Goal: Task Accomplishment & Management: Manage account settings

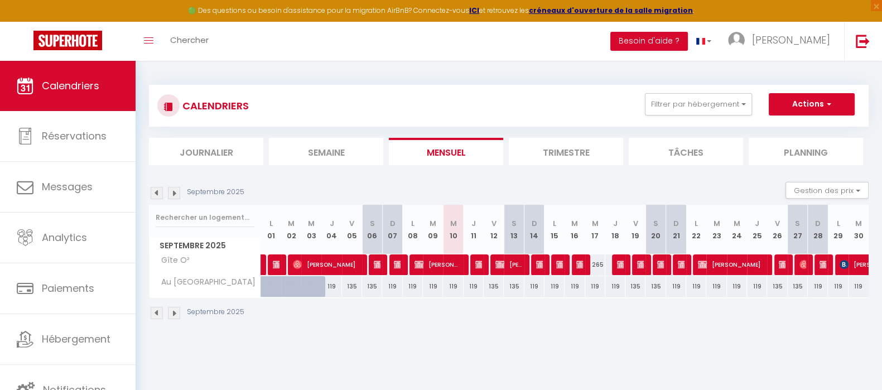
click at [156, 194] on img at bounding box center [157, 193] width 12 height 12
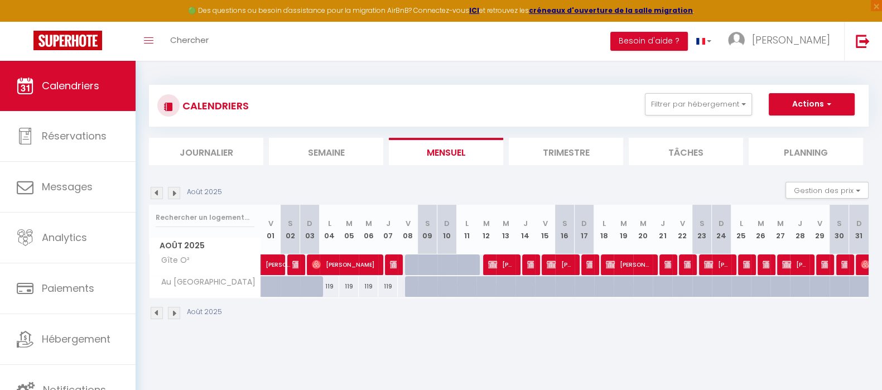
click at [268, 284] on div at bounding box center [278, 292] width 20 height 21
type input "135"
select select "1"
type input "Ven 01 Août 2025"
type input "[PERSON_NAME] 02 Août 2025"
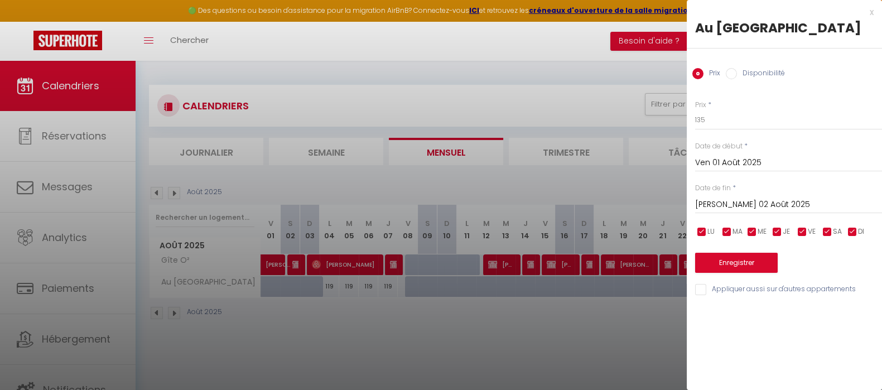
click at [731, 74] on input "Disponibilité" at bounding box center [730, 73] width 11 height 11
radio input "true"
radio input "false"
drag, startPoint x: 726, startPoint y: 203, endPoint x: 745, endPoint y: 207, distance: 19.5
click at [728, 202] on input "[PERSON_NAME] 02 Août 2025" at bounding box center [788, 206] width 187 height 14
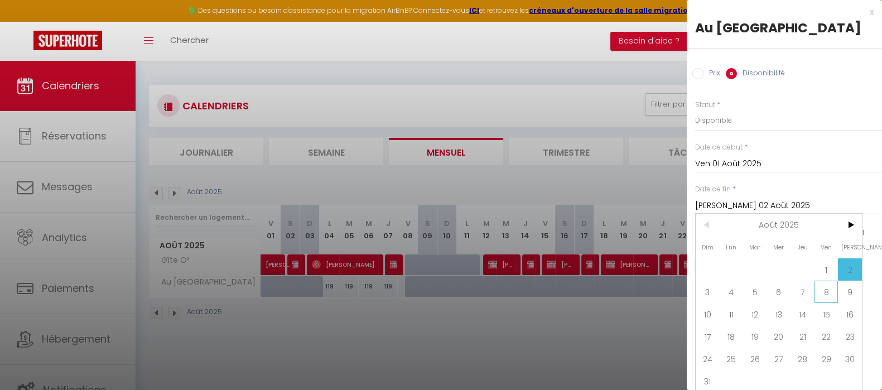
click at [825, 289] on span "8" at bounding box center [826, 291] width 24 height 22
type input "Ven 08 Août 2025"
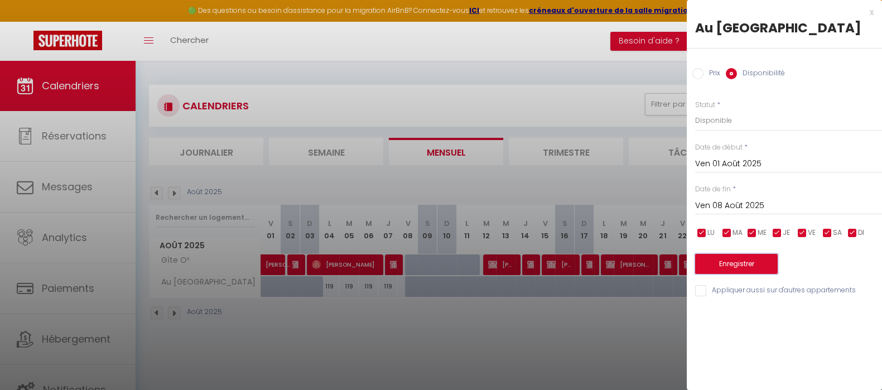
click at [754, 261] on button "Enregistrer" at bounding box center [736, 264] width 83 height 20
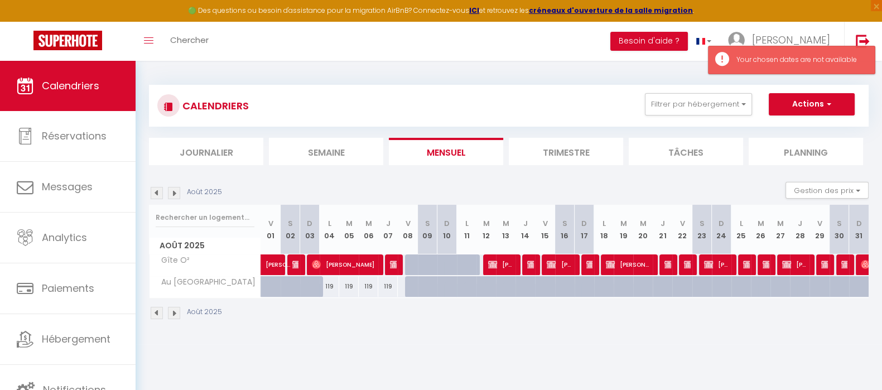
click at [326, 286] on div "119" at bounding box center [330, 286] width 20 height 21
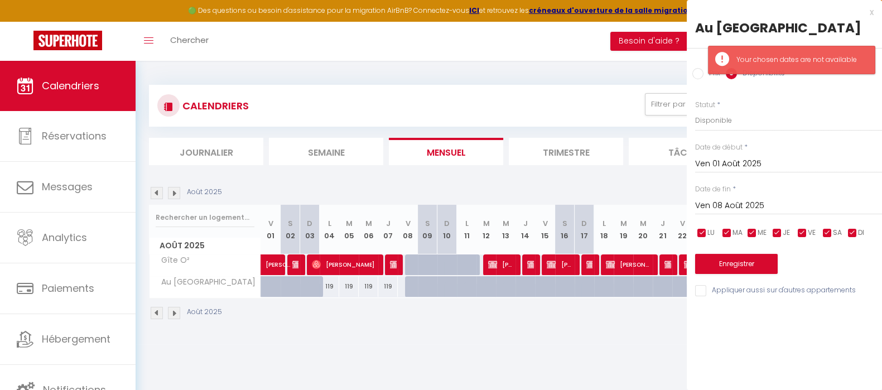
type input "Lun 04 Août 2025"
type input "Mar 05 Août 2025"
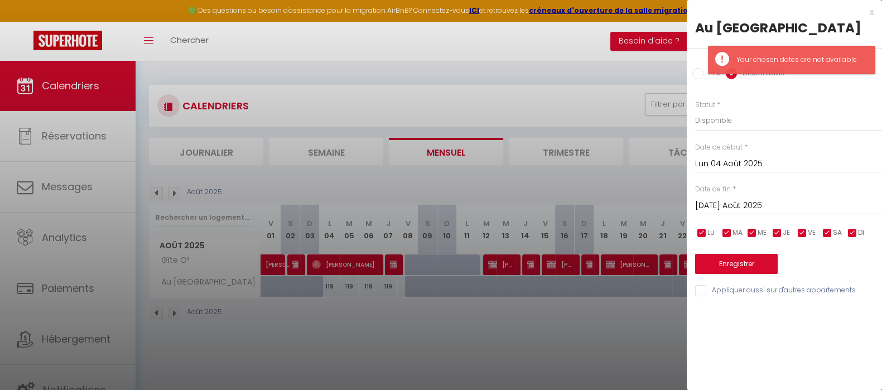
click at [533, 360] on div at bounding box center [441, 195] width 882 height 390
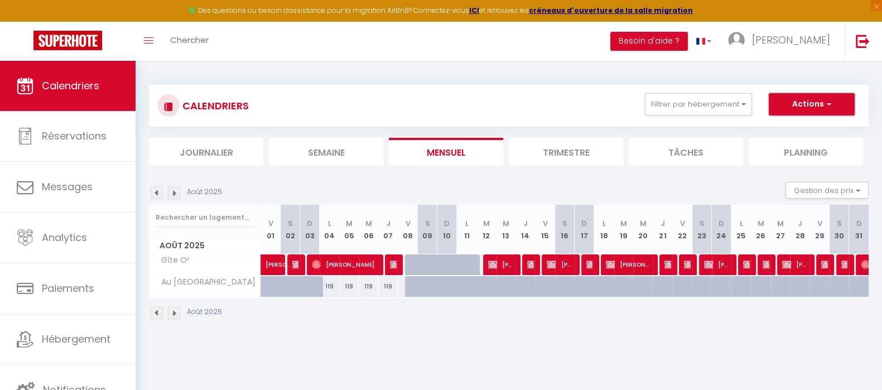
click at [819, 101] on button "Actions" at bounding box center [811, 104] width 86 height 22
click at [813, 125] on link "Nouvelle réservation" at bounding box center [799, 130] width 97 height 17
select select
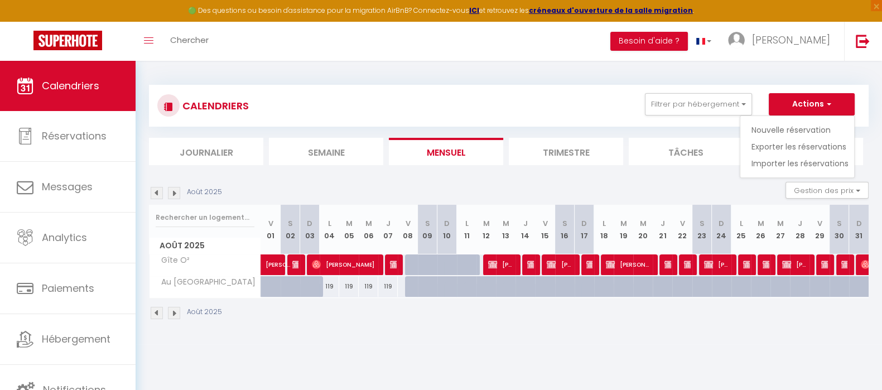
select select
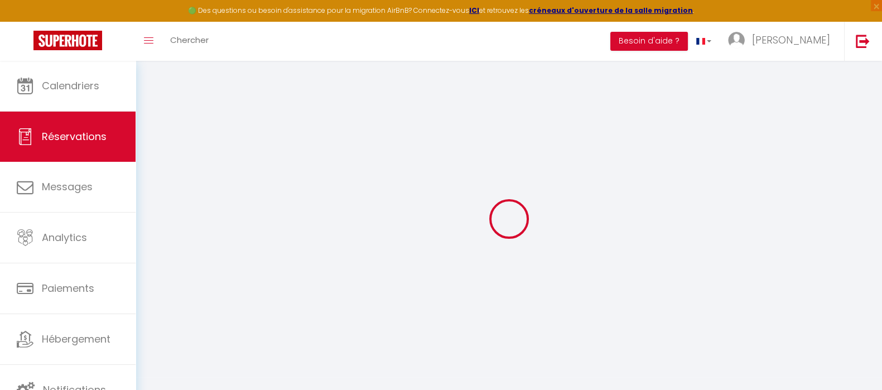
select select
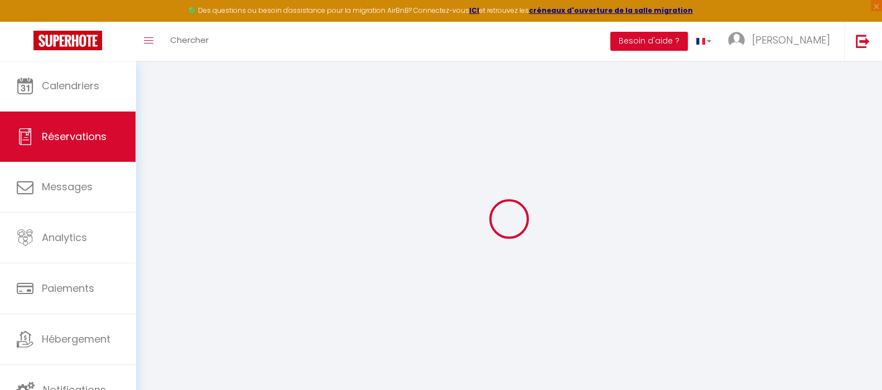
select select
checkbox input "false"
select select
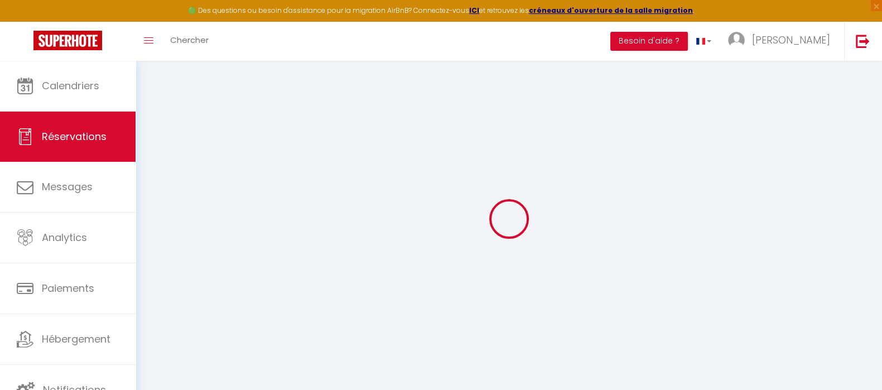
select select
checkbox input "false"
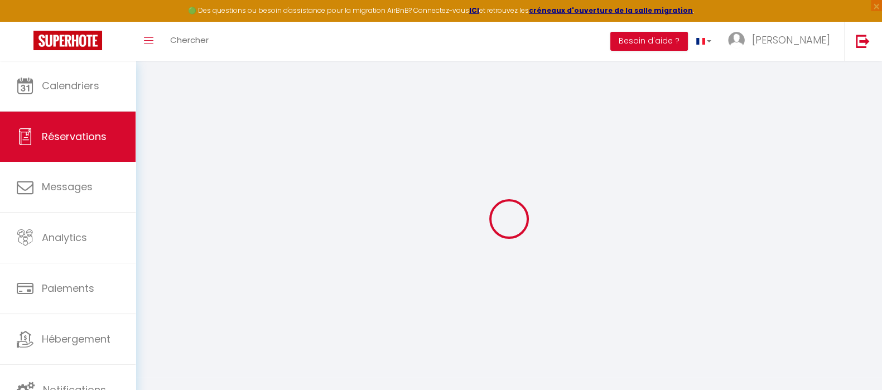
select select
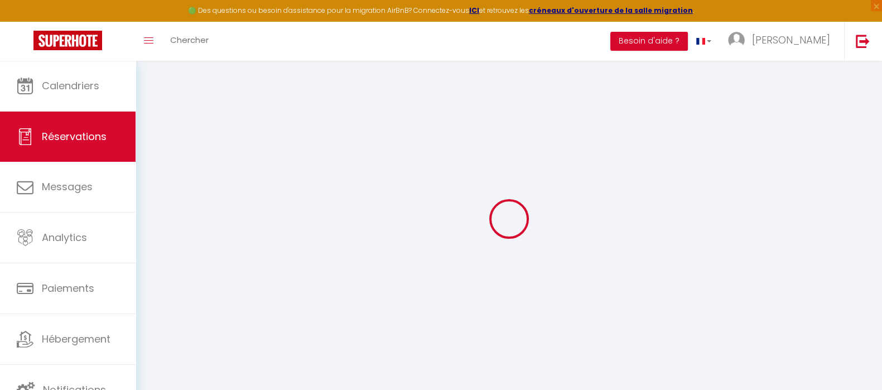
select select
checkbox input "false"
select select
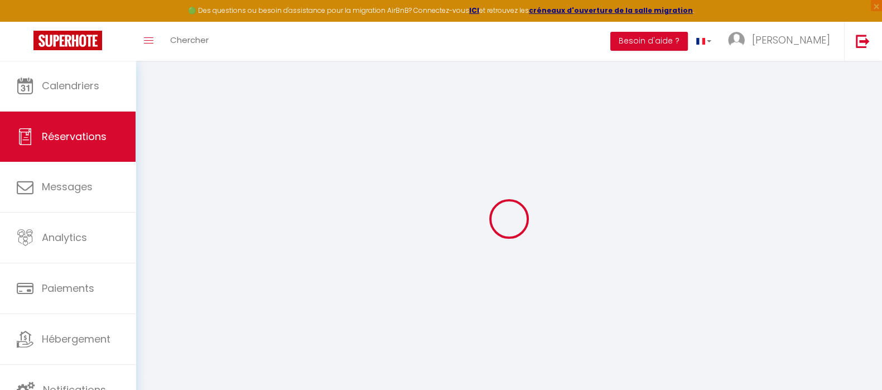
select select
checkbox input "false"
select select
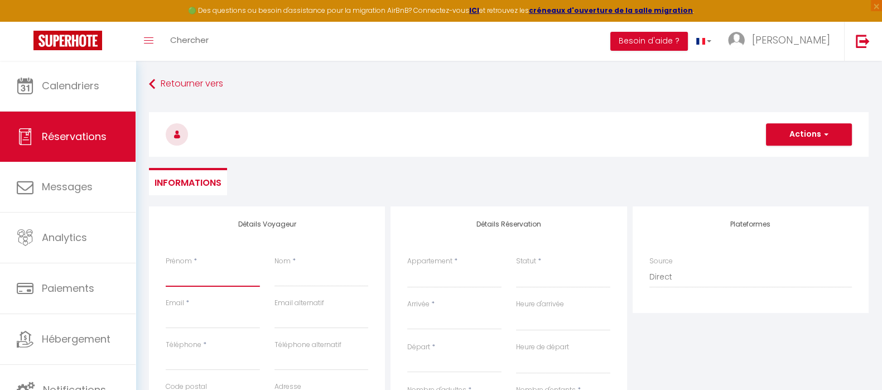
click at [180, 280] on input "Prénom" at bounding box center [213, 277] width 94 height 20
paste input "Yns Ck"
type input "Yns Ck"
select select
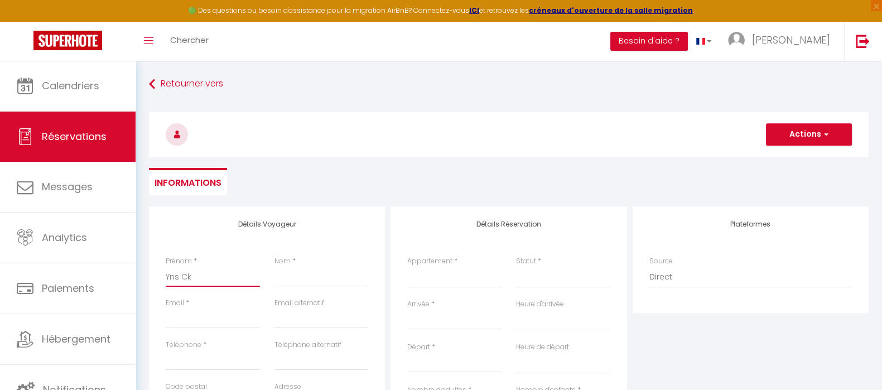
select select
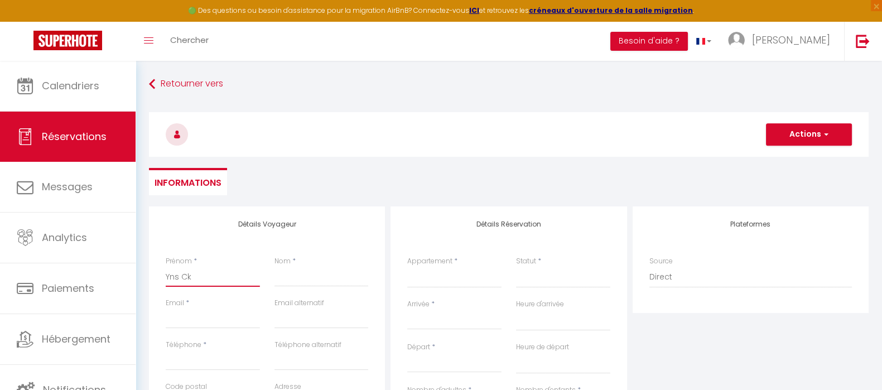
checkbox input "false"
click at [186, 278] on input "Yns Ck" at bounding box center [213, 277] width 94 height 20
type input "Yns"
select select
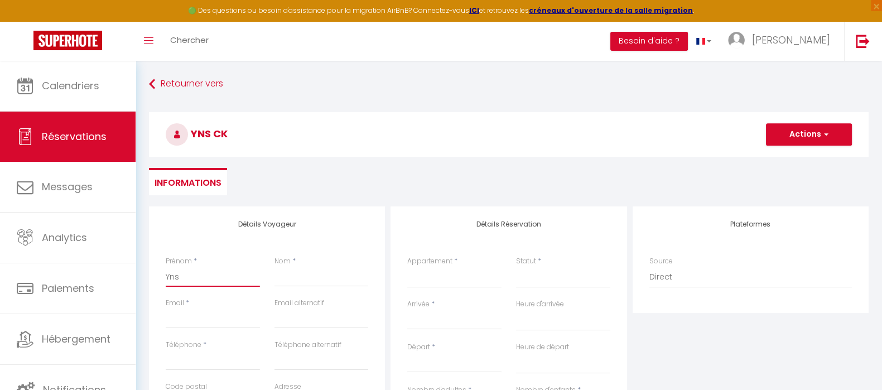
select select
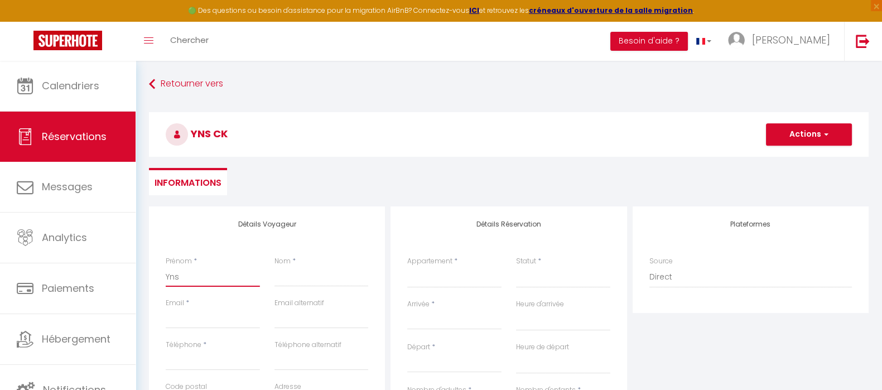
select select
checkbox input "false"
type input "Yns"
click at [307, 280] on input "Nom" at bounding box center [321, 277] width 94 height 20
paste input "Ck"
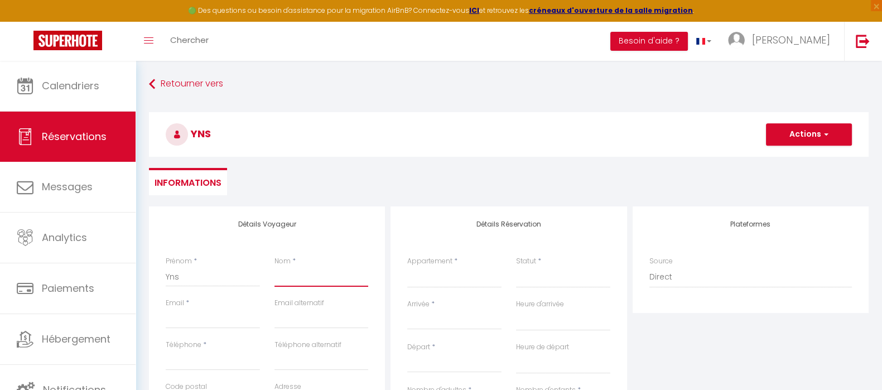
type input "Ck"
select select
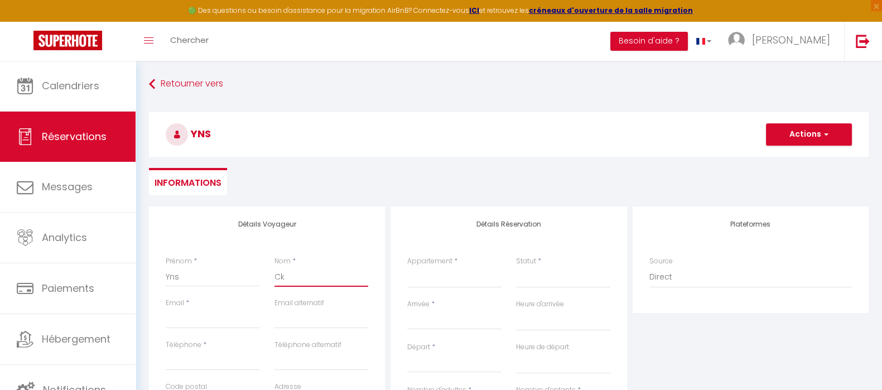
select select
checkbox input "false"
type input "Ck"
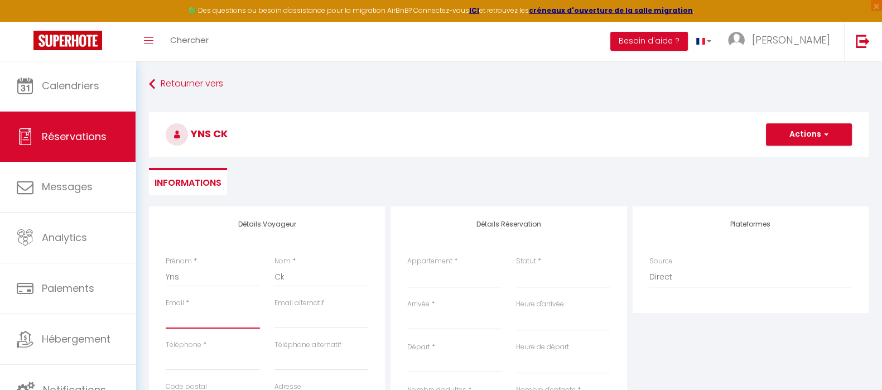
click at [220, 316] on input "Email client" at bounding box center [213, 318] width 94 height 20
type input "a"
select select
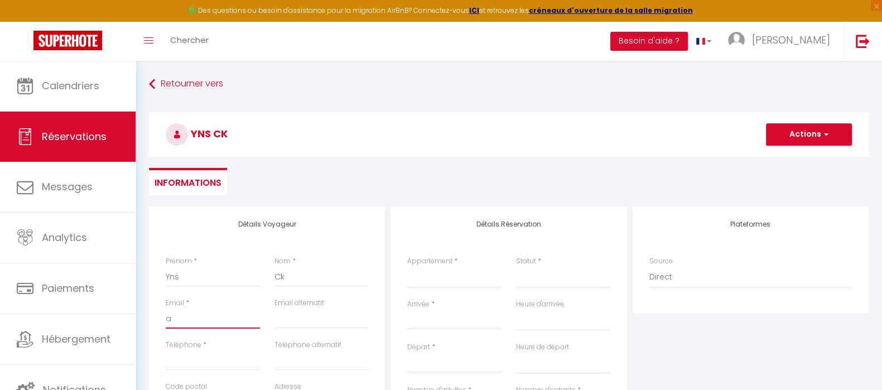
select select
checkbox input "false"
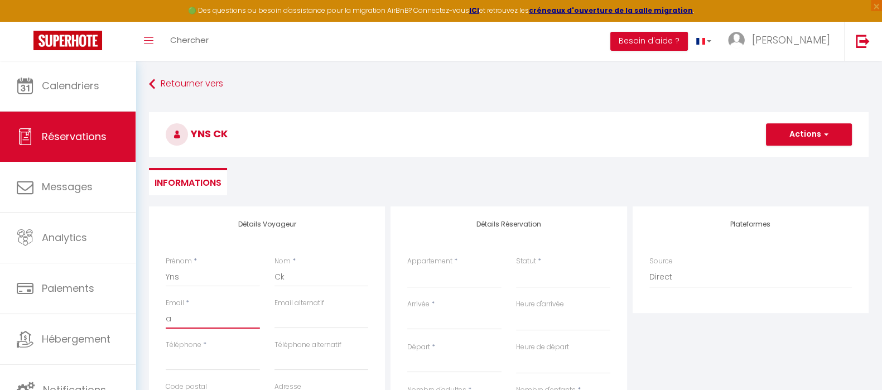
type input "au"
select select
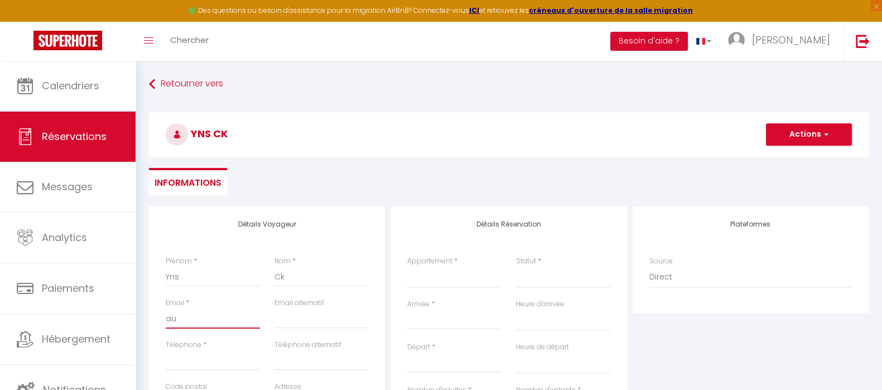
select select
checkbox input "false"
type input "aud"
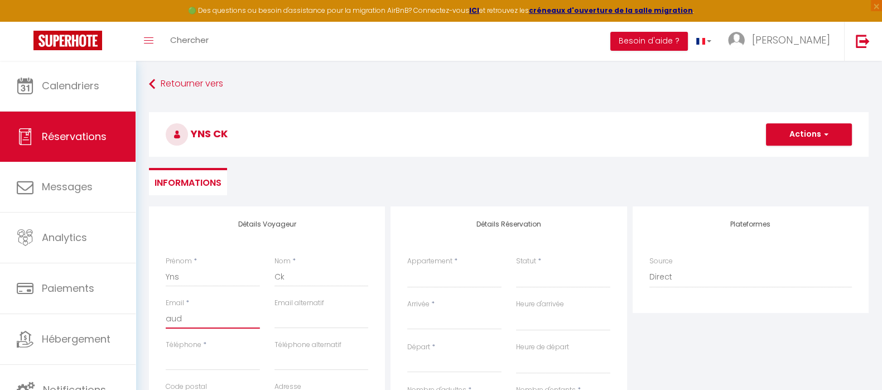
select select
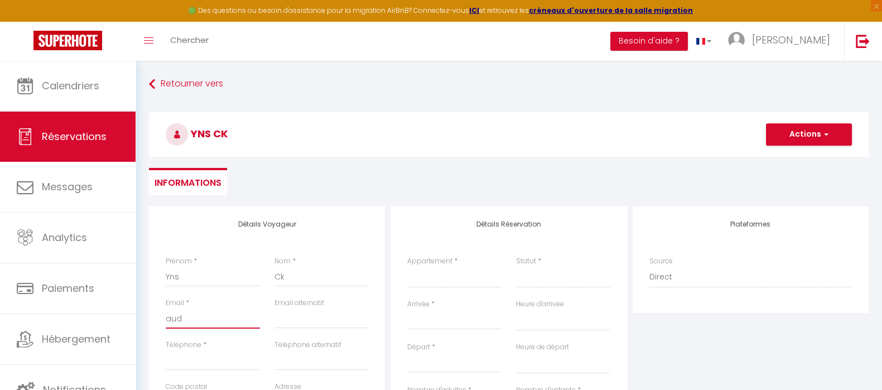
select select
checkbox input "false"
type input "audr"
select select
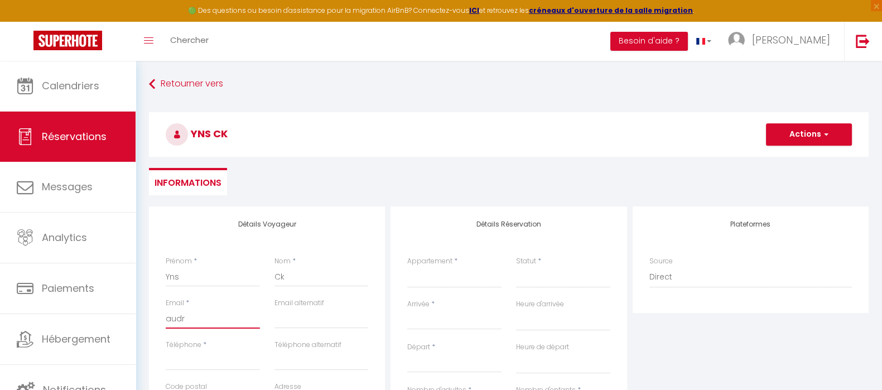
select select
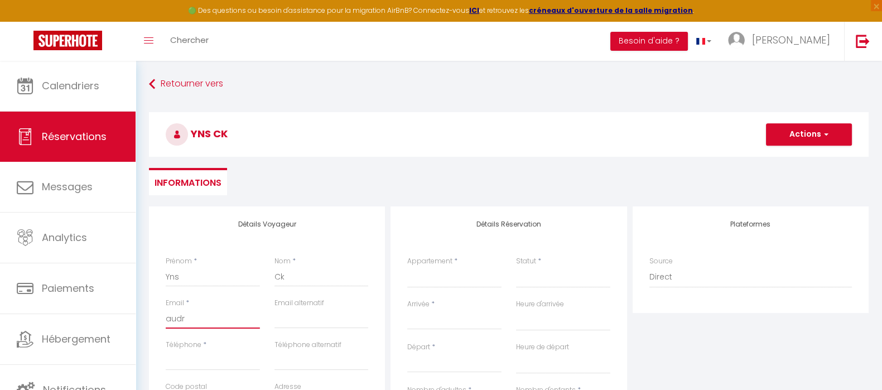
select select
checkbox input "false"
type input "audreyhhkinternational@gmail.com"
type input "0668793449"
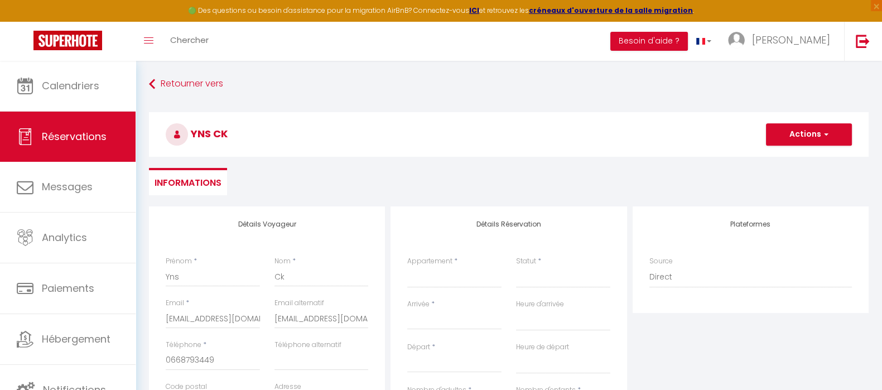
type input "57510"
type input "36B rue montmoreau"
type input "HOLVING"
select select "FR"
select select
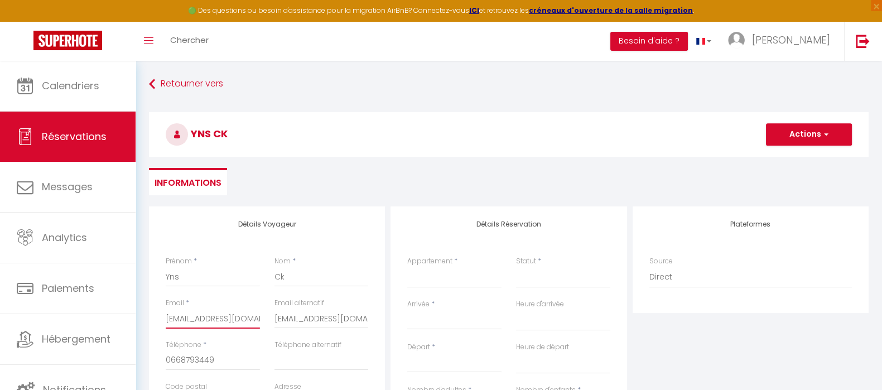
select select
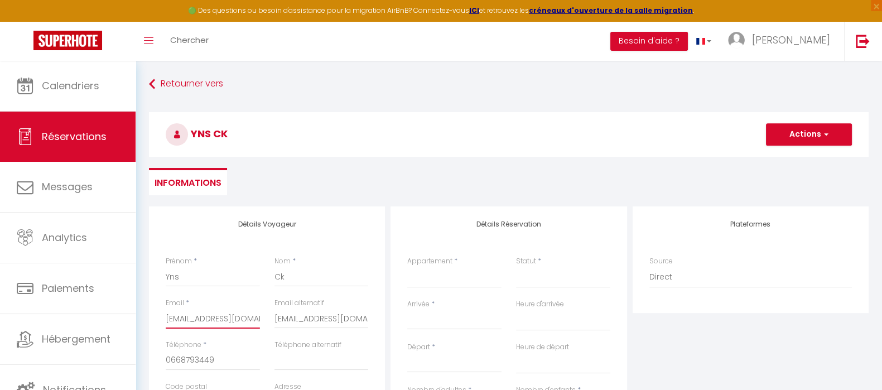
checkbox input "false"
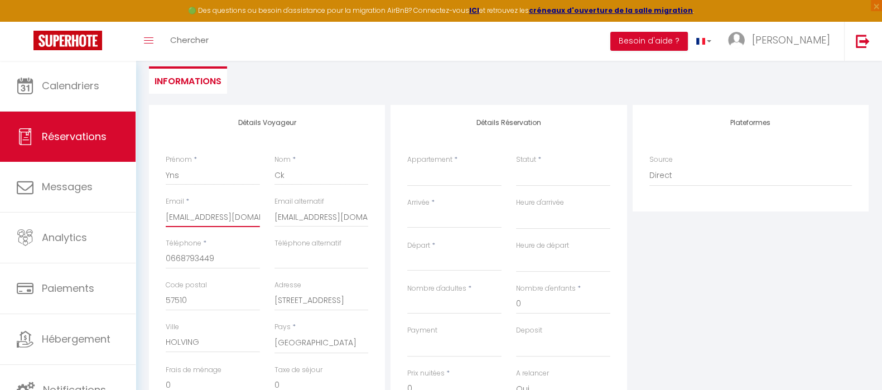
scroll to position [69, 0]
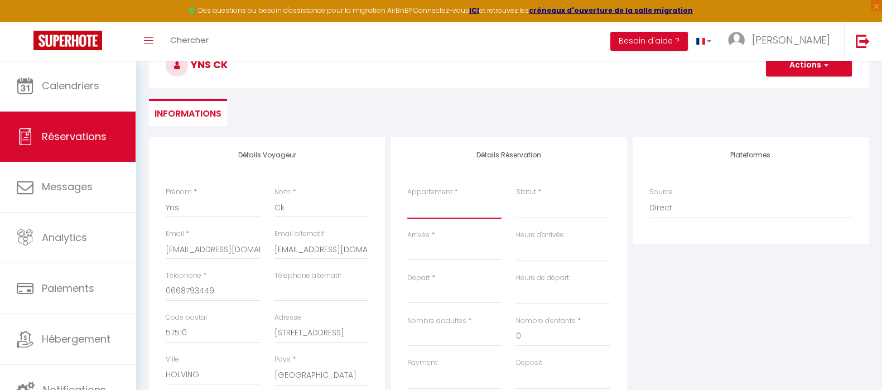
click at [423, 211] on select "Gîte O² Au Jardin du Levant" at bounding box center [454, 207] width 94 height 21
select select "64994"
click at [407, 197] on select "Gîte O² Au Jardin du Levant" at bounding box center [454, 207] width 94 height 21
select select
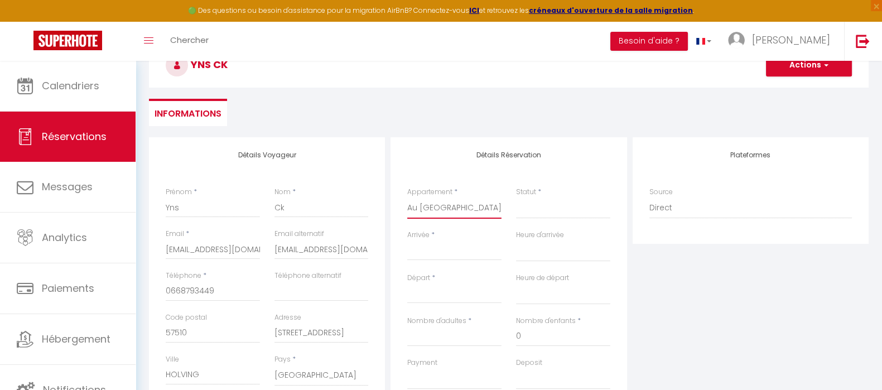
select select
checkbox input "false"
click at [545, 212] on select "Confirmé Non Confirmé Annulé Annulé par le voyageur No Show Request" at bounding box center [563, 207] width 94 height 21
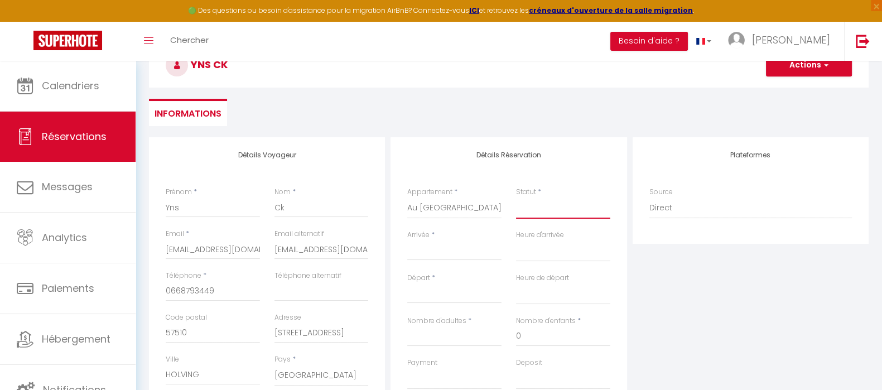
select select
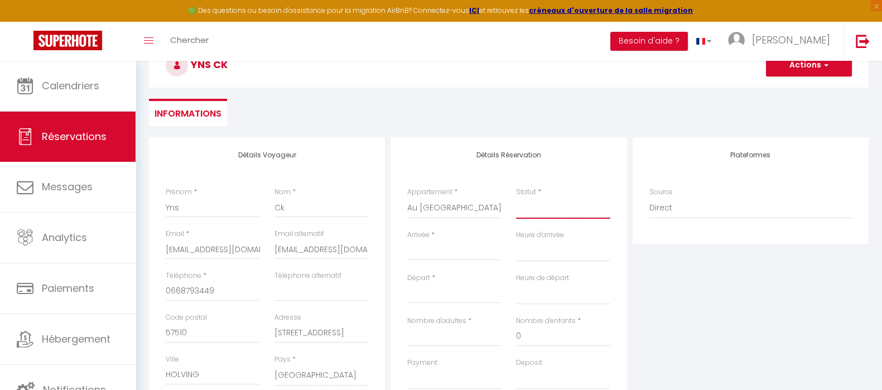
checkbox input "false"
select select "1"
click at [516, 197] on select "Confirmé Non Confirmé Annulé Annulé par le voyageur No Show Request" at bounding box center [563, 207] width 94 height 21
select select
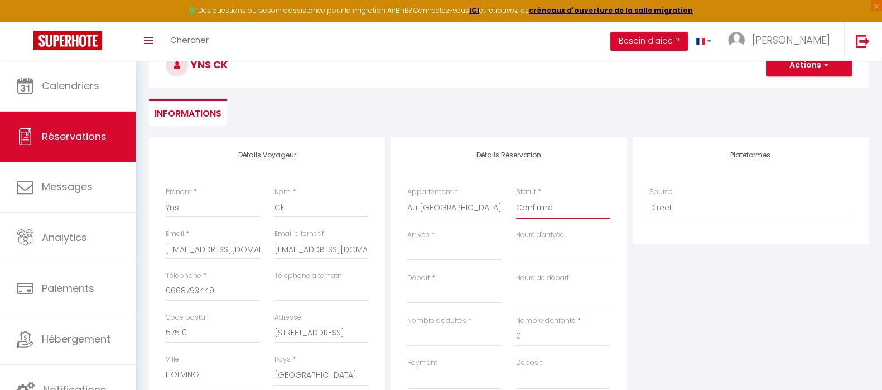
select select
checkbox input "false"
click at [427, 252] on input "Arrivée" at bounding box center [454, 251] width 94 height 14
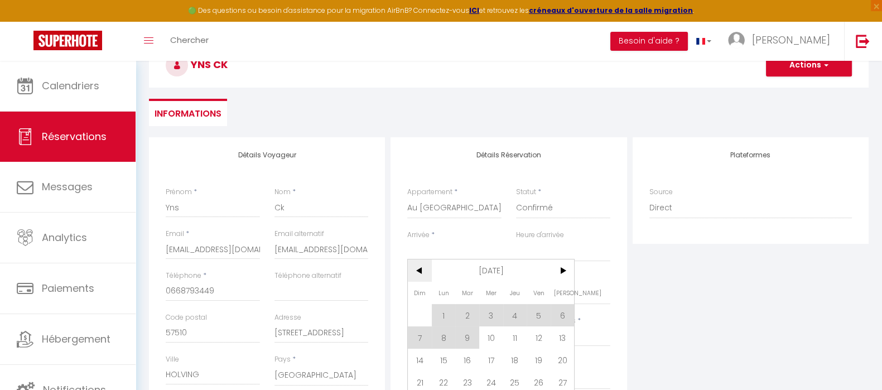
click at [416, 265] on span "<" at bounding box center [420, 270] width 24 height 22
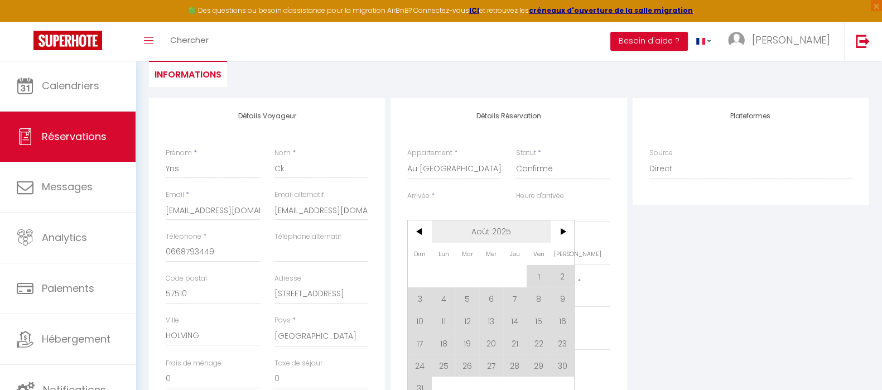
scroll to position [139, 0]
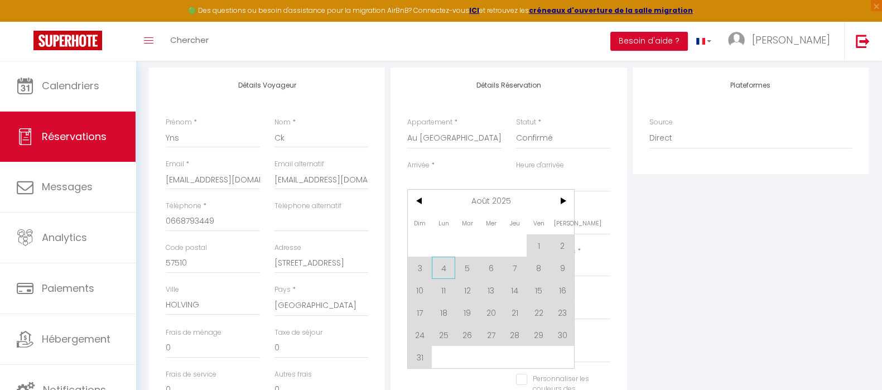
click at [439, 267] on span "4" at bounding box center [444, 268] width 24 height 22
type input "Lun 04 Août 2025"
select select
type input "Mar 05 Août 2025"
select select
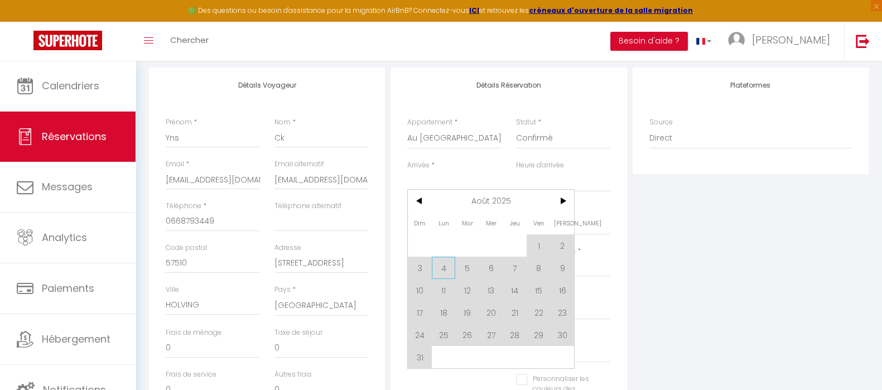
select select
checkbox input "false"
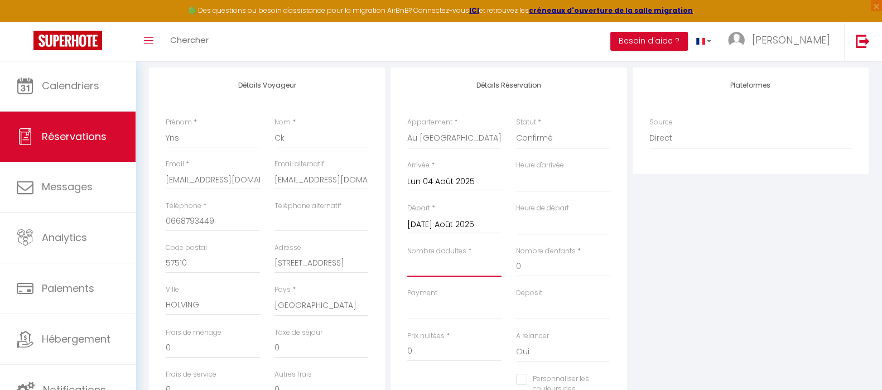
click at [439, 267] on input "Nombre d'adultes" at bounding box center [454, 267] width 94 height 20
click at [447, 225] on input "Mar 05 Août 2025" at bounding box center [454, 224] width 94 height 14
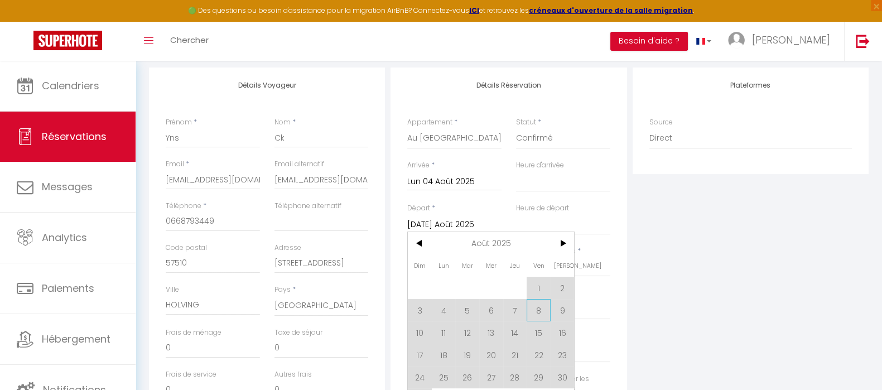
click at [541, 306] on span "8" at bounding box center [538, 310] width 24 height 22
select select
type input "Ven 08 Août 2025"
select select
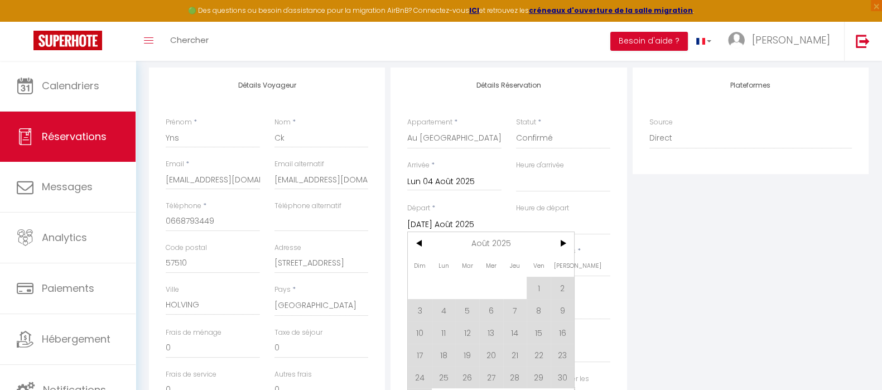
select select
checkbox input "false"
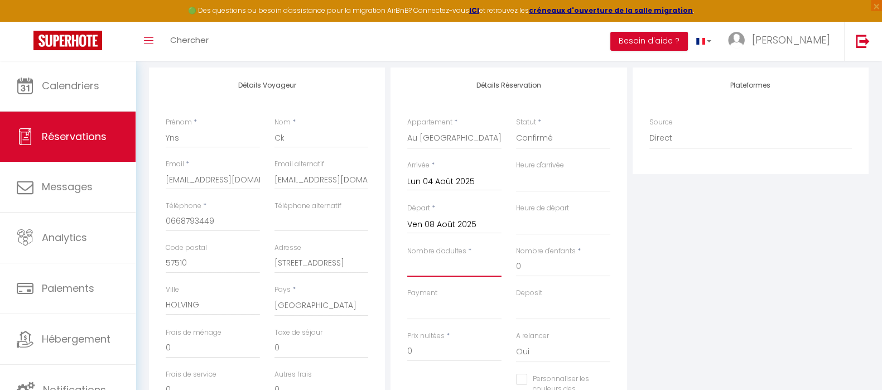
click at [462, 267] on input "Nombre d'adultes" at bounding box center [454, 267] width 94 height 20
type input "2"
select select
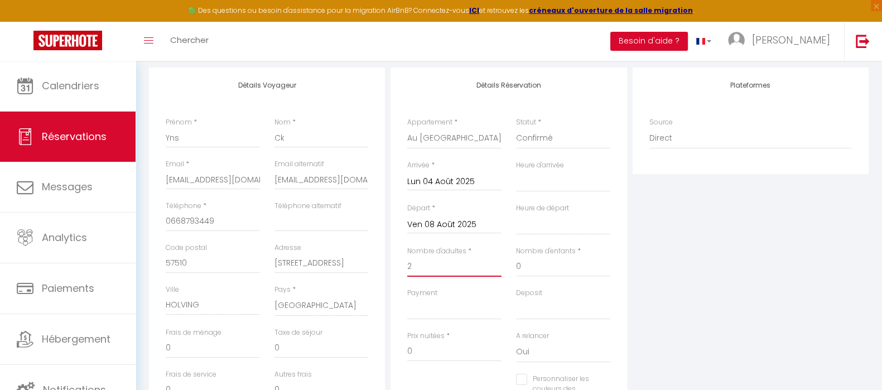
select select
checkbox input "false"
select select
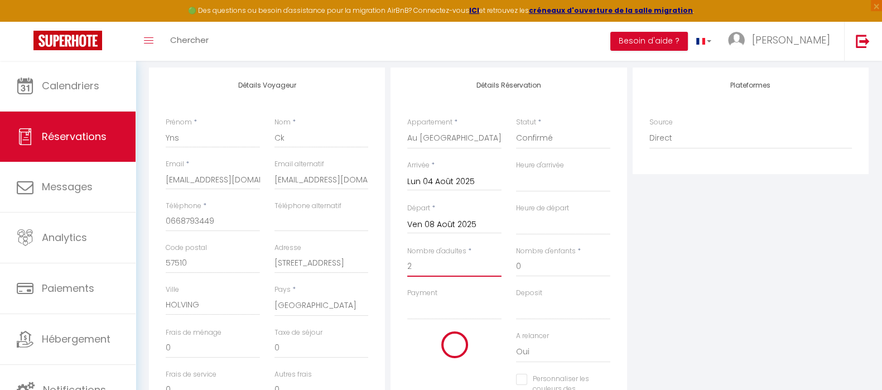
select select
checkbox input "false"
type input "2"
drag, startPoint x: 522, startPoint y: 263, endPoint x: 501, endPoint y: 269, distance: 21.4
click at [501, 269] on div "Nombre d'adultes * 2 Nombre d'enfants * 0" at bounding box center [508, 267] width 217 height 42
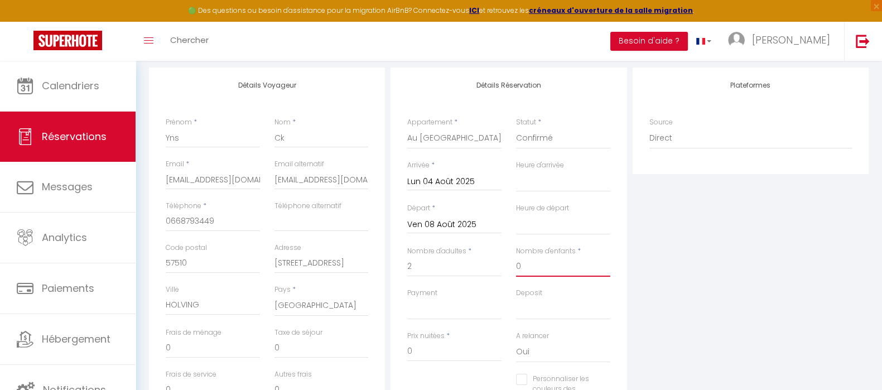
type input "3"
select select
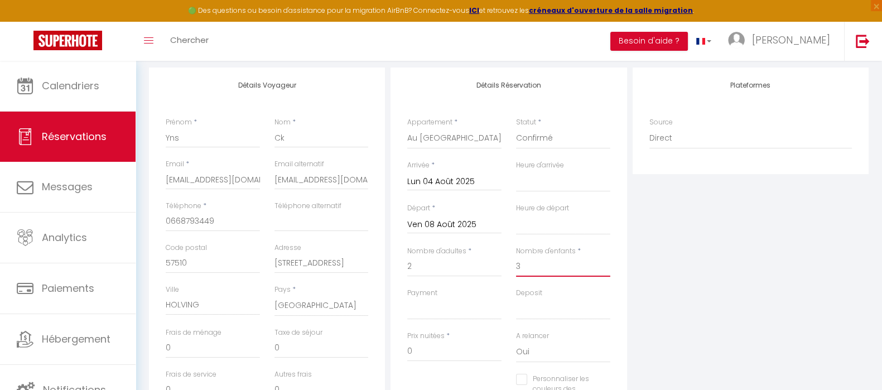
checkbox input "false"
select select
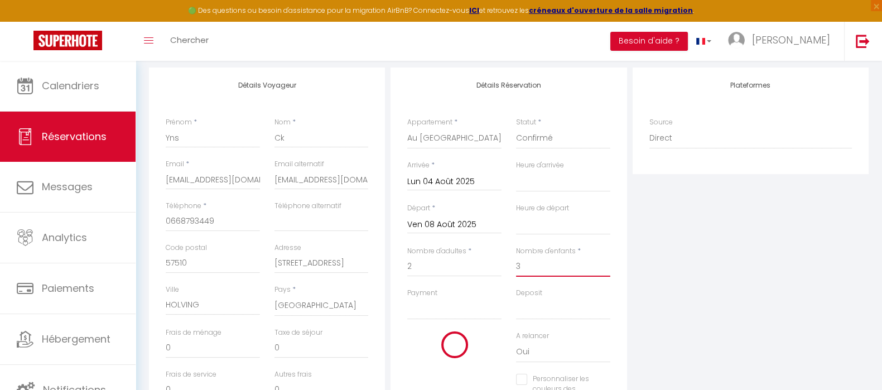
checkbox input "false"
type input "3"
click at [432, 311] on select "OK KO" at bounding box center [454, 308] width 94 height 21
select select "12"
click at [407, 298] on select "OK KO" at bounding box center [454, 308] width 94 height 21
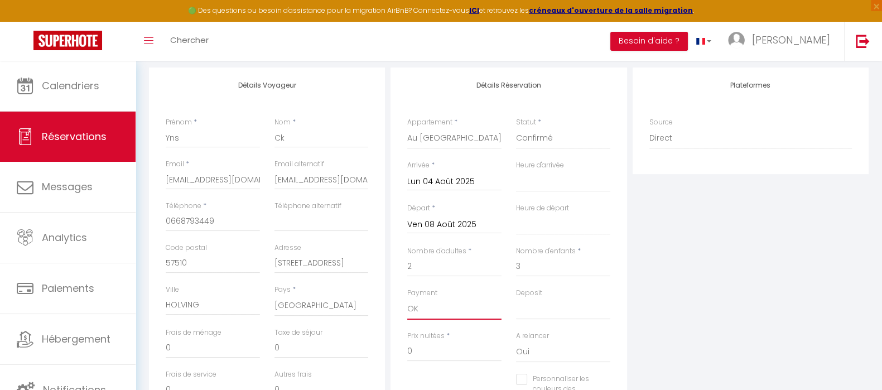
select select
checkbox input "false"
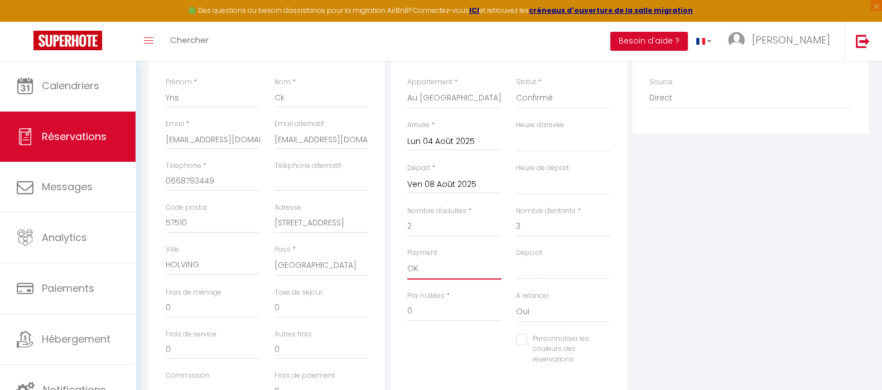
scroll to position [209, 0]
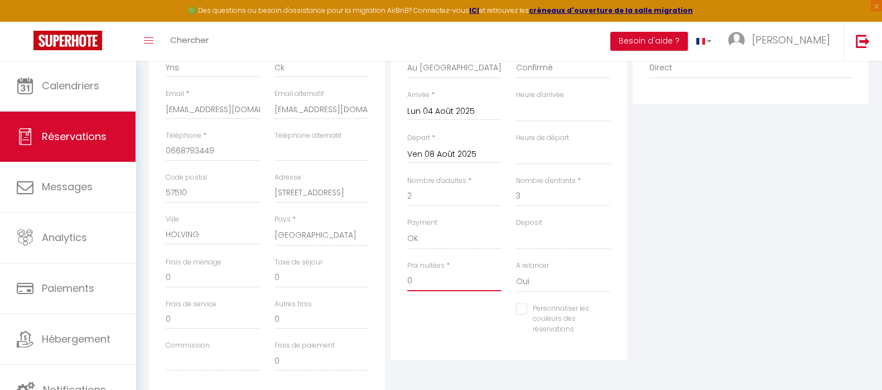
drag, startPoint x: 460, startPoint y: 280, endPoint x: 405, endPoint y: 281, distance: 55.2
click at [405, 281] on div "Prix nuitées * 0" at bounding box center [454, 281] width 109 height 43
type input "4"
select select
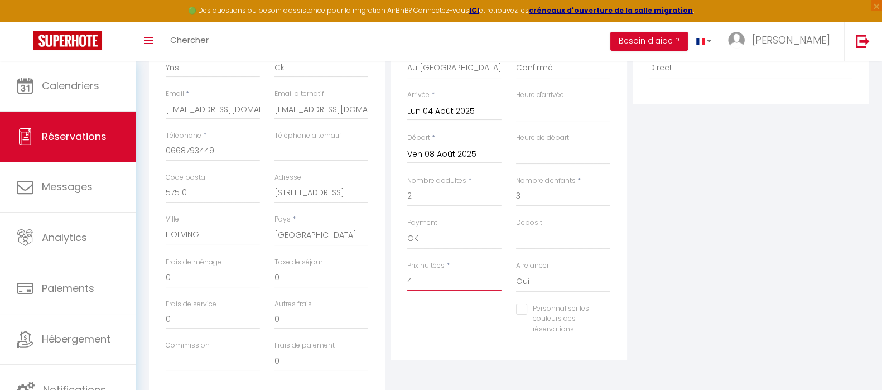
select select
checkbox input "false"
type input "49"
select select
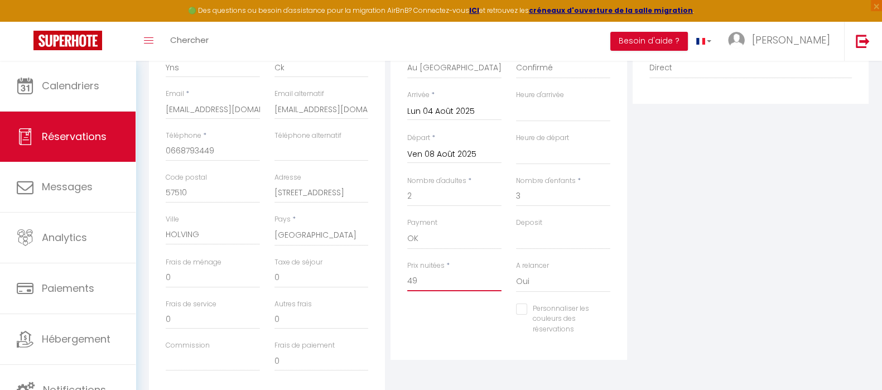
select select
checkbox input "false"
type input "496"
select select
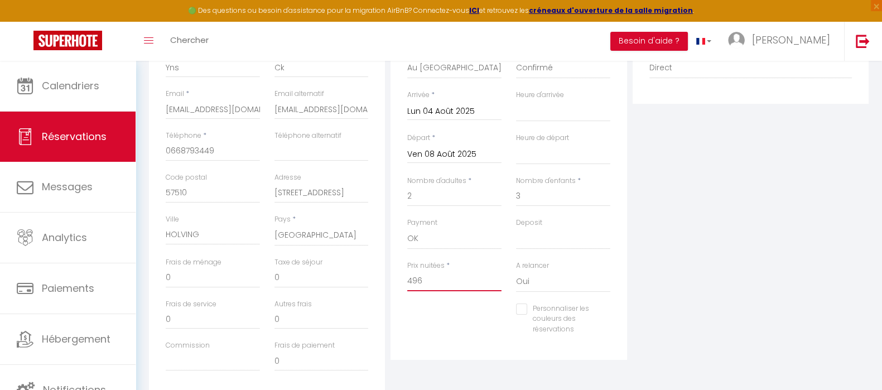
select select
checkbox input "false"
type input "496"
click at [342, 277] on input "0" at bounding box center [321, 278] width 94 height 20
drag, startPoint x: 284, startPoint y: 283, endPoint x: 249, endPoint y: 278, distance: 36.0
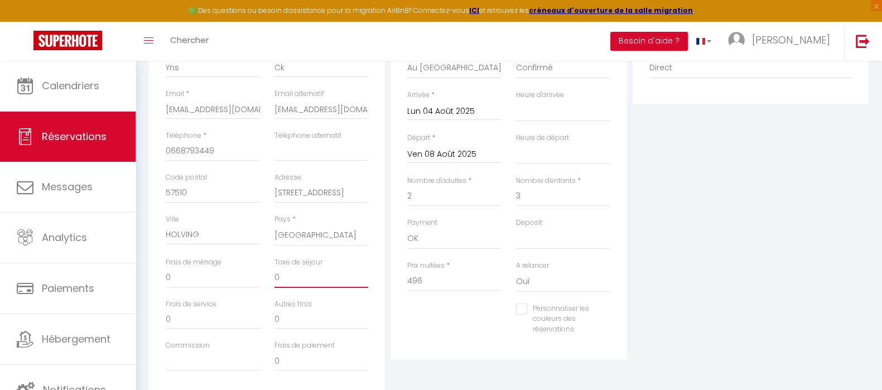
click at [249, 278] on div "Frais de ménage 0 Taxe de séjour 0" at bounding box center [266, 278] width 217 height 42
type input "7"
click at [424, 327] on div "Personnaliser les couleurs des réservations #D7092E" at bounding box center [508, 324] width 217 height 43
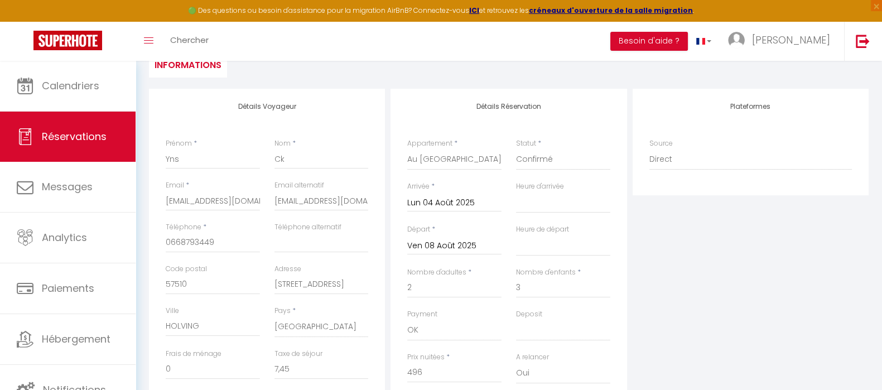
scroll to position [0, 0]
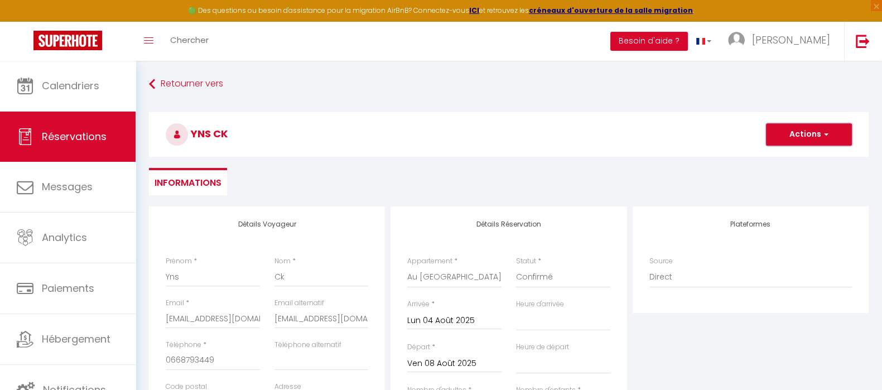
click at [830, 135] on button "Actions" at bounding box center [809, 134] width 86 height 22
click at [785, 159] on link "Enregistrer" at bounding box center [797, 159] width 88 height 14
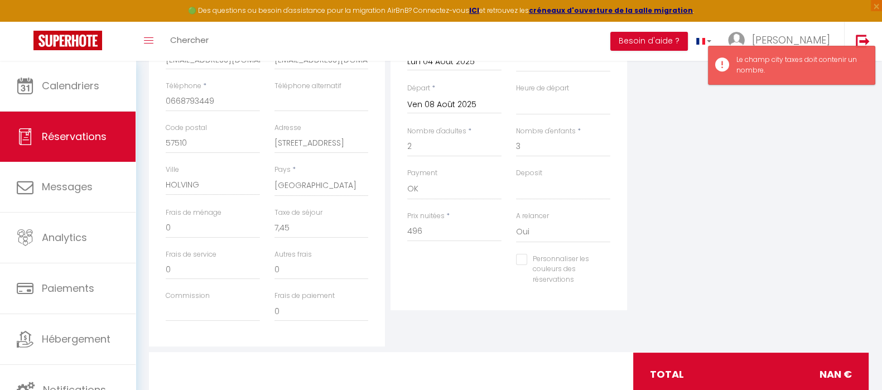
scroll to position [278, 0]
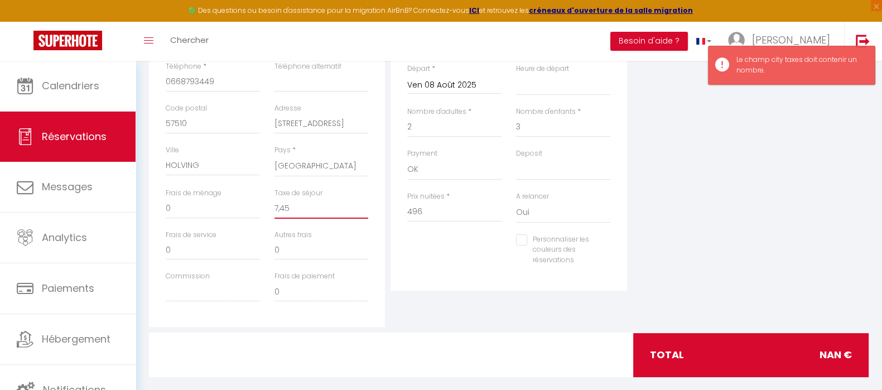
click at [282, 207] on input "7,45" at bounding box center [321, 209] width 94 height 20
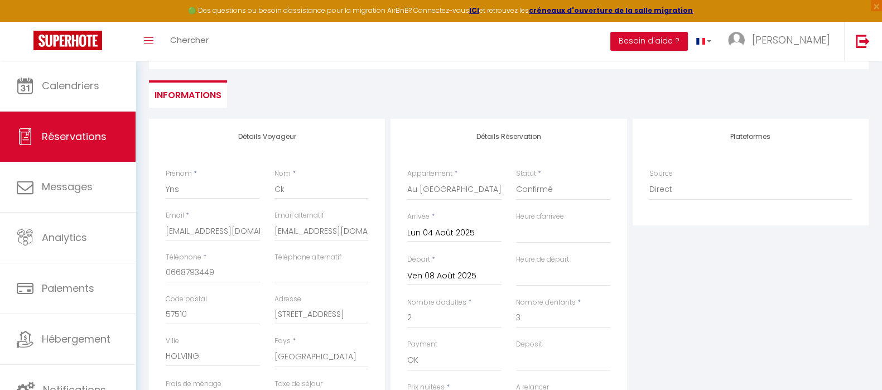
scroll to position [69, 0]
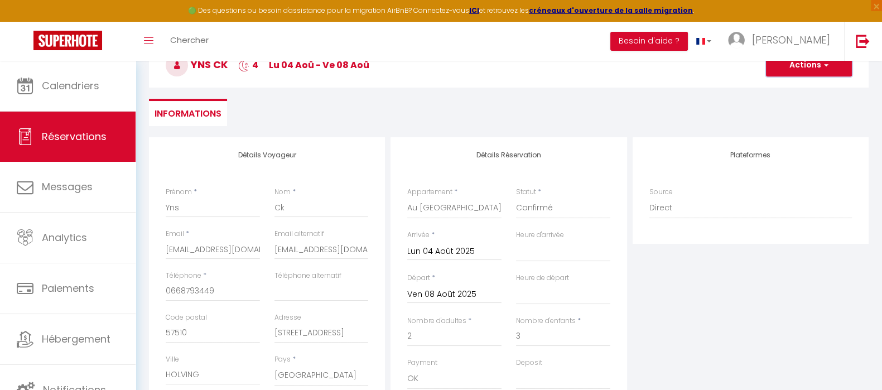
click at [790, 71] on button "Actions" at bounding box center [809, 65] width 86 height 22
click at [786, 90] on link "Enregistrer" at bounding box center [797, 90] width 88 height 14
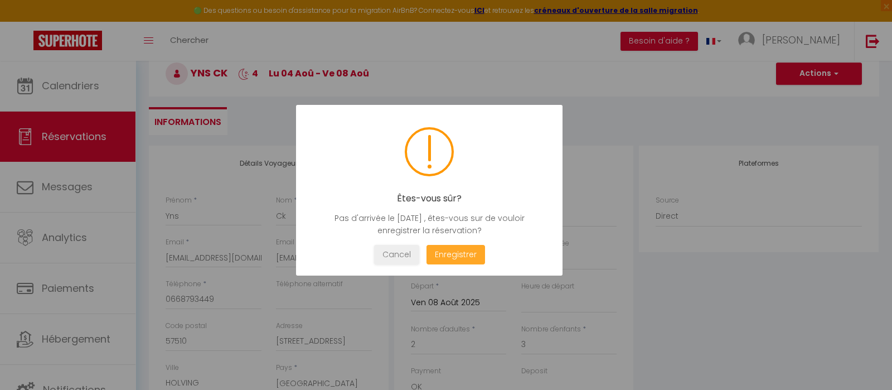
click at [446, 254] on button "Enregistrer" at bounding box center [456, 255] width 59 height 20
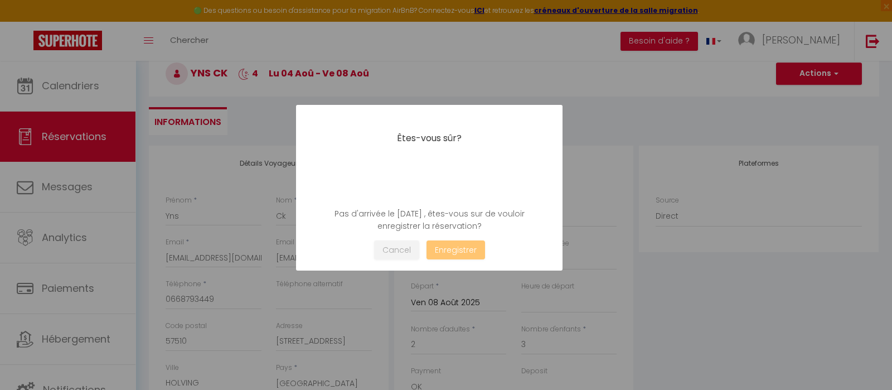
click at [678, 308] on div at bounding box center [446, 195] width 892 height 390
click at [403, 252] on button "Cancel" at bounding box center [396, 250] width 45 height 20
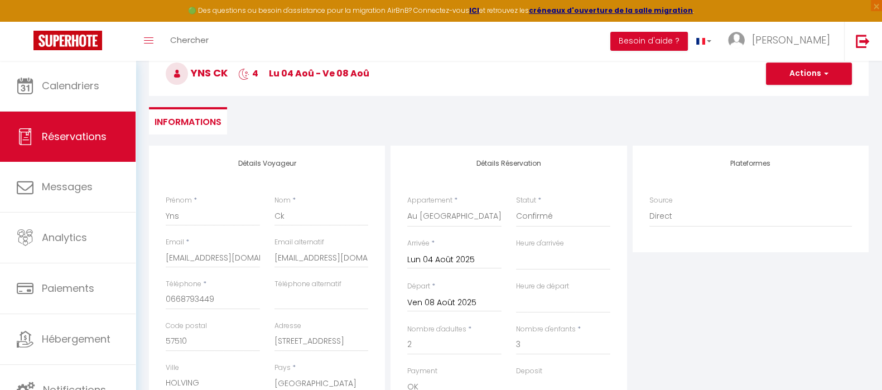
click at [639, 123] on ul "Informations" at bounding box center [508, 120] width 719 height 27
click at [789, 76] on button "Actions" at bounding box center [809, 73] width 86 height 22
click at [786, 95] on link "Enregistrer" at bounding box center [797, 98] width 88 height 14
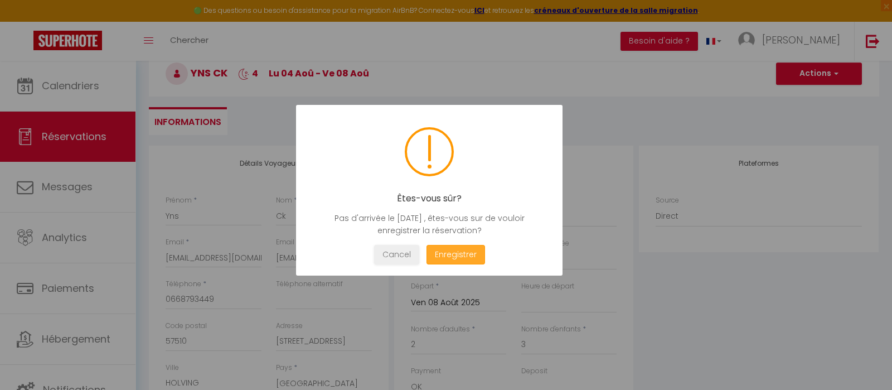
click at [458, 252] on button "Enregistrer" at bounding box center [456, 255] width 59 height 20
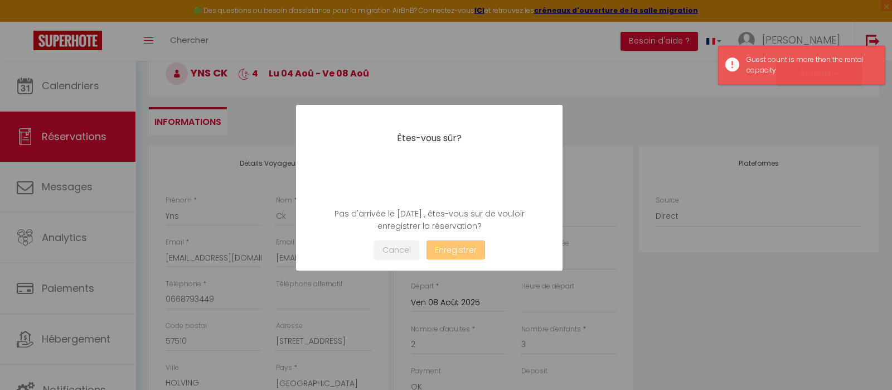
click at [457, 253] on button "Enregistrer" at bounding box center [456, 250] width 59 height 20
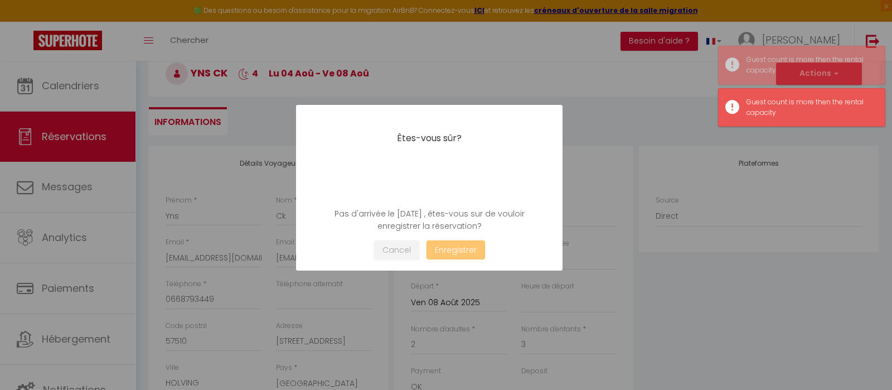
click at [457, 253] on button "Enregistrer" at bounding box center [456, 250] width 59 height 20
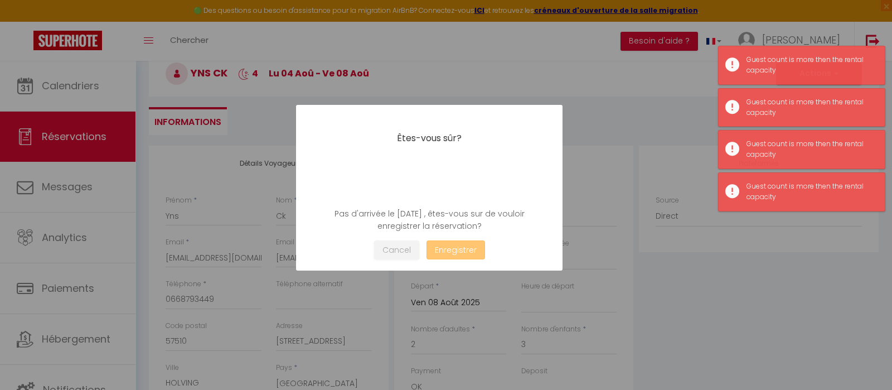
click at [457, 253] on button "Enregistrer" at bounding box center [456, 250] width 59 height 20
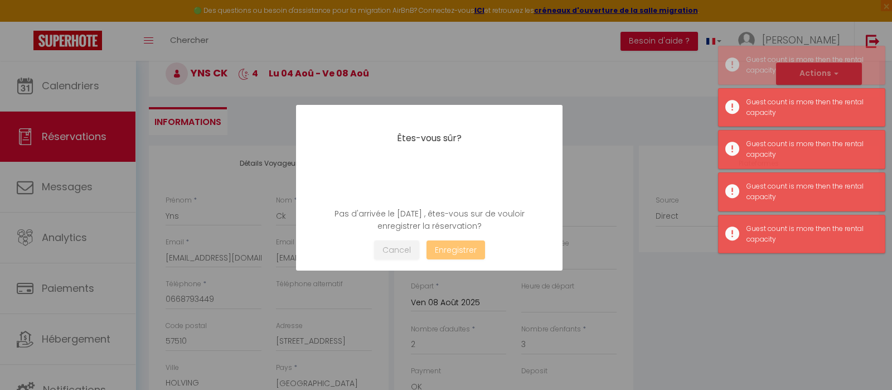
click at [662, 277] on div at bounding box center [446, 195] width 892 height 390
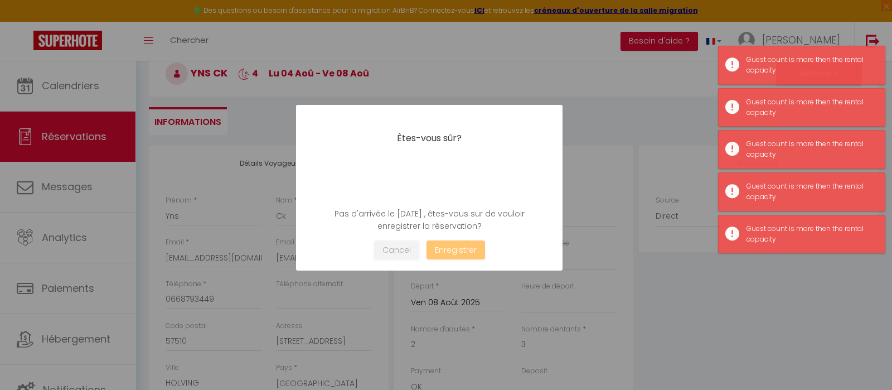
drag, startPoint x: 638, startPoint y: 79, endPoint x: 610, endPoint y: 89, distance: 29.8
click at [638, 78] on div at bounding box center [446, 195] width 892 height 390
click at [398, 255] on button "Cancel" at bounding box center [396, 250] width 45 height 20
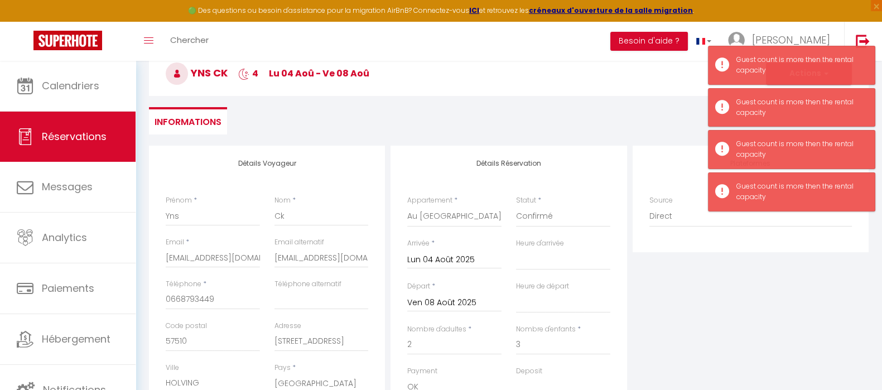
click at [635, 75] on h3 "Yns Ck 4 lu 04 Aoû - ve 08 Aoû" at bounding box center [508, 73] width 719 height 45
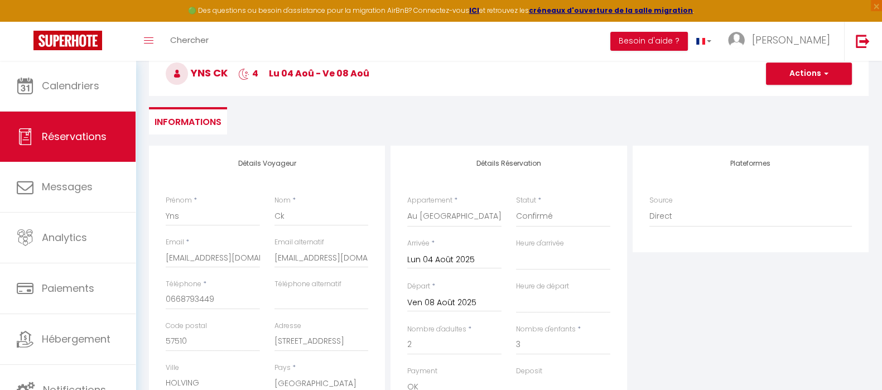
click at [475, 258] on input "Lun 04 Août 2025" at bounding box center [454, 260] width 94 height 14
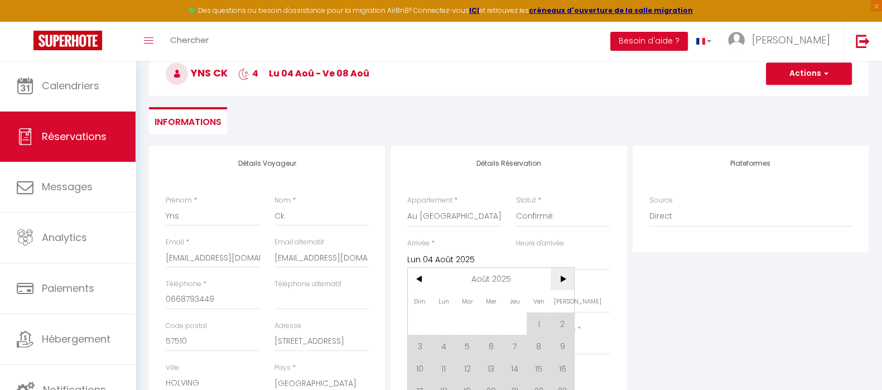
click at [566, 277] on span ">" at bounding box center [562, 279] width 24 height 22
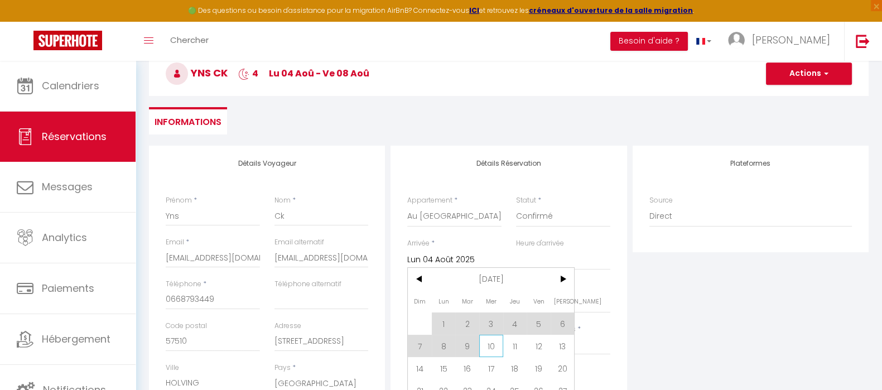
click at [494, 348] on span "10" at bounding box center [491, 346] width 24 height 22
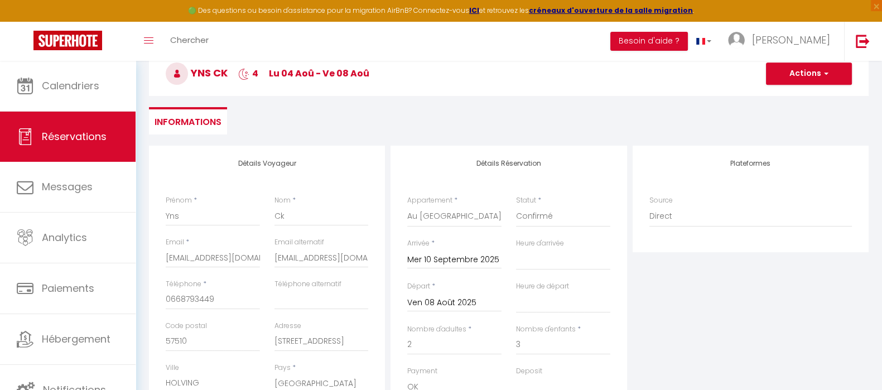
click at [471, 302] on input "Ven 08 Août 2025" at bounding box center [454, 303] width 94 height 14
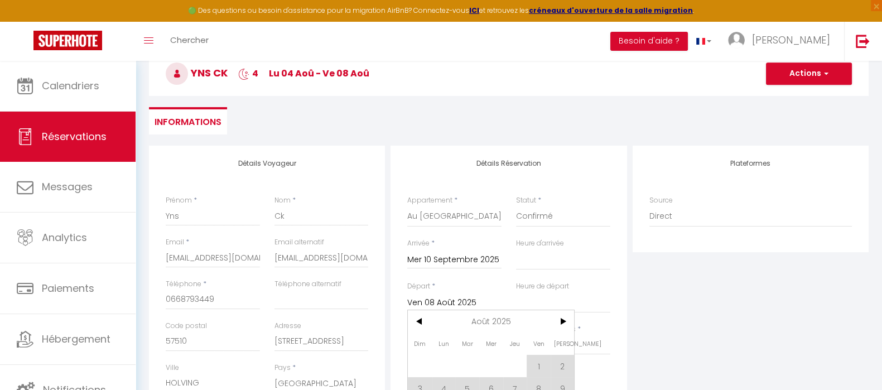
scroll to position [200, 0]
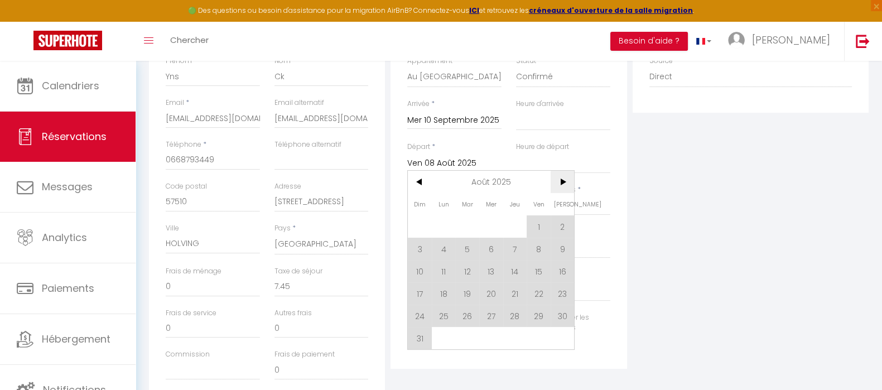
click at [566, 184] on span ">" at bounding box center [562, 182] width 24 height 22
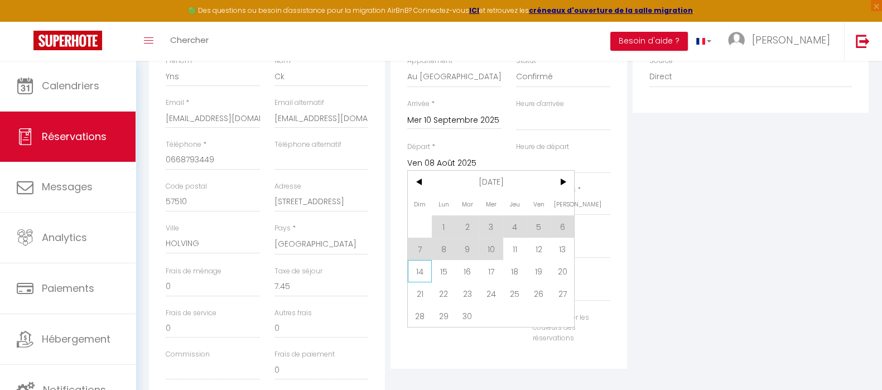
click at [421, 271] on span "14" at bounding box center [420, 271] width 24 height 22
click at [719, 240] on div "Plateformes Source Direct Airbnb.com Booking.com Chalet montagne Expedia Gite d…" at bounding box center [750, 205] width 241 height 399
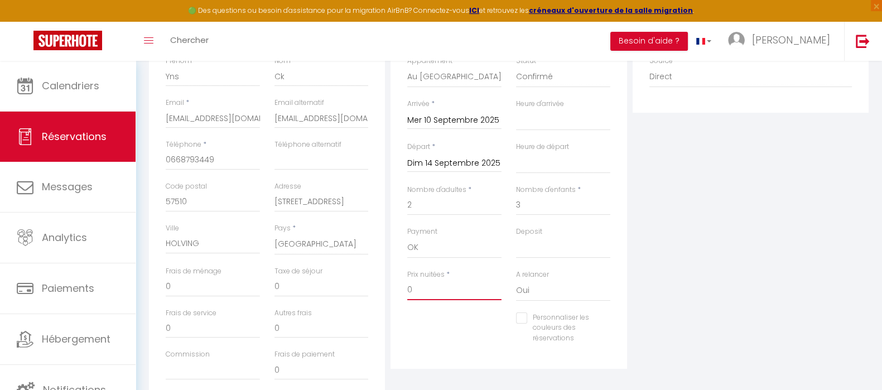
drag, startPoint x: 427, startPoint y: 291, endPoint x: 378, endPoint y: 291, distance: 48.5
click at [378, 291] on div "Détails Voyageur Prénom * Yns Nom * Ck Email * audreyhhkinternational@gmail.com…" at bounding box center [508, 205] width 725 height 399
drag, startPoint x: 283, startPoint y: 286, endPoint x: 253, endPoint y: 286, distance: 30.1
click at [253, 286] on div "Frais de ménage 0 Taxe de séjour 0" at bounding box center [266, 287] width 217 height 42
click at [672, 250] on div "Plateformes Source Direct Airbnb.com Booking.com Chalet montagne Expedia Gite d…" at bounding box center [750, 205] width 241 height 399
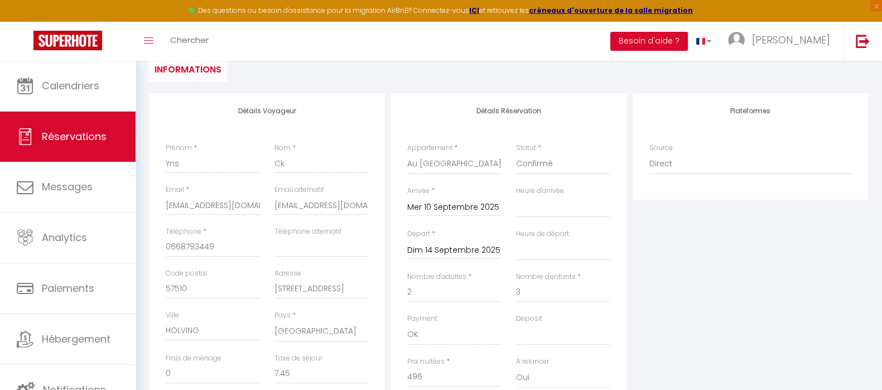
scroll to position [0, 0]
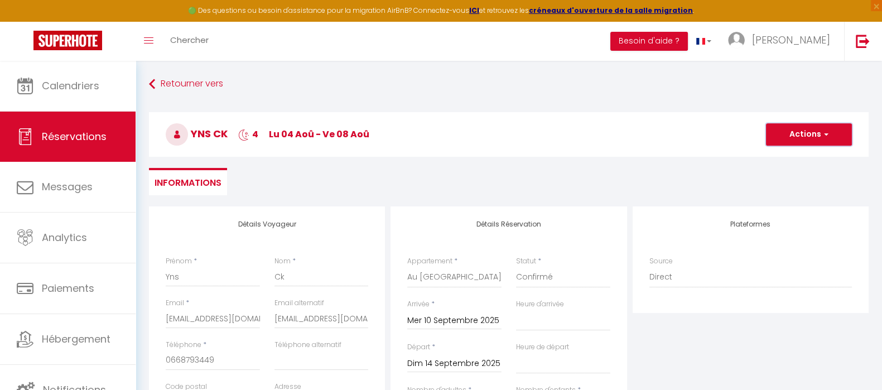
click at [824, 133] on span "button" at bounding box center [824, 134] width 7 height 10
click at [808, 154] on link "Enregistrer" at bounding box center [797, 159] width 88 height 14
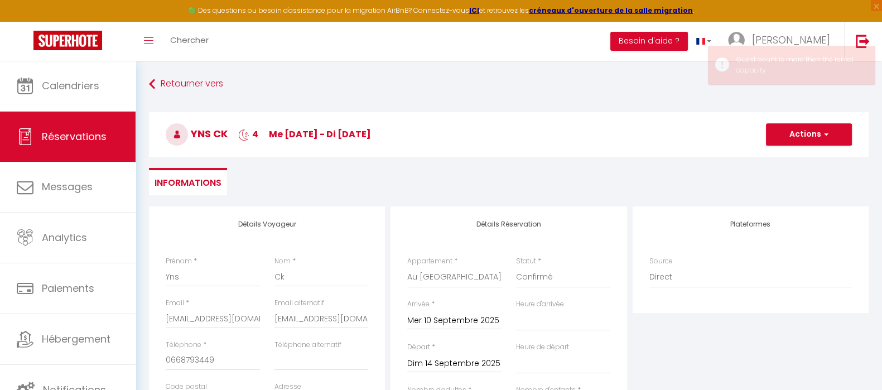
scroll to position [139, 0]
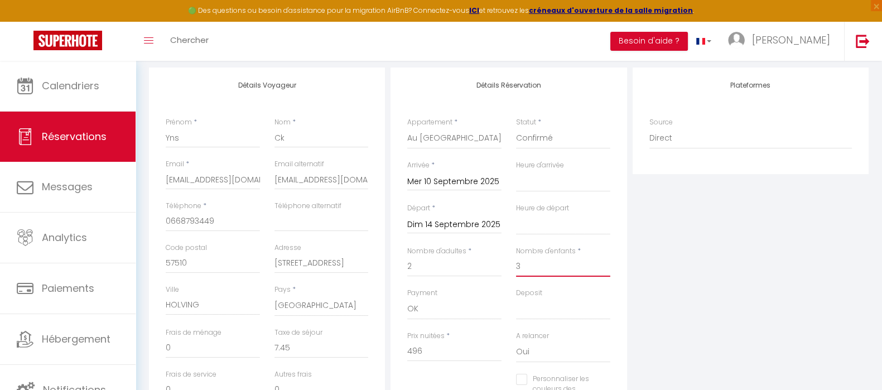
drag, startPoint x: 527, startPoint y: 263, endPoint x: 500, endPoint y: 264, distance: 26.8
click at [500, 264] on div "Nombre d'adultes * 2 Nombre d'enfants * 3" at bounding box center [508, 267] width 217 height 42
drag, startPoint x: 448, startPoint y: 355, endPoint x: 370, endPoint y: 351, distance: 78.2
click at [370, 351] on div "Détails Voyageur Prénom * Yns Nom * Ck Email * audreyhhkinternational@gmail.com…" at bounding box center [508, 266] width 725 height 399
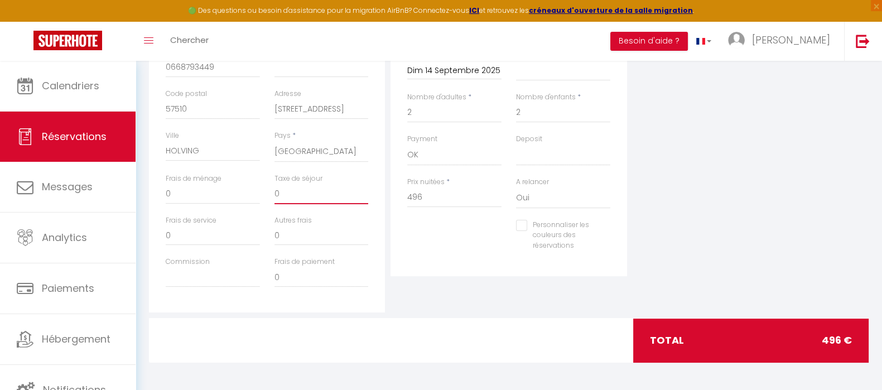
drag, startPoint x: 293, startPoint y: 191, endPoint x: 222, endPoint y: 196, distance: 71.0
click at [222, 196] on div "Frais de ménage 0 Taxe de séjour 0" at bounding box center [266, 194] width 217 height 42
click at [806, 213] on div "Plateformes Source Direct Airbnb.com Booking.com Chalet montagne Expedia Gite d…" at bounding box center [750, 113] width 241 height 399
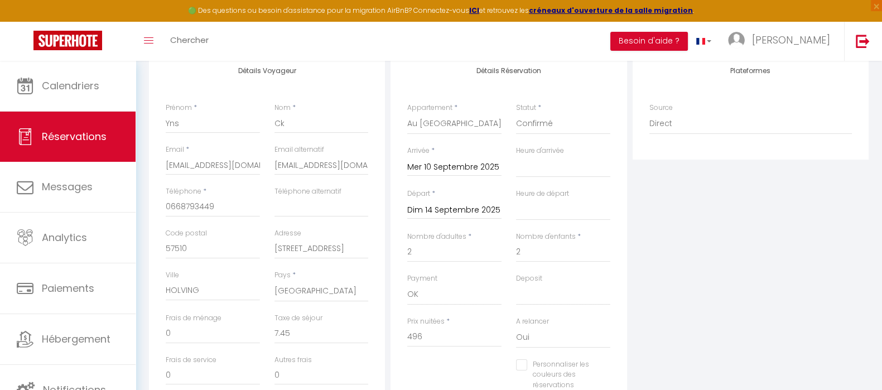
click at [468, 166] on input "Mer 10 Septembre 2025" at bounding box center [454, 167] width 94 height 14
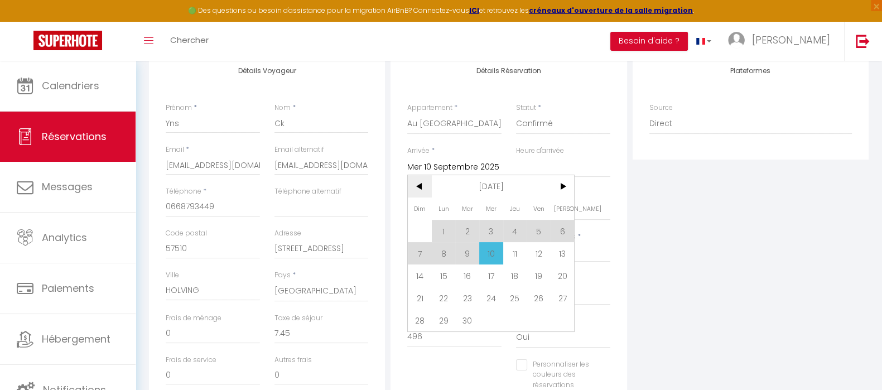
click at [414, 180] on span "<" at bounding box center [420, 186] width 24 height 22
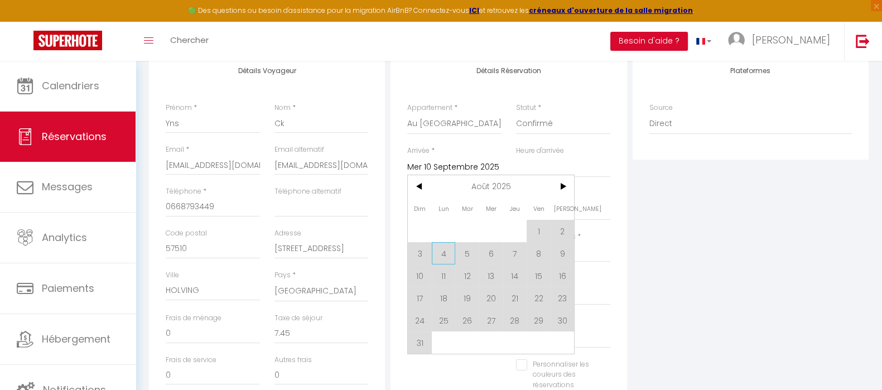
click at [444, 249] on span "4" at bounding box center [444, 253] width 24 height 22
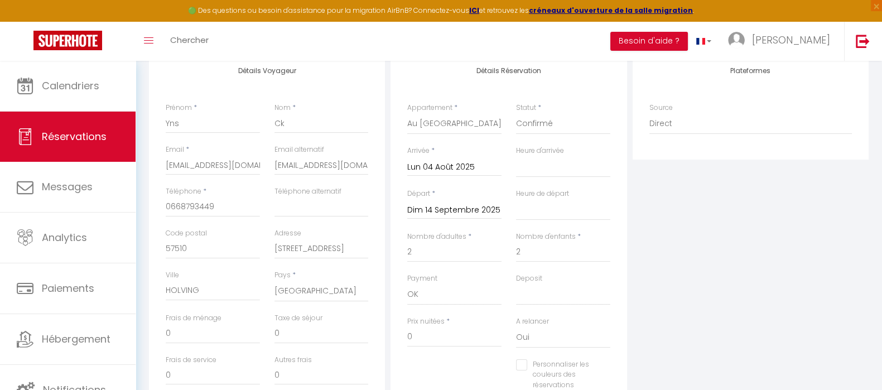
click at [448, 201] on div "Dim 14 Septembre 2025 < Sep 2025 > Dim Lun Mar Mer Jeu Ven Sam 1 2 3 4 5 6 7 8 …" at bounding box center [454, 209] width 94 height 20
click at [455, 210] on input "Dim 14 Septembre 2025" at bounding box center [454, 210] width 94 height 14
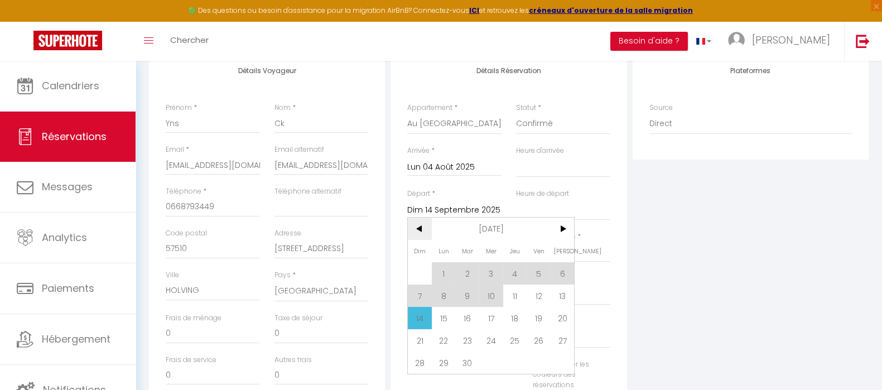
click at [422, 229] on span "<" at bounding box center [420, 228] width 24 height 22
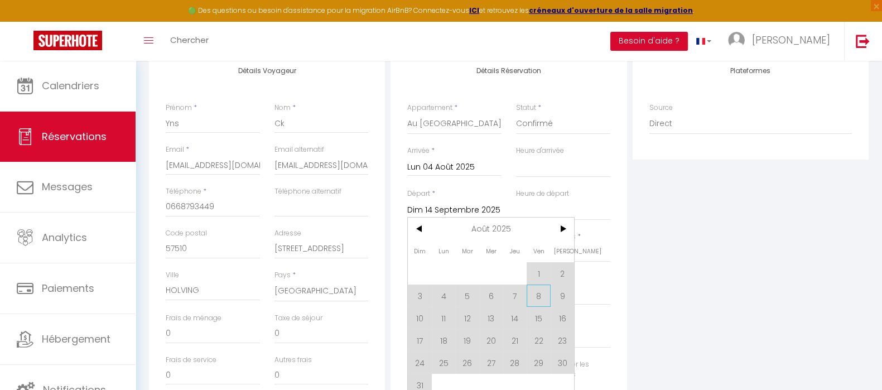
click at [539, 296] on span "8" at bounding box center [538, 295] width 24 height 22
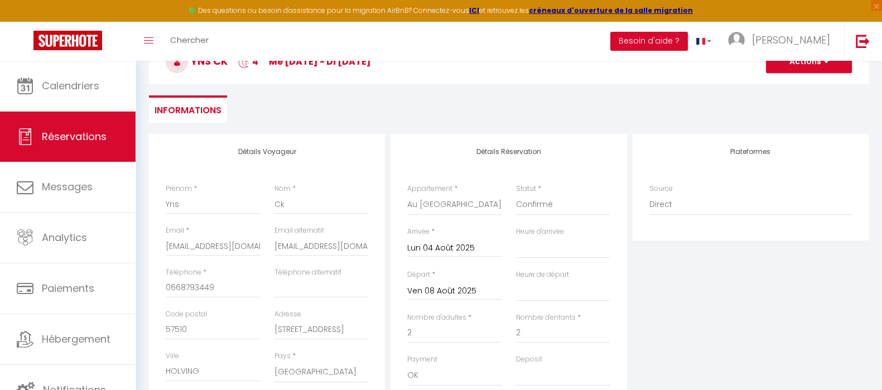
scroll to position [0, 0]
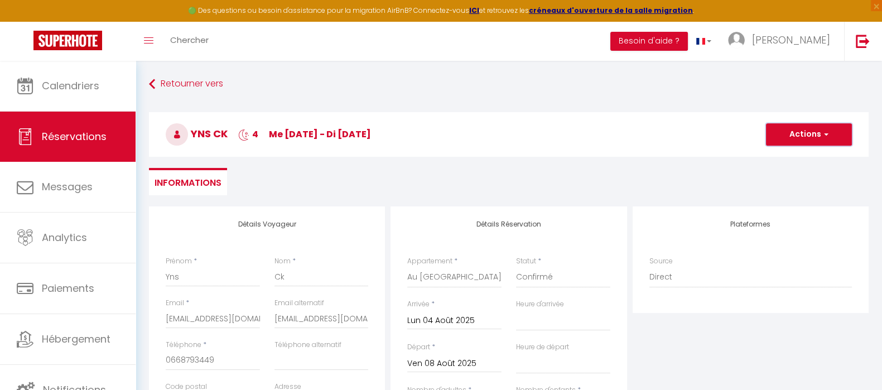
click at [812, 135] on button "Actions" at bounding box center [809, 134] width 86 height 22
click at [798, 154] on link "Enregistrer" at bounding box center [797, 159] width 88 height 14
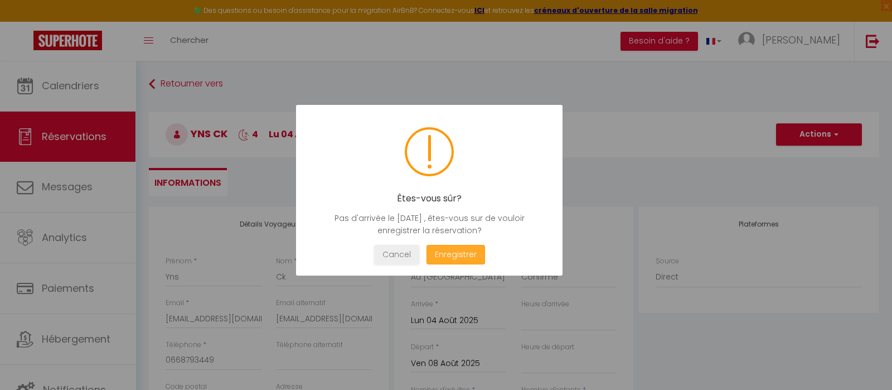
click at [442, 251] on button "Enregistrer" at bounding box center [456, 255] width 59 height 20
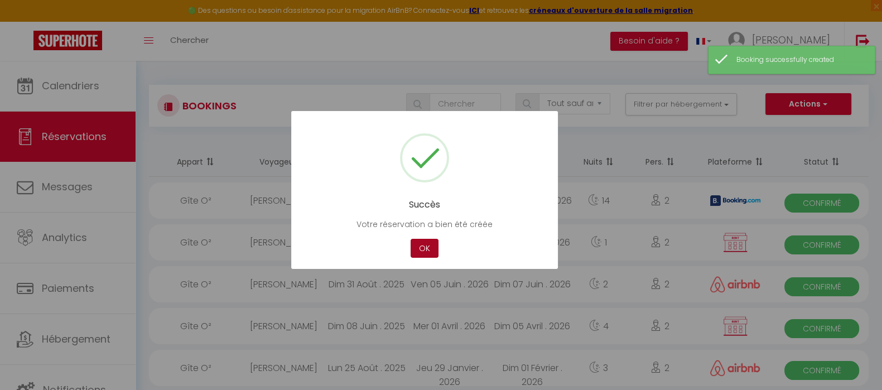
click at [425, 245] on button "OK" at bounding box center [424, 249] width 28 height 20
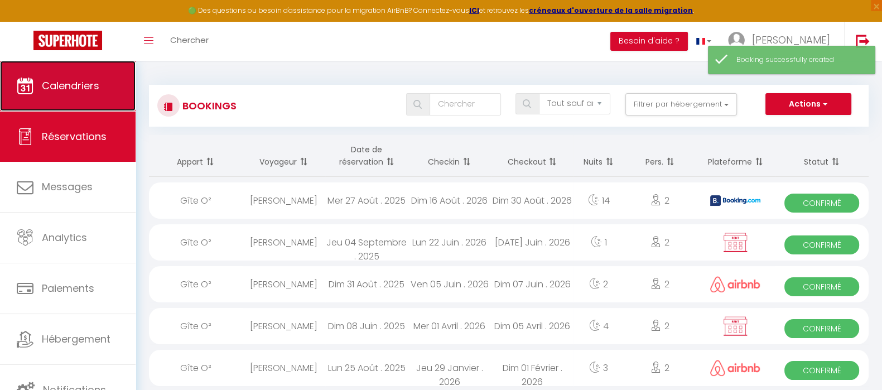
click at [92, 81] on span "Calendriers" at bounding box center [70, 86] width 57 height 14
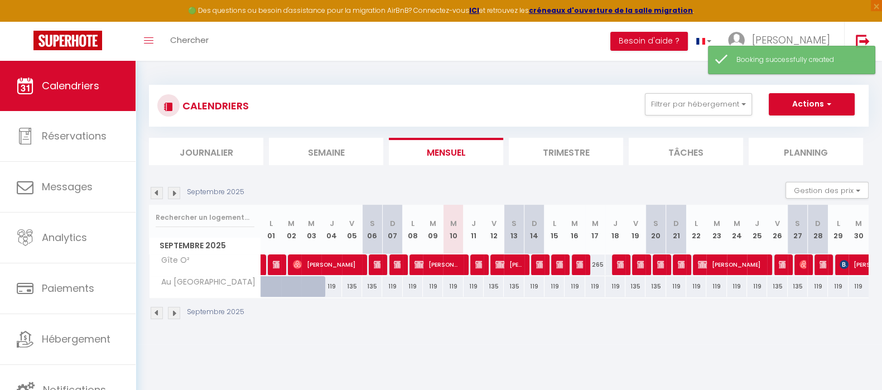
click at [156, 193] on img at bounding box center [157, 193] width 12 height 12
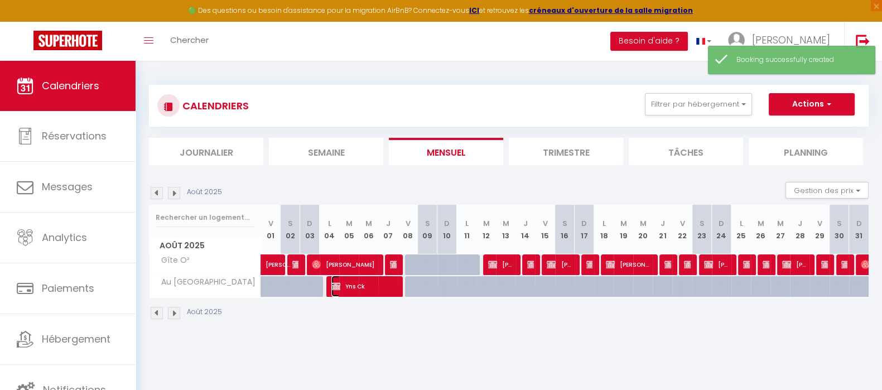
click at [373, 285] on span "Yns Ck" at bounding box center [363, 285] width 65 height 21
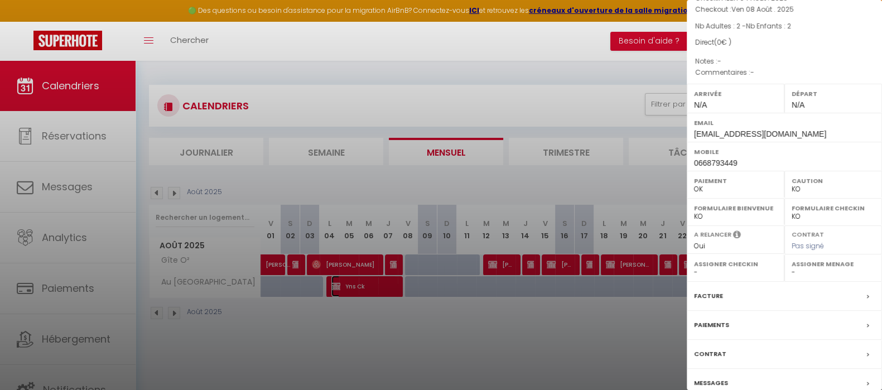
scroll to position [128, 0]
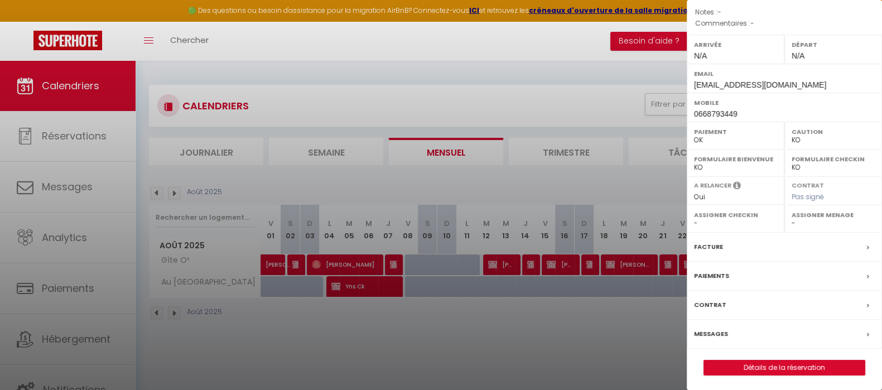
click at [713, 246] on label "Facture" at bounding box center [708, 247] width 29 height 12
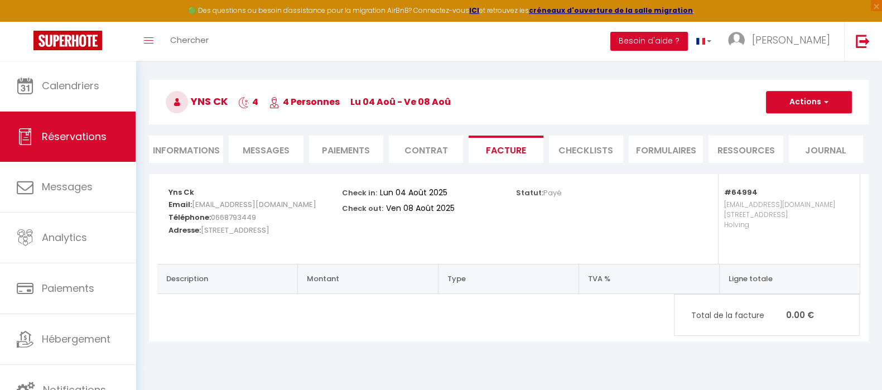
scroll to position [61, 0]
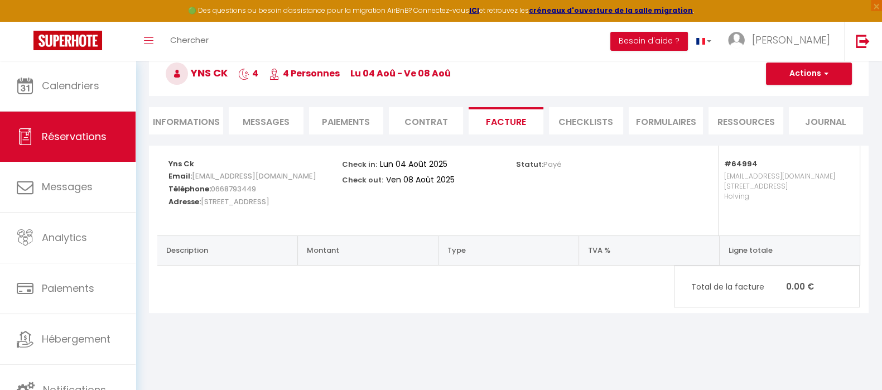
click at [151, 117] on li "Informations" at bounding box center [186, 120] width 74 height 27
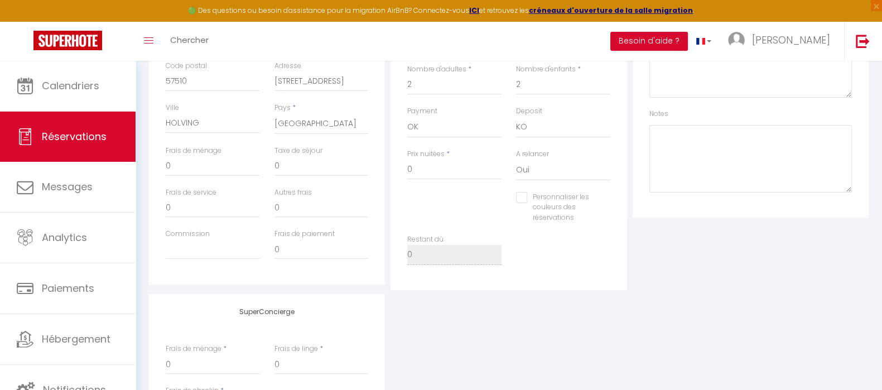
scroll to position [340, 0]
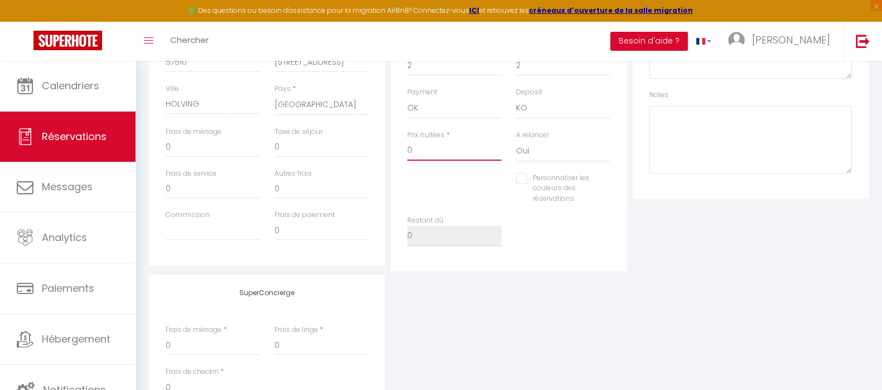
drag, startPoint x: 435, startPoint y: 146, endPoint x: 384, endPoint y: 148, distance: 50.8
click at [385, 148] on div "Détails Voyageur Prénom * Yns Nom * Ck Email * audreyhhkinternational@gmail.com…" at bounding box center [508, 69] width 725 height 404
drag, startPoint x: 328, startPoint y: 149, endPoint x: 248, endPoint y: 143, distance: 80.0
click at [248, 143] on div "Frais de ménage 0 Taxe de séjour 0" at bounding box center [266, 148] width 217 height 42
click at [768, 322] on div "SuperConcierge Frais de ménage * 0 Frais de linge * 0 Frais de checkin * 0" at bounding box center [508, 348] width 725 height 147
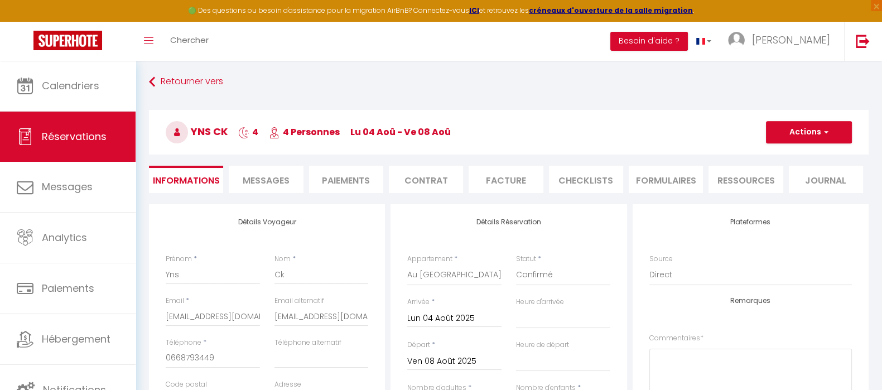
scroll to position [0, 0]
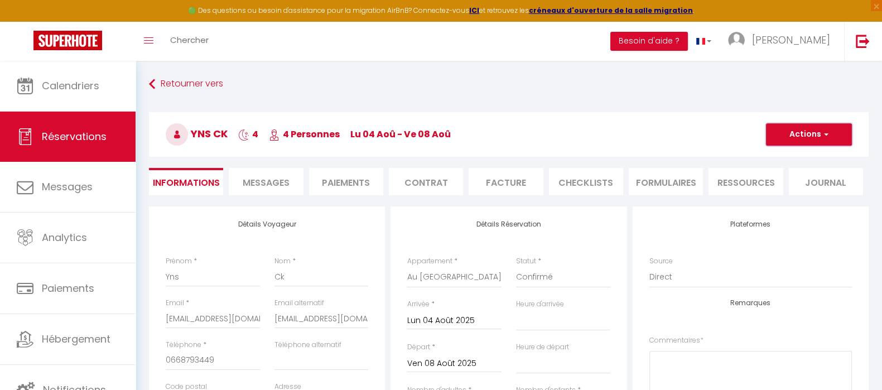
click at [800, 131] on button "Actions" at bounding box center [809, 134] width 86 height 22
click at [801, 153] on link "Enregistrer" at bounding box center [797, 159] width 88 height 14
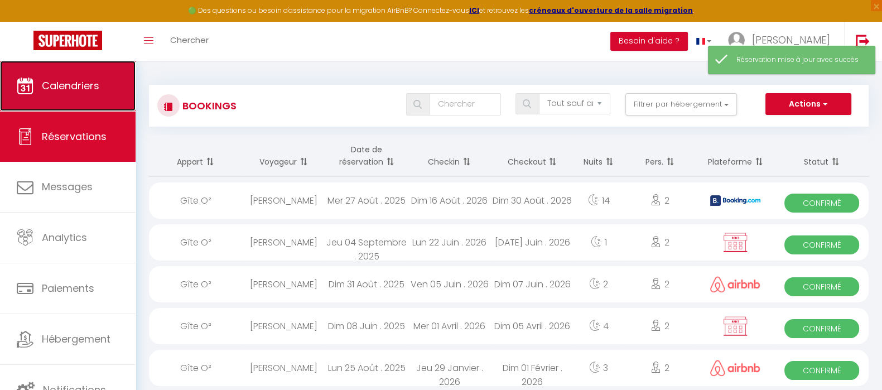
click at [74, 86] on span "Calendriers" at bounding box center [70, 86] width 57 height 14
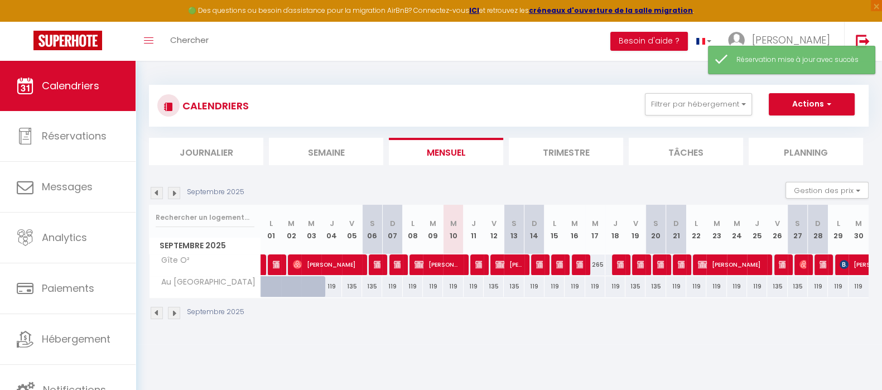
click at [158, 187] on img at bounding box center [157, 193] width 12 height 12
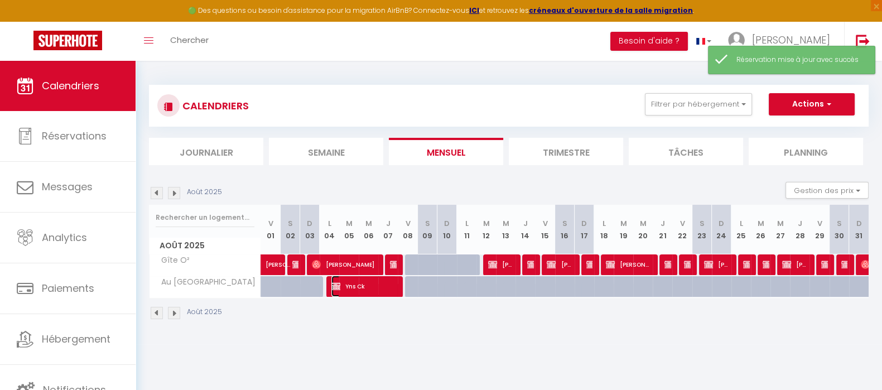
click at [347, 284] on span "Yns Ck" at bounding box center [363, 285] width 65 height 21
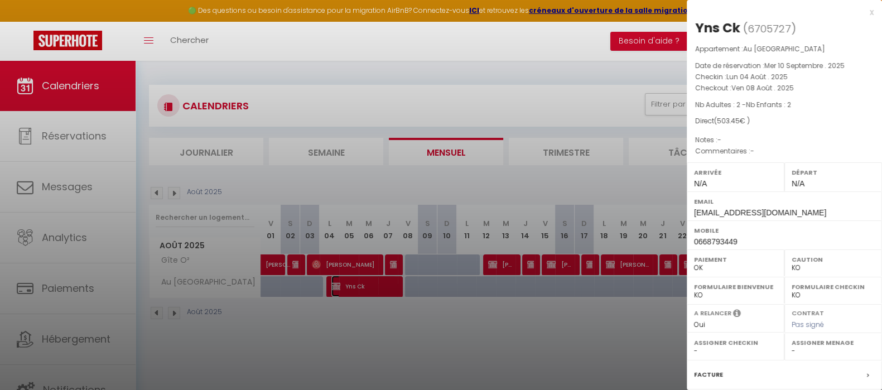
scroll to position [128, 0]
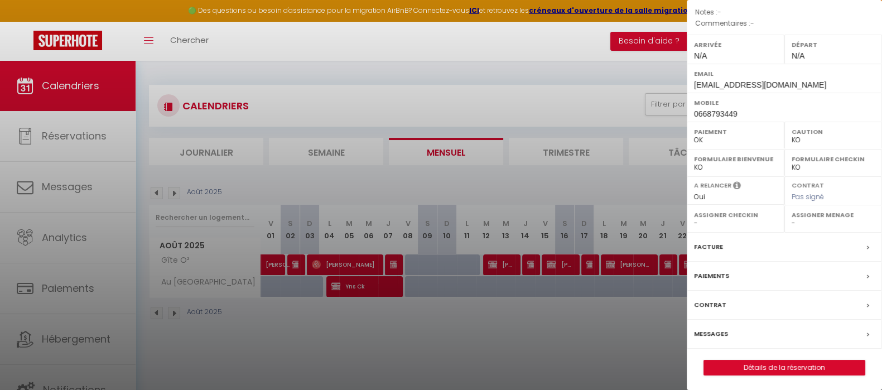
click at [758, 246] on div "Facture" at bounding box center [783, 247] width 195 height 29
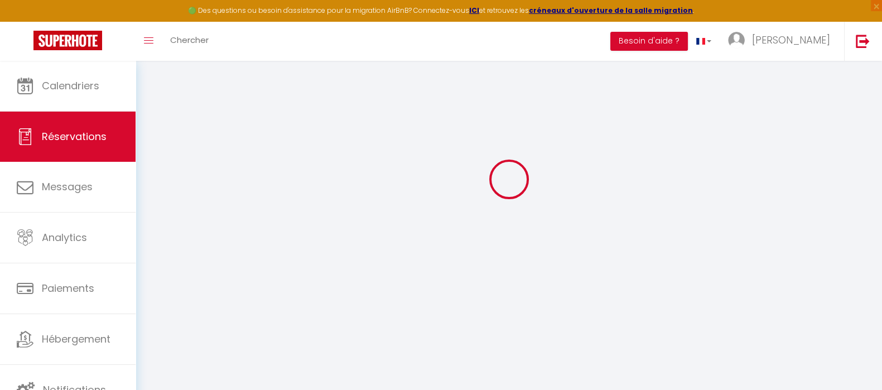
scroll to position [61, 0]
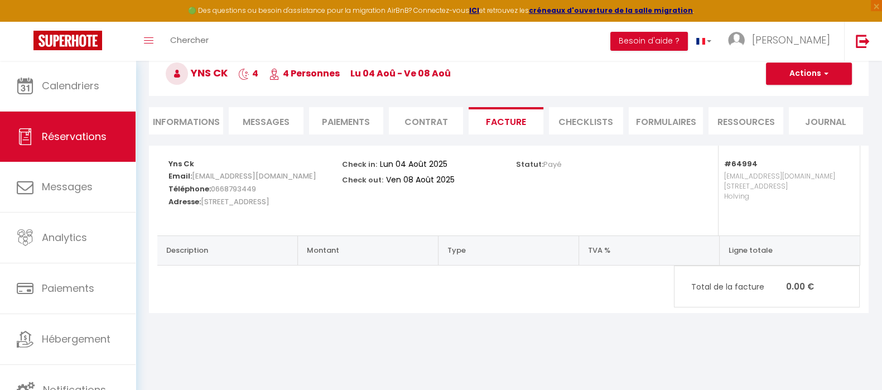
drag, startPoint x: 533, startPoint y: 272, endPoint x: 280, endPoint y: 358, distance: 266.3
click at [280, 359] on body "🟢 Des questions ou besoin d'assistance pour la migration AirBnB? Connectez-vous…" at bounding box center [441, 195] width 882 height 390
click at [783, 79] on button "Actions" at bounding box center [809, 73] width 86 height 22
click at [789, 96] on link "Enregistrer" at bounding box center [800, 98] width 94 height 14
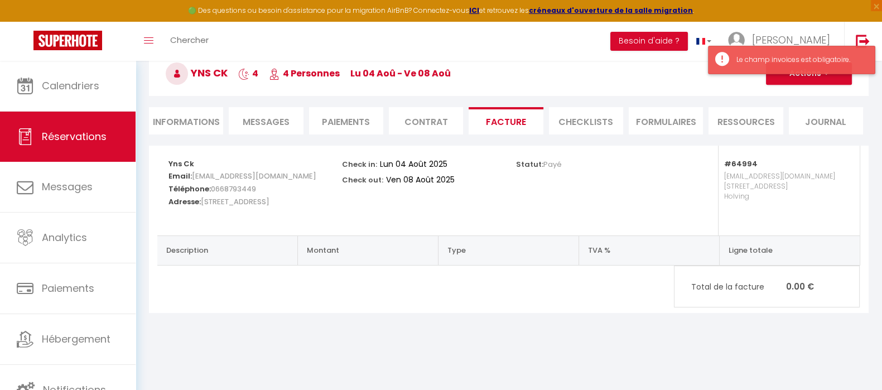
click at [799, 69] on div "Le champ invoices est obligatoire." at bounding box center [791, 60] width 167 height 28
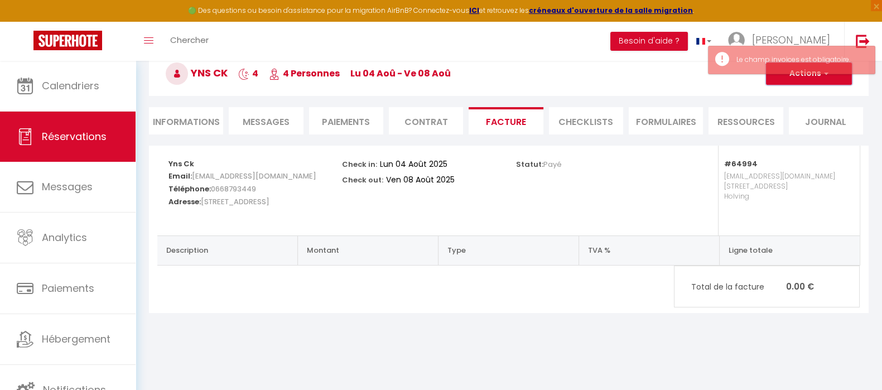
click at [801, 76] on button "Actions" at bounding box center [809, 73] width 86 height 22
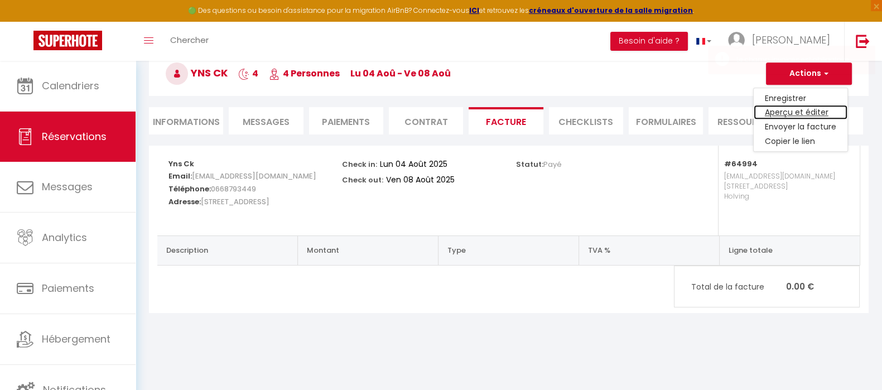
click at [809, 110] on link "Aperçu et éditer" at bounding box center [800, 112] width 94 height 14
click at [191, 119] on li "Informations" at bounding box center [186, 120] width 74 height 27
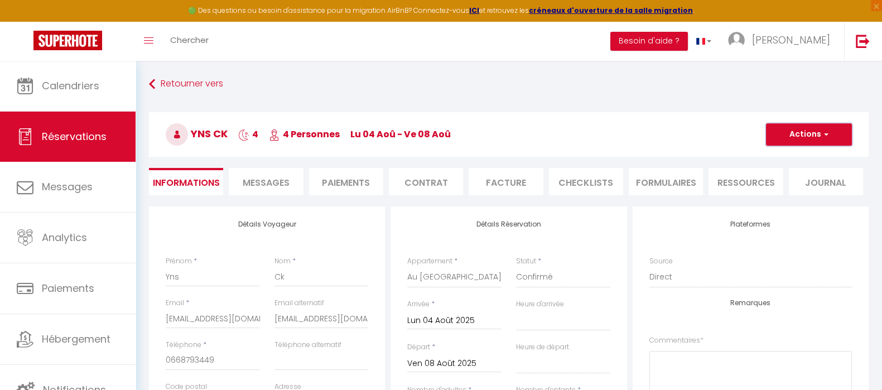
click at [784, 135] on button "Actions" at bounding box center [809, 134] width 86 height 22
click at [784, 154] on link "Enregistrer" at bounding box center [797, 159] width 88 height 14
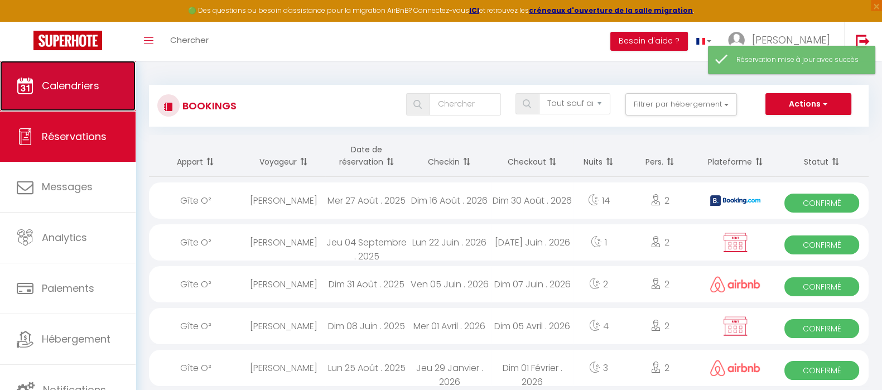
click at [80, 85] on span "Calendriers" at bounding box center [70, 86] width 57 height 14
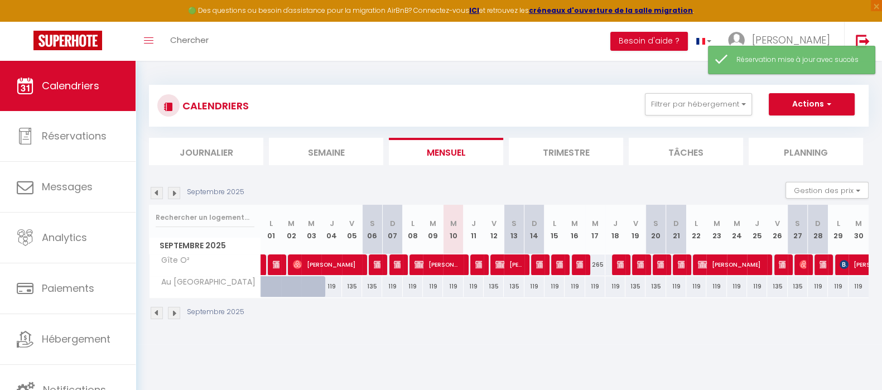
click at [153, 187] on img at bounding box center [157, 193] width 12 height 12
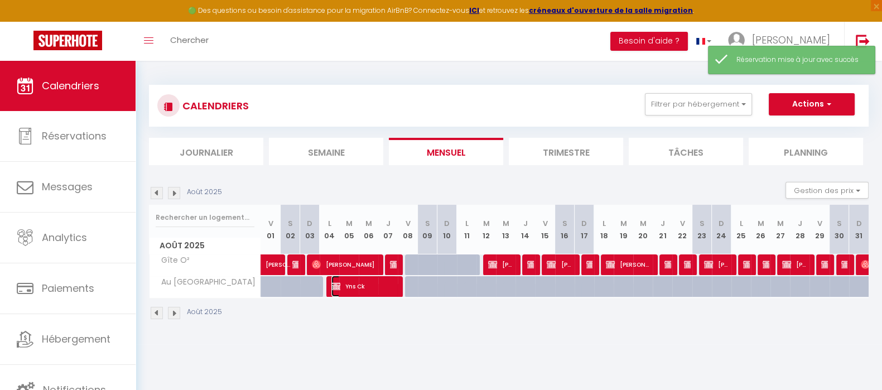
click at [370, 288] on span "Yns Ck" at bounding box center [363, 285] width 65 height 21
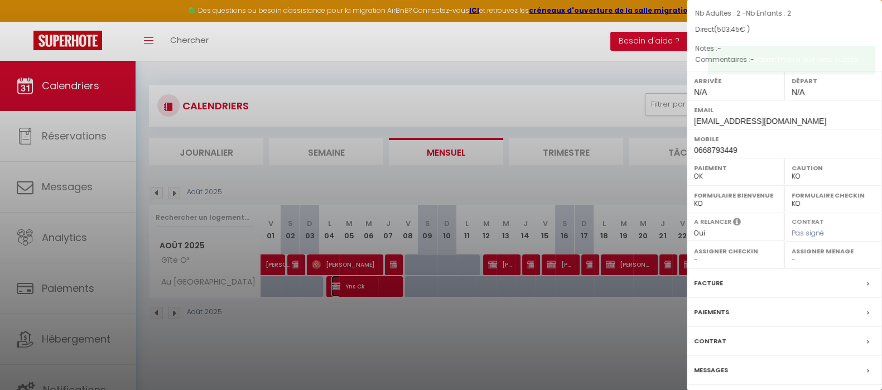
scroll to position [128, 0]
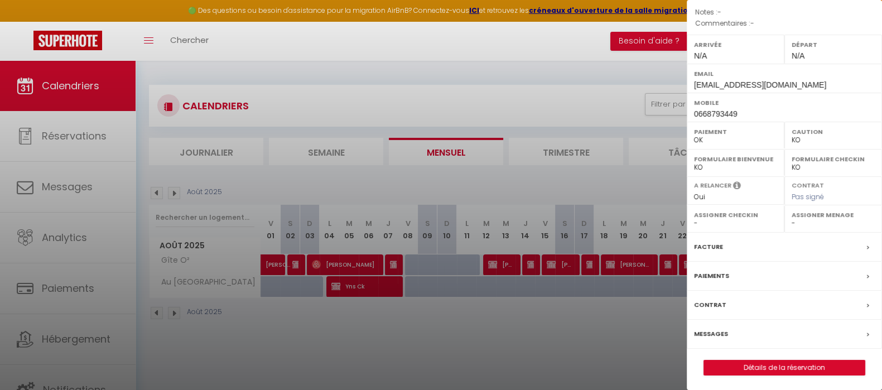
click at [738, 248] on div "Facture" at bounding box center [783, 247] width 195 height 29
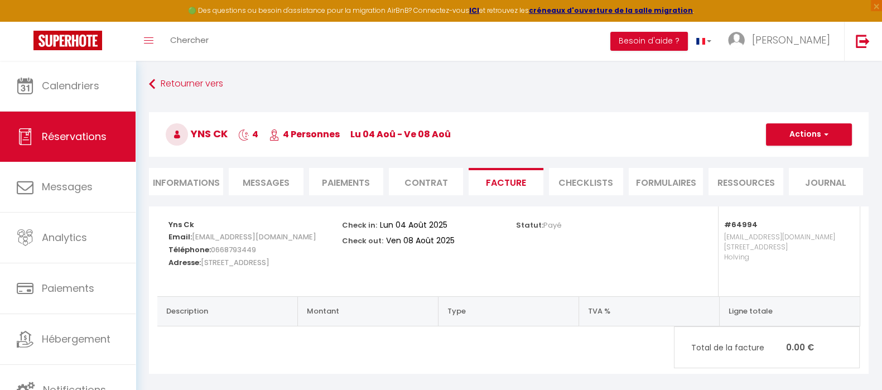
click at [168, 177] on li "Informations" at bounding box center [186, 181] width 74 height 27
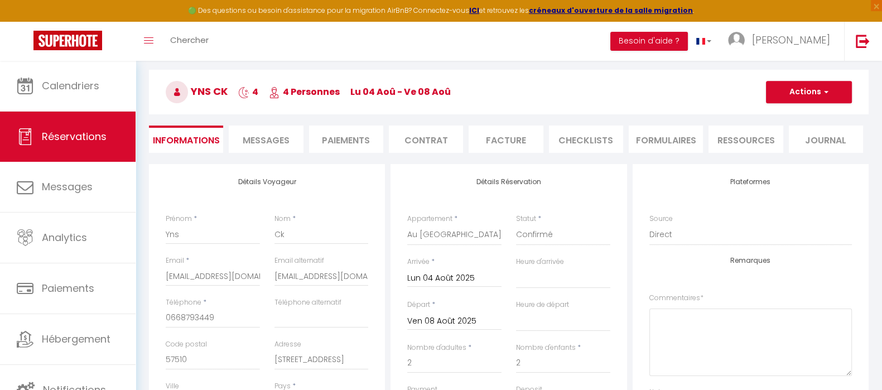
scroll to position [139, 0]
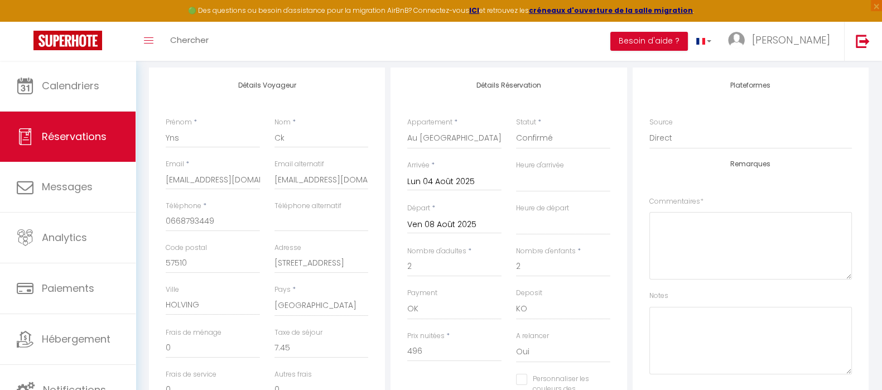
click at [475, 181] on input "Lun 04 Août 2025" at bounding box center [454, 182] width 94 height 14
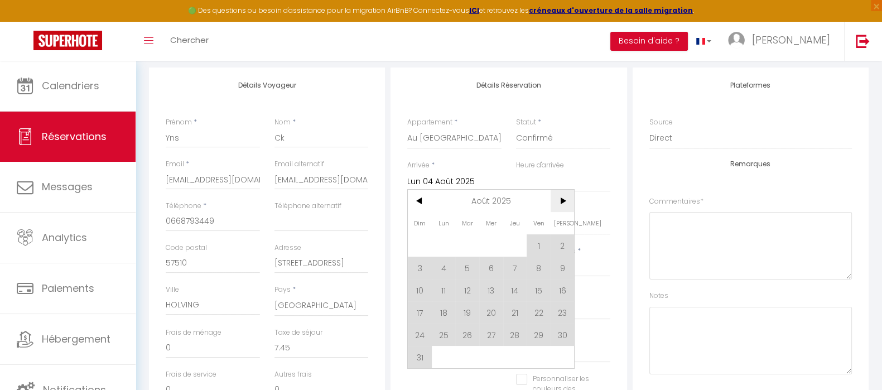
click at [556, 195] on span ">" at bounding box center [562, 201] width 24 height 22
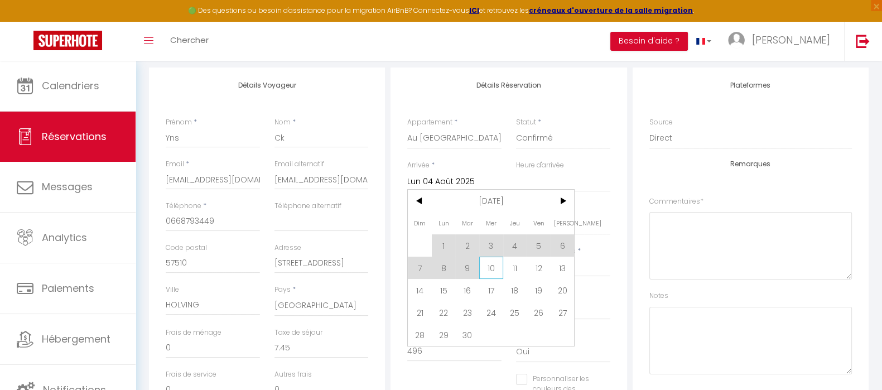
drag, startPoint x: 482, startPoint y: 265, endPoint x: 492, endPoint y: 265, distance: 10.6
click at [482, 265] on span "10" at bounding box center [491, 268] width 24 height 22
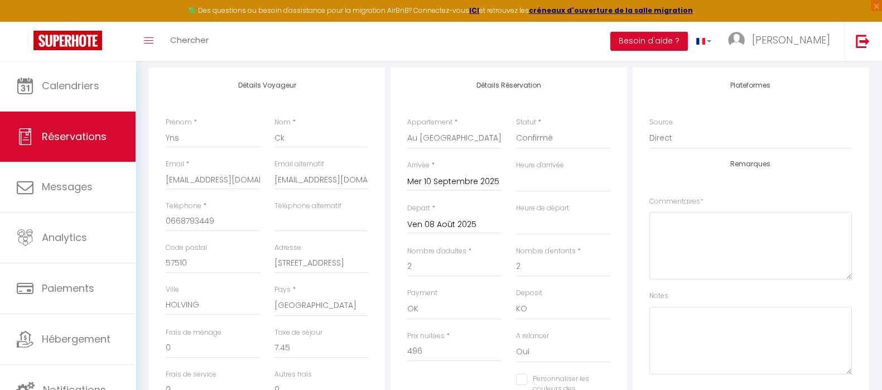
click at [454, 224] on input "Ven 08 Août 2025" at bounding box center [454, 224] width 94 height 14
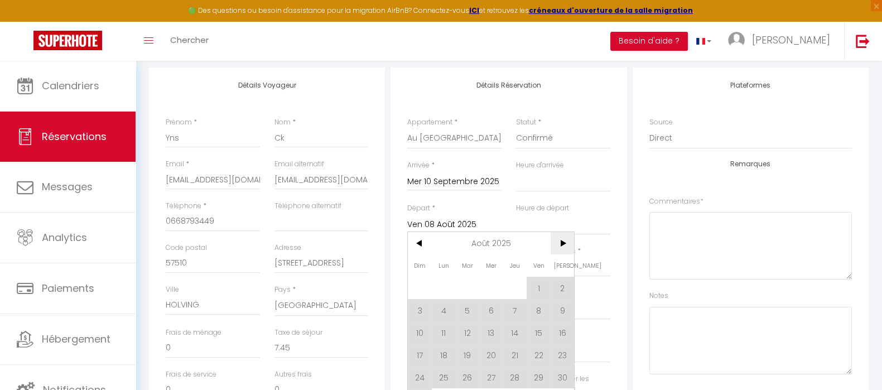
click at [562, 244] on span ">" at bounding box center [562, 243] width 24 height 22
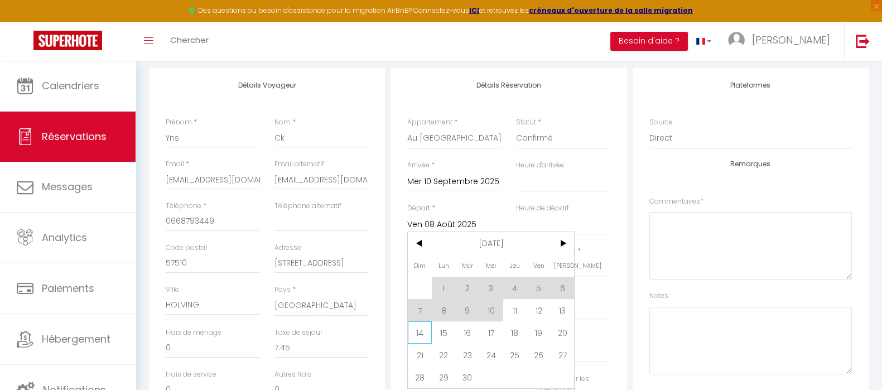
click at [415, 330] on span "14" at bounding box center [420, 332] width 24 height 22
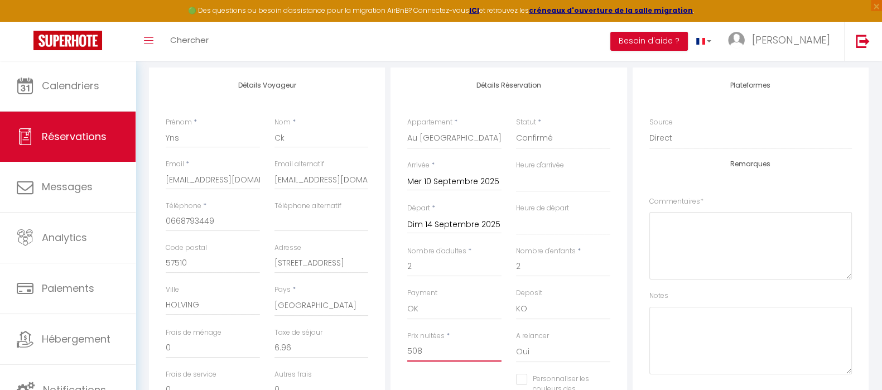
click at [446, 349] on input "508" at bounding box center [454, 351] width 94 height 20
click at [485, 181] on input "Mer 10 Septembre 2025" at bounding box center [454, 182] width 94 height 14
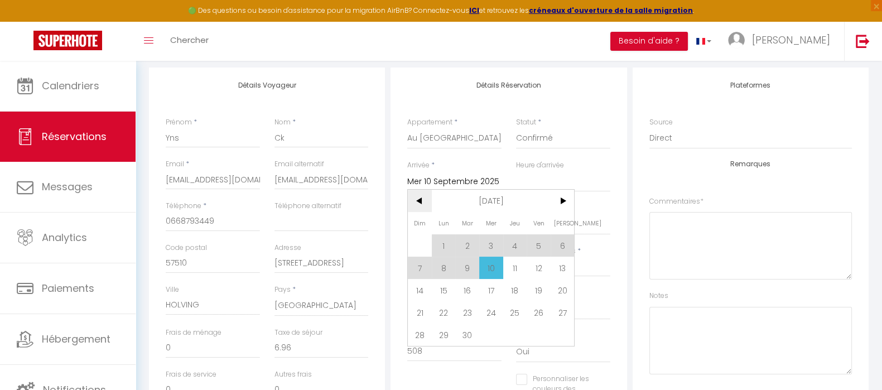
click at [424, 199] on span "<" at bounding box center [420, 201] width 24 height 22
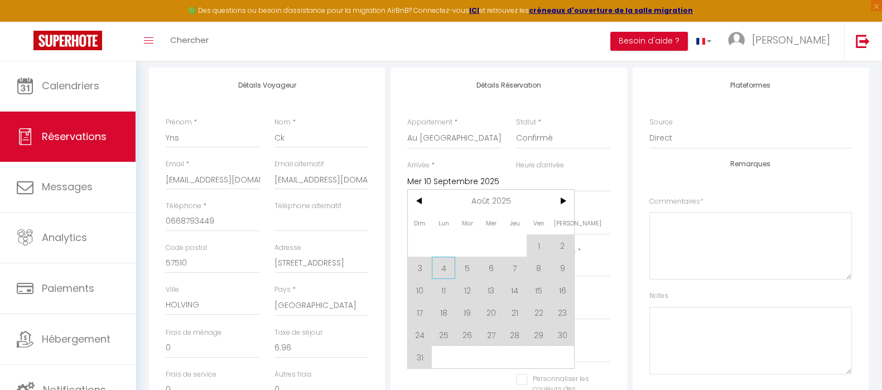
click at [443, 262] on span "4" at bounding box center [444, 268] width 24 height 22
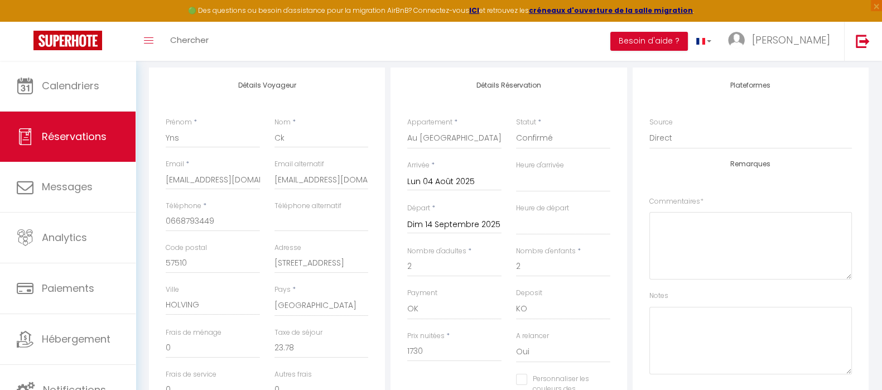
click at [454, 221] on input "Dim 14 Septembre 2025" at bounding box center [454, 224] width 94 height 14
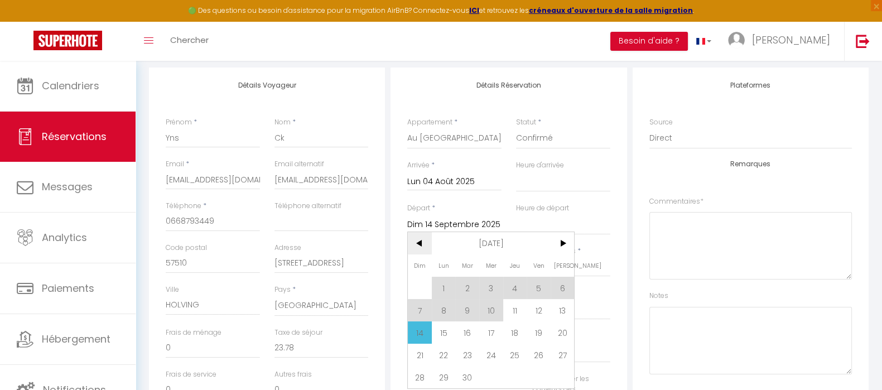
click at [420, 240] on span "<" at bounding box center [420, 243] width 24 height 22
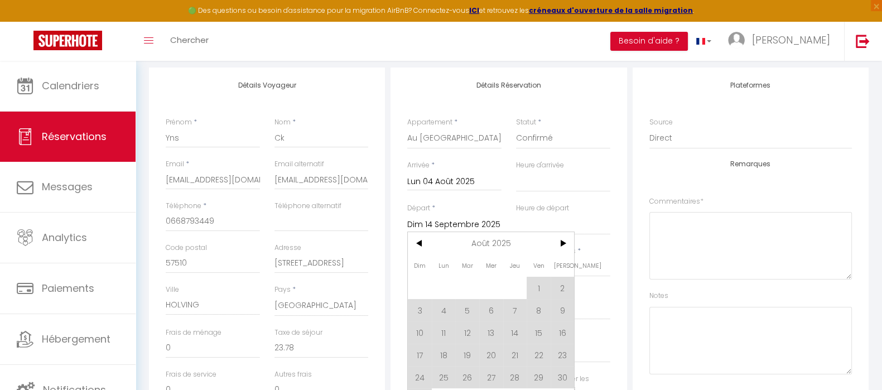
drag, startPoint x: 535, startPoint y: 305, endPoint x: 533, endPoint y: 293, distance: 12.6
click at [535, 305] on span "8" at bounding box center [538, 310] width 24 height 22
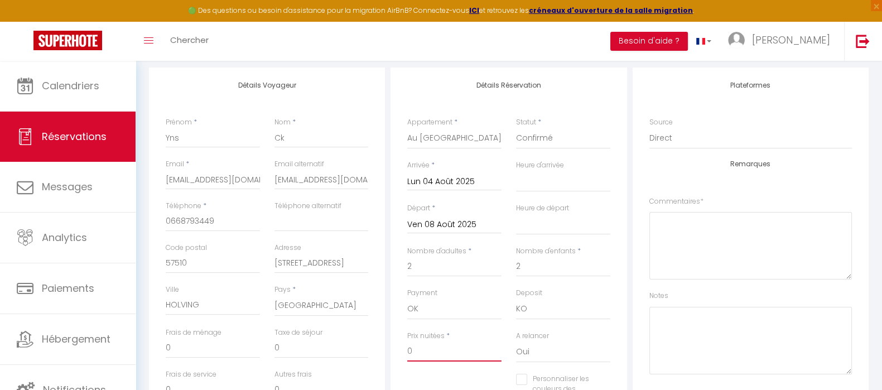
click at [443, 350] on input "0" at bounding box center [454, 351] width 94 height 20
click at [451, 173] on div "Lun 04 Août 2025 < Août 2025 > Dim Lun Mar Mer Jeu Ven Sam 1 2 3 4 5 6 7 8 9 10…" at bounding box center [454, 181] width 94 height 20
click at [442, 183] on input "Lun 04 Août 2025" at bounding box center [454, 182] width 94 height 14
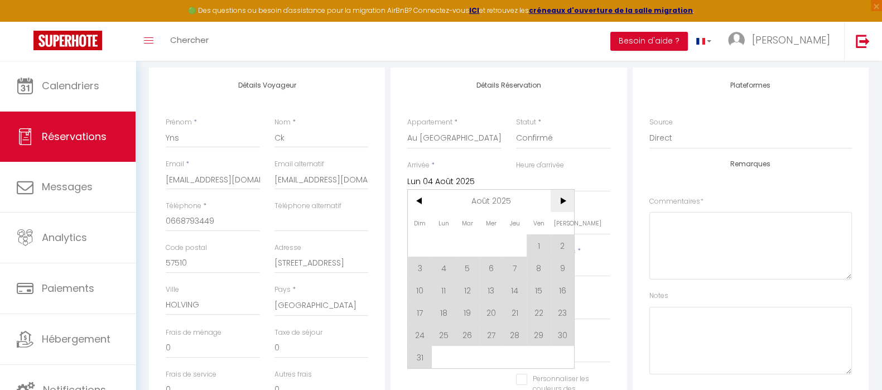
click at [568, 199] on span ">" at bounding box center [562, 201] width 24 height 22
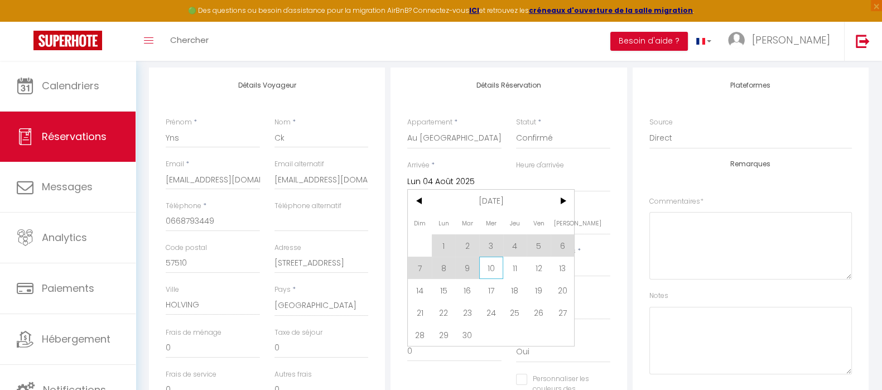
click at [488, 266] on span "10" at bounding box center [491, 268] width 24 height 22
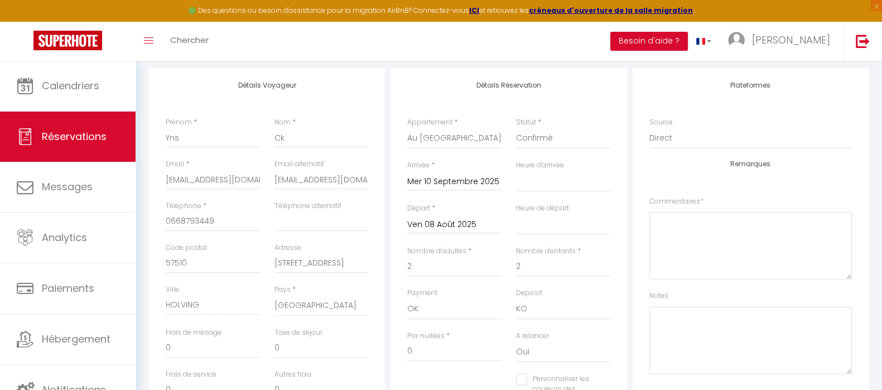
click at [472, 219] on input "Ven 08 Août 2025" at bounding box center [454, 224] width 94 height 14
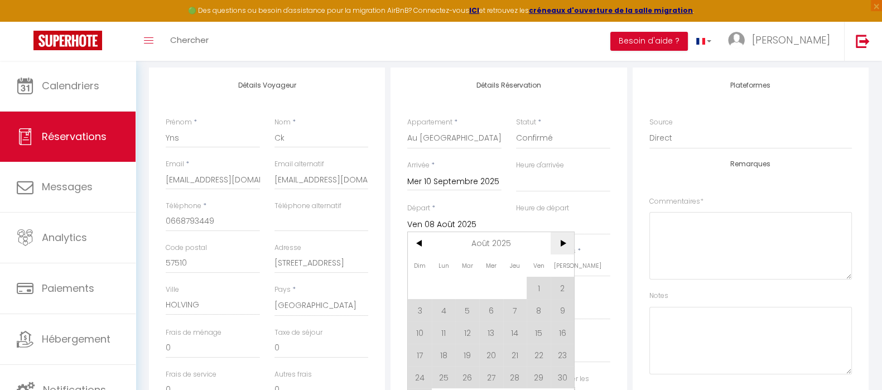
click at [559, 241] on span ">" at bounding box center [562, 243] width 24 height 22
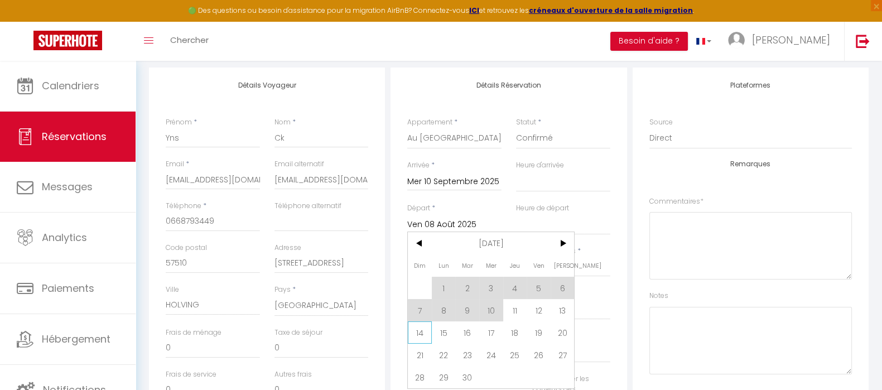
click at [417, 335] on span "14" at bounding box center [420, 332] width 24 height 22
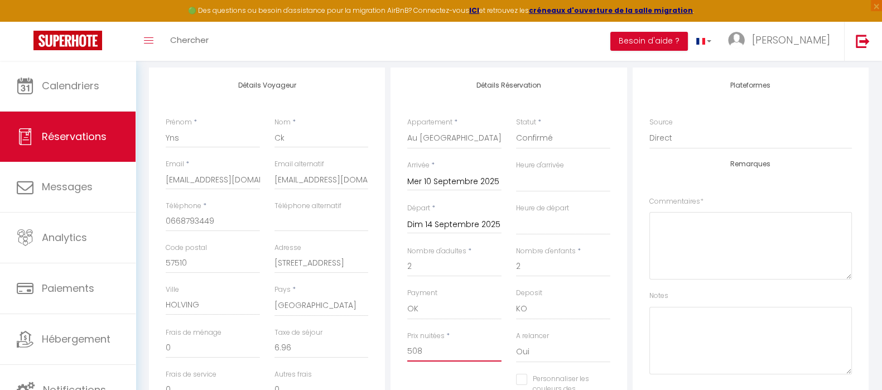
drag, startPoint x: 438, startPoint y: 350, endPoint x: 372, endPoint y: 353, distance: 65.9
click at [372, 353] on div "Détails Voyageur Prénom * Yns Nom * Ck Email * audreyhhkinternational@gmail.com…" at bounding box center [508, 269] width 725 height 404
drag, startPoint x: 322, startPoint y: 344, endPoint x: 267, endPoint y: 351, distance: 55.6
click at [267, 351] on div "Taxe de séjour 0" at bounding box center [321, 348] width 109 height 42
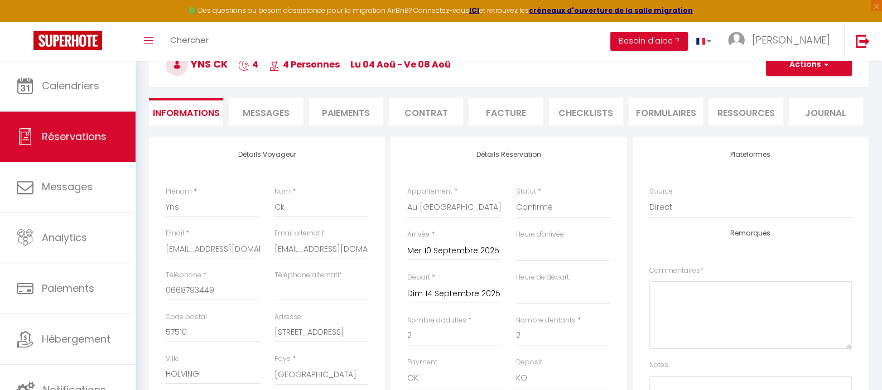
scroll to position [69, 0]
click at [824, 72] on button "Actions" at bounding box center [809, 65] width 86 height 22
click at [804, 90] on link "Enregistrer" at bounding box center [797, 90] width 88 height 14
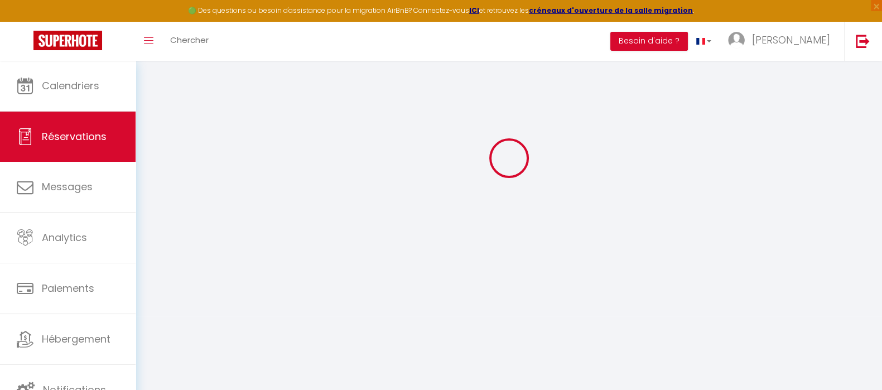
scroll to position [61, 0]
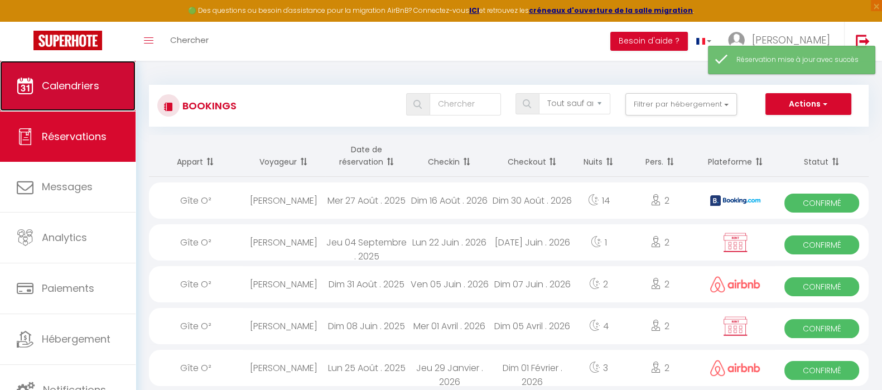
click at [87, 76] on link "Calendriers" at bounding box center [68, 86] width 136 height 50
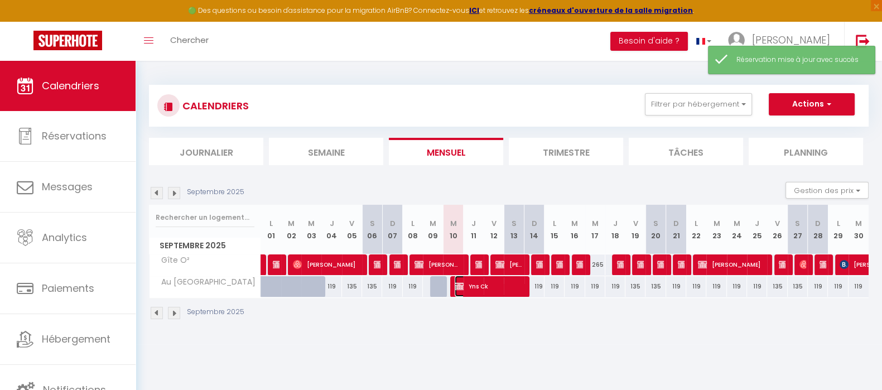
click at [483, 288] on span "Yns Ck" at bounding box center [487, 285] width 67 height 21
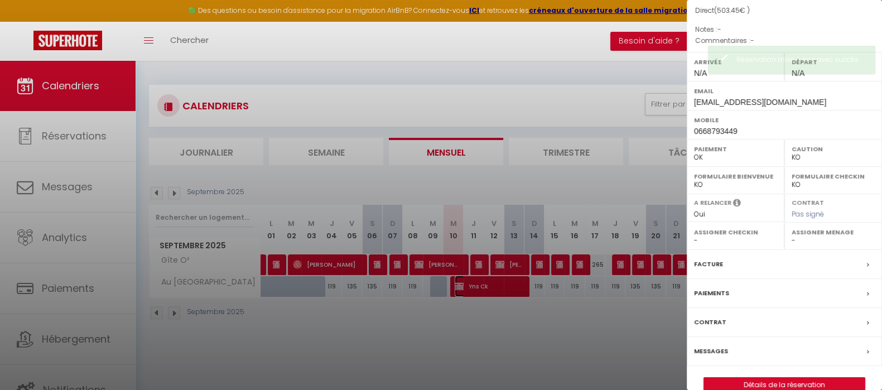
scroll to position [128, 0]
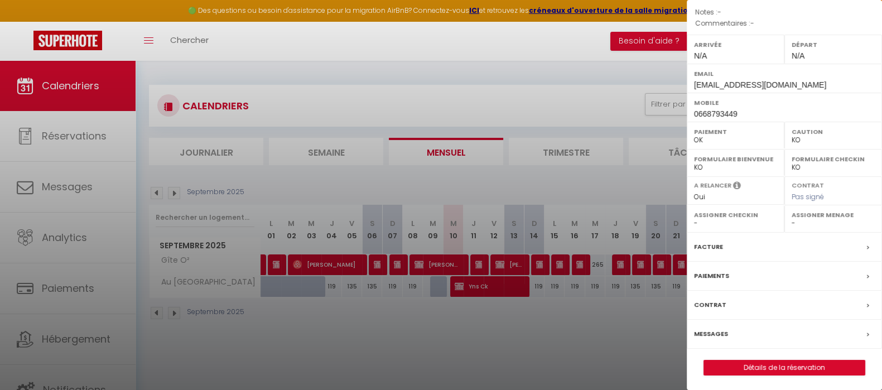
click at [725, 244] on div "Facture" at bounding box center [783, 247] width 195 height 29
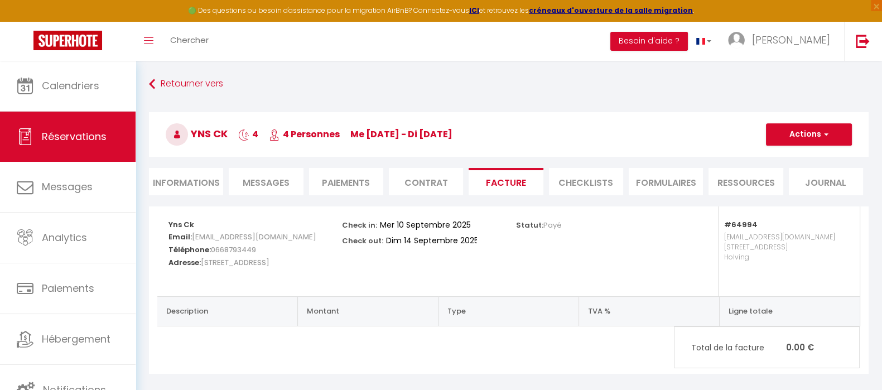
drag, startPoint x: 189, startPoint y: 183, endPoint x: 263, endPoint y: 173, distance: 74.8
click at [190, 183] on li "Informations" at bounding box center [186, 181] width 74 height 27
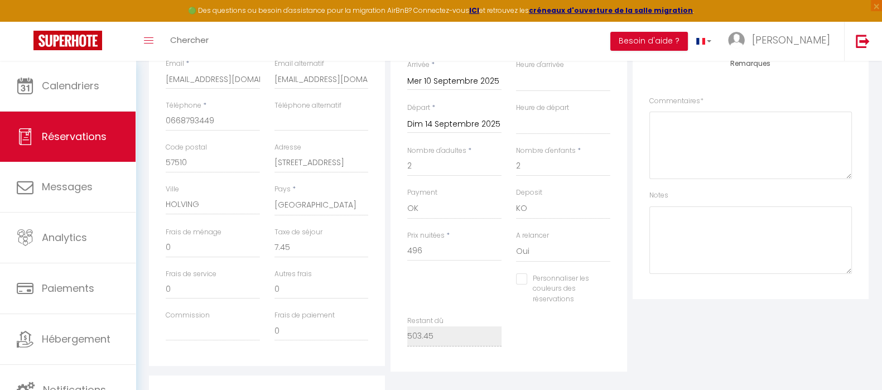
scroll to position [139, 0]
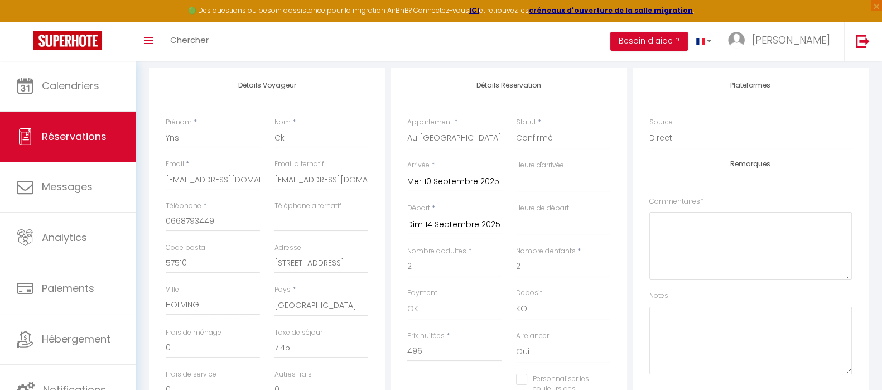
click at [448, 175] on input "Mer 10 Septembre 2025" at bounding box center [454, 182] width 94 height 14
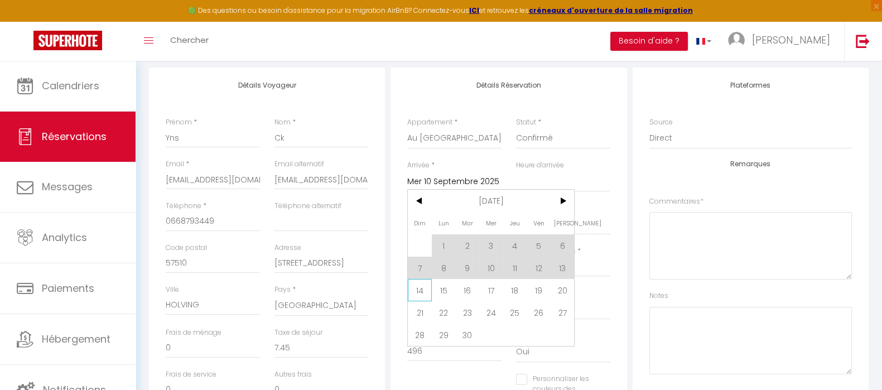
click at [414, 289] on span "14" at bounding box center [420, 290] width 24 height 22
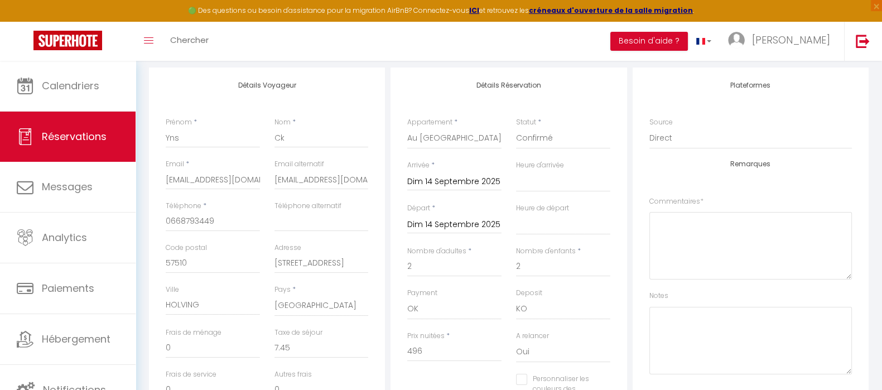
click at [448, 220] on input "Dim 14 Septembre 2025" at bounding box center [454, 224] width 94 height 14
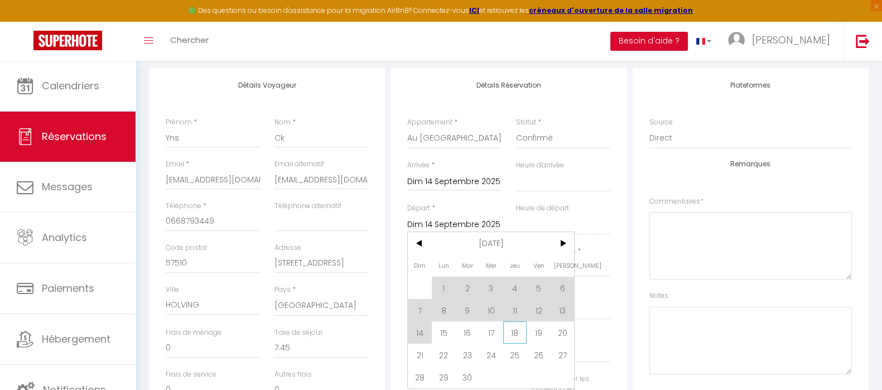
click at [519, 330] on span "18" at bounding box center [515, 332] width 24 height 22
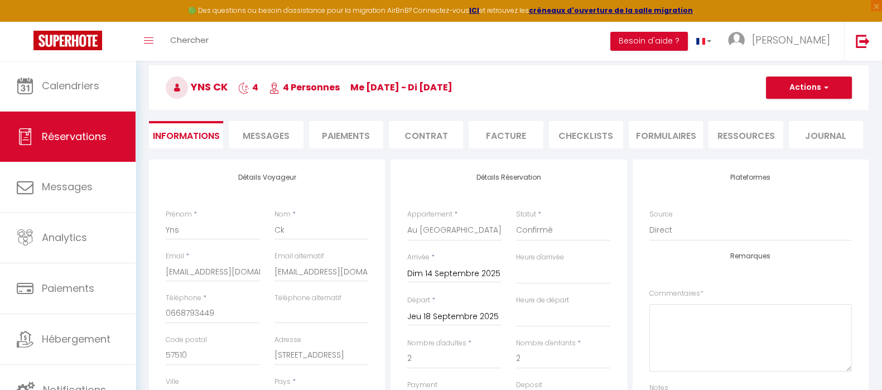
scroll to position [0, 0]
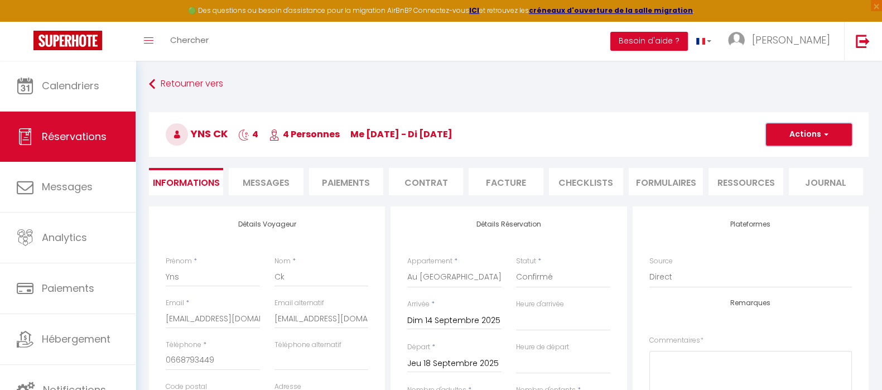
click at [774, 137] on button "Actions" at bounding box center [809, 134] width 86 height 22
click at [786, 185] on link "Supprimer" at bounding box center [797, 188] width 88 height 14
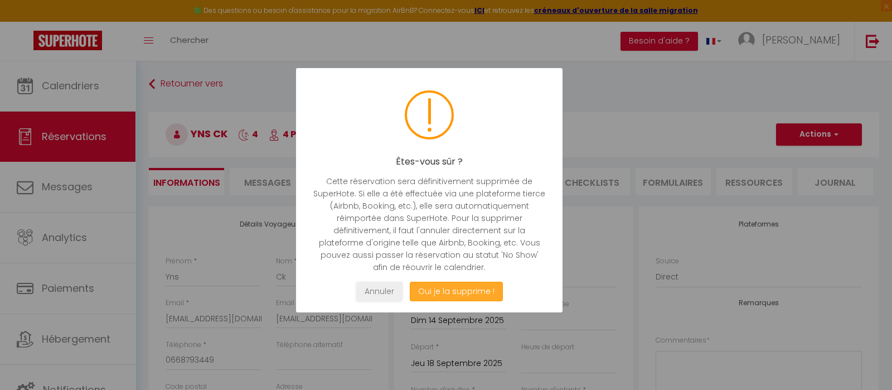
click at [461, 287] on button "Oui je la supprime !" at bounding box center [456, 292] width 93 height 20
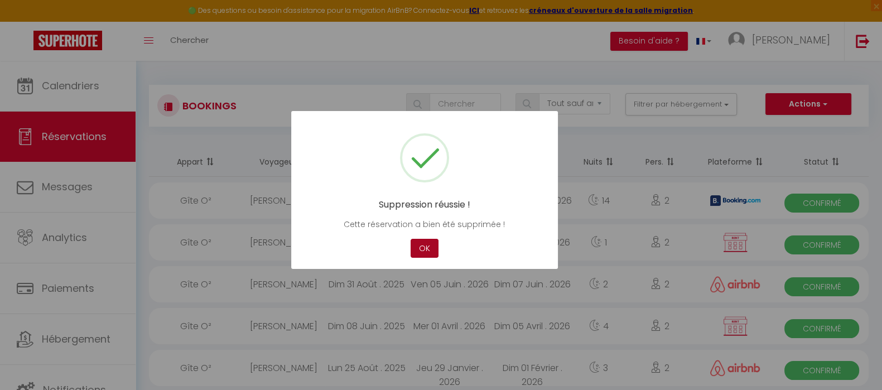
click at [423, 246] on button "OK" at bounding box center [424, 249] width 28 height 20
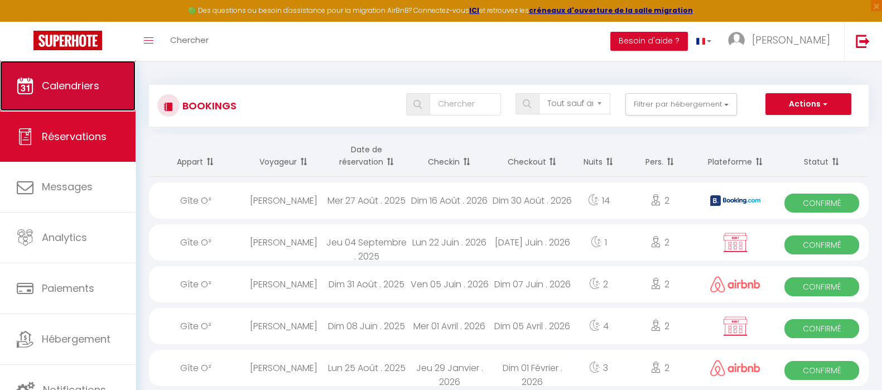
click at [76, 86] on span "Calendriers" at bounding box center [70, 86] width 57 height 14
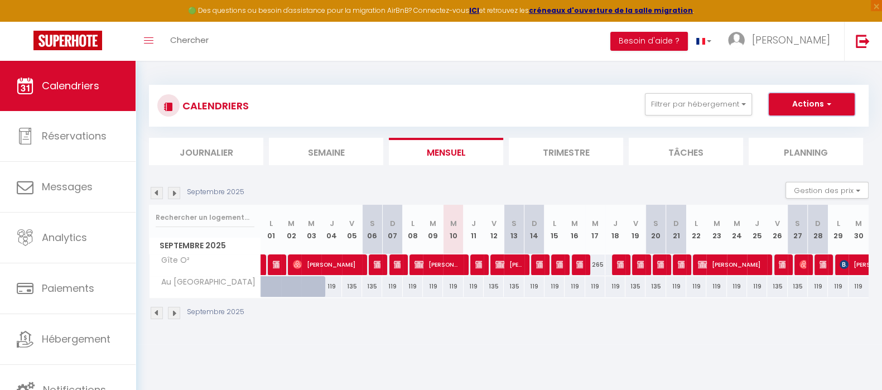
click at [804, 107] on button "Actions" at bounding box center [811, 104] width 86 height 22
click at [797, 129] on link "Nouvelle réservation" at bounding box center [799, 130] width 97 height 17
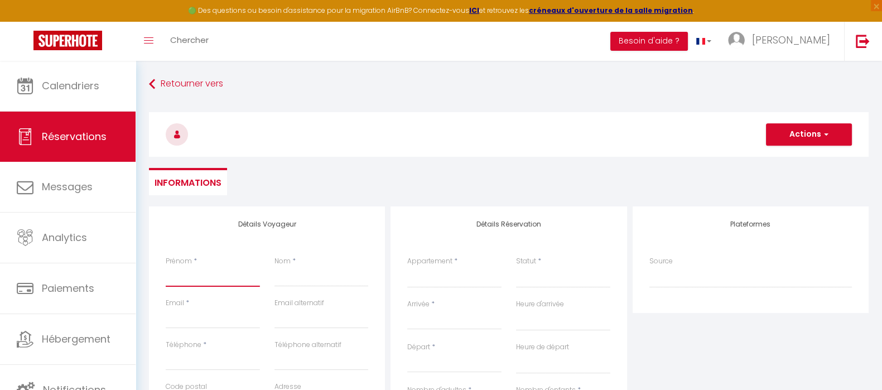
click at [190, 286] on input "Prénom" at bounding box center [213, 277] width 94 height 20
paste input "Yns Ck"
click at [188, 275] on input "Yns Ck" at bounding box center [213, 277] width 94 height 20
click at [189, 275] on input "Yns Ck" at bounding box center [213, 277] width 94 height 20
click at [306, 282] on input "Nom" at bounding box center [321, 277] width 94 height 20
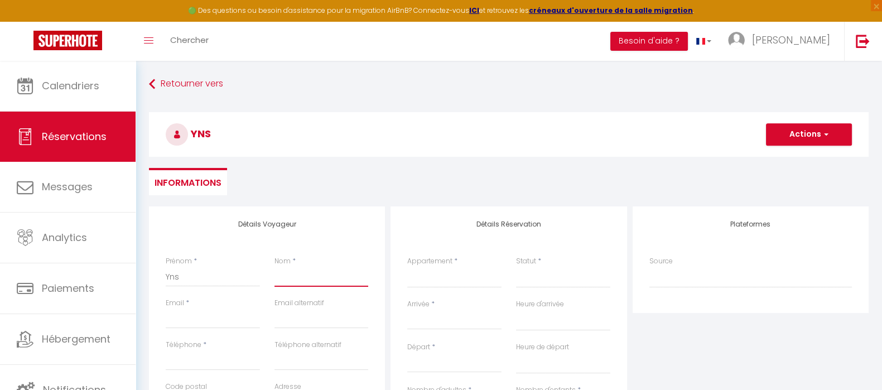
paste input "Ck"
click at [226, 322] on input "Email client" at bounding box center [213, 318] width 94 height 20
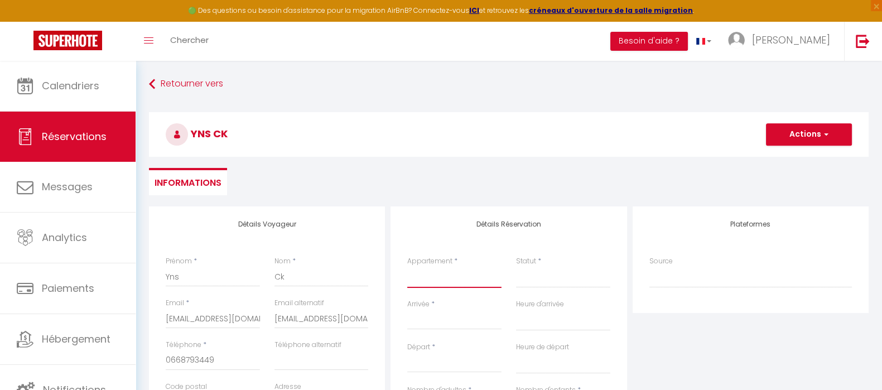
click at [417, 279] on select "Gîte O² Au Jardin du Levant" at bounding box center [454, 277] width 94 height 21
click at [407, 267] on select "Gîte O² Au Jardin du Levant" at bounding box center [454, 277] width 94 height 21
click at [527, 285] on select "Confirmé Non Confirmé Annulé Annulé par le voyageur No Show Request" at bounding box center [563, 277] width 94 height 21
click at [516, 267] on select "Confirmé Non Confirmé Annulé Annulé par le voyageur No Show Request" at bounding box center [563, 277] width 94 height 21
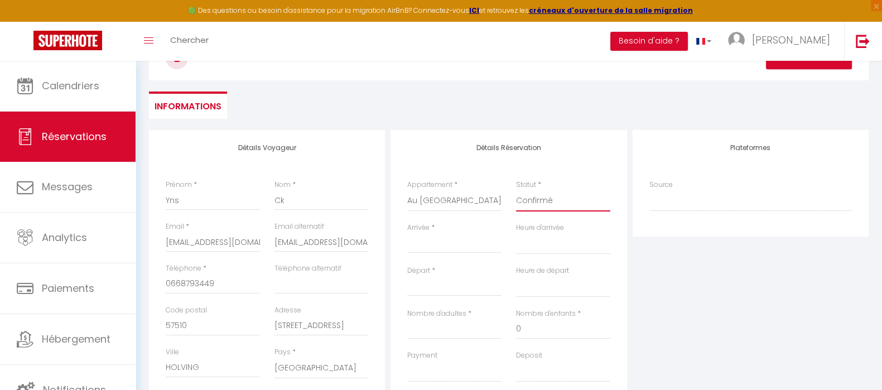
scroll to position [139, 0]
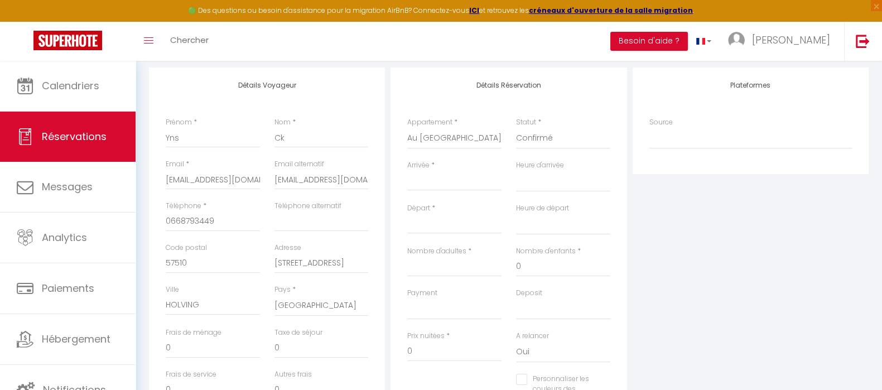
click at [428, 180] on input "Arrivée" at bounding box center [454, 182] width 94 height 14
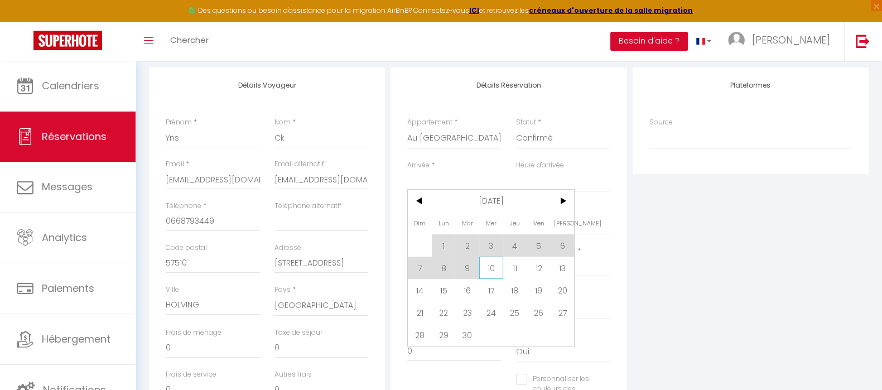
click at [490, 266] on span "10" at bounding box center [491, 268] width 24 height 22
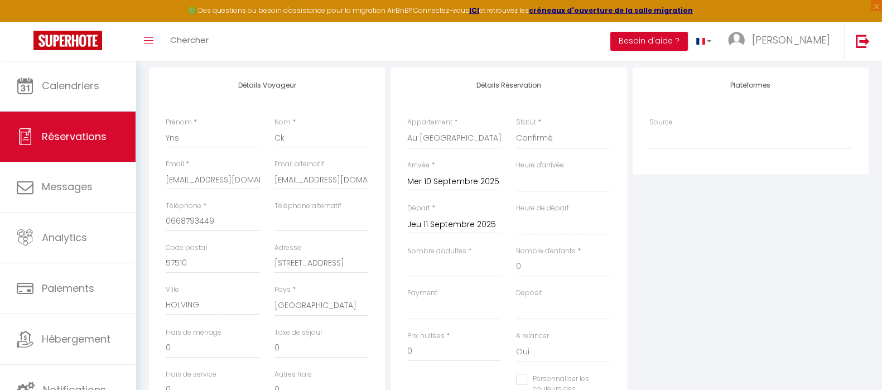
click at [456, 214] on div "Jeu 11 Septembre 2025 < Sep 2025 > Dim Lun Mar Mer Jeu Ven Sam 1 2 3 4 5 6 7 8 …" at bounding box center [454, 224] width 94 height 20
click at [457, 222] on input "Jeu 11 Septembre 2025" at bounding box center [454, 224] width 94 height 14
drag, startPoint x: 405, startPoint y: 333, endPoint x: 412, endPoint y: 333, distance: 7.3
click at [405, 333] on div "Prix nuitées * 0" at bounding box center [454, 352] width 109 height 43
click at [465, 220] on input "Jeu 11 Septembre 2025" at bounding box center [454, 224] width 94 height 14
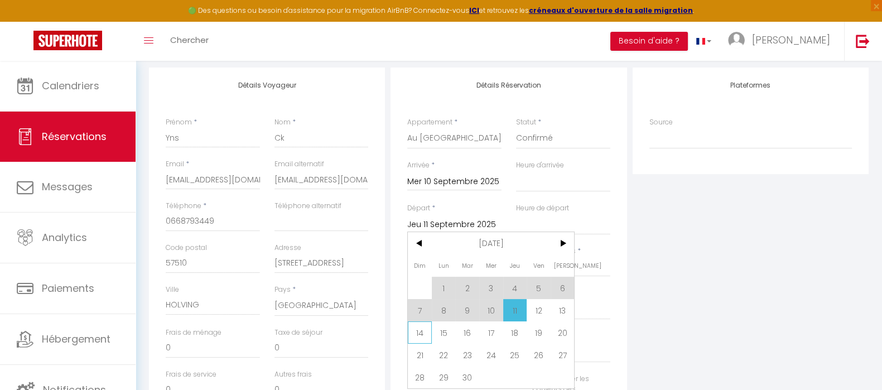
click at [420, 333] on span "14" at bounding box center [420, 332] width 24 height 22
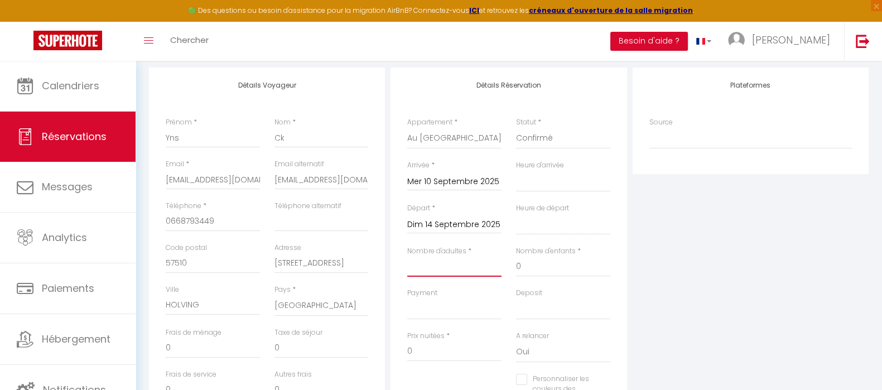
click at [450, 263] on input "Nombre d'adultes" at bounding box center [454, 267] width 94 height 20
drag, startPoint x: 541, startPoint y: 268, endPoint x: 497, endPoint y: 264, distance: 43.7
click at [497, 264] on div "Nombre d'adultes * 2 Nombre d'enfants * 0" at bounding box center [508, 267] width 217 height 42
click at [451, 315] on select "OK KO" at bounding box center [454, 308] width 94 height 21
click at [407, 298] on select "OK KO" at bounding box center [454, 308] width 94 height 21
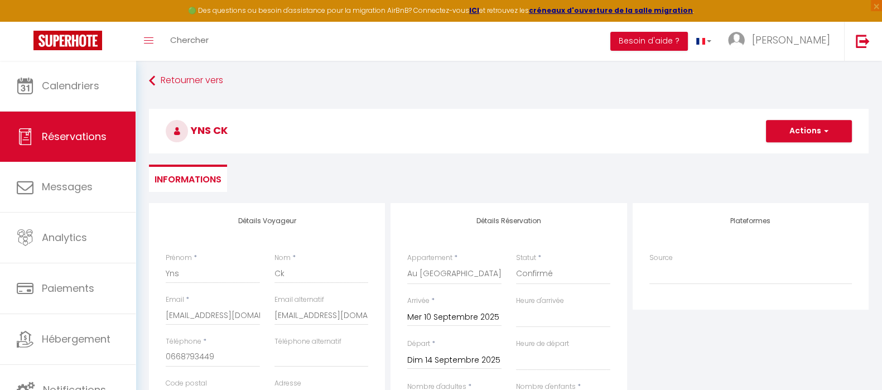
scroll to position [0, 0]
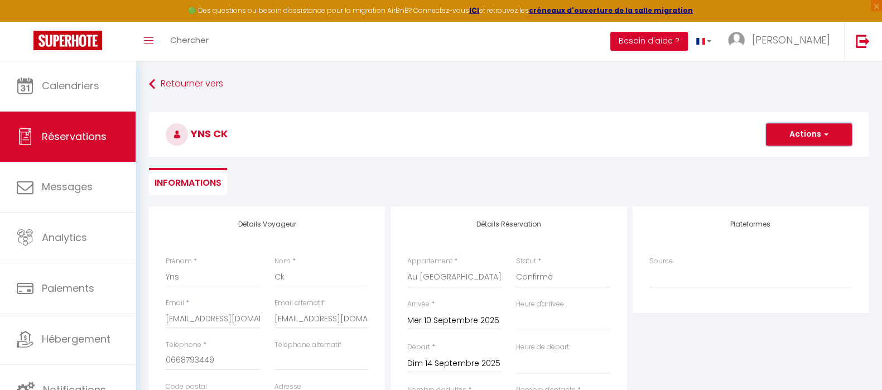
click at [819, 140] on button "Actions" at bounding box center [809, 134] width 86 height 22
click at [796, 158] on link "Enregistrer" at bounding box center [797, 159] width 88 height 14
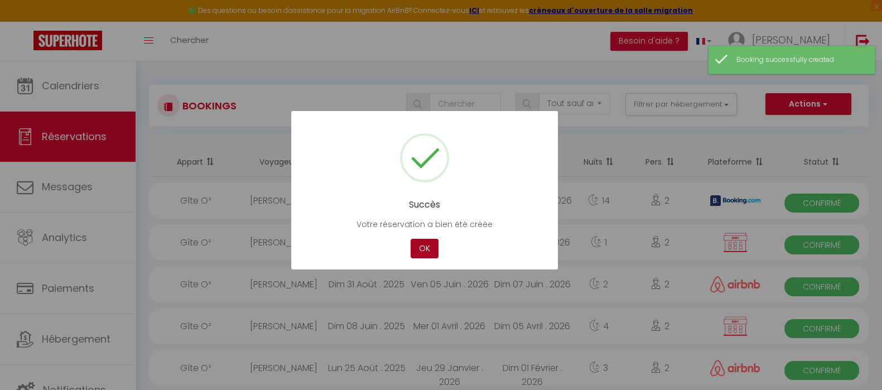
drag, startPoint x: 419, startPoint y: 246, endPoint x: 371, endPoint y: 239, distance: 48.0
click at [418, 246] on button "OK" at bounding box center [424, 249] width 28 height 20
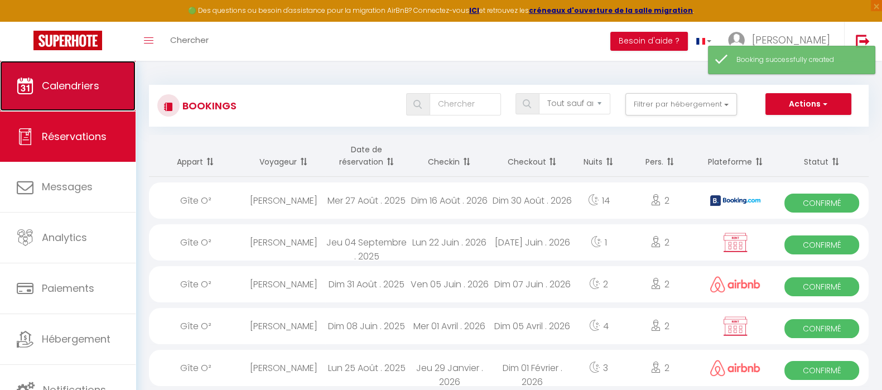
click at [80, 93] on span "Calendriers" at bounding box center [70, 86] width 57 height 14
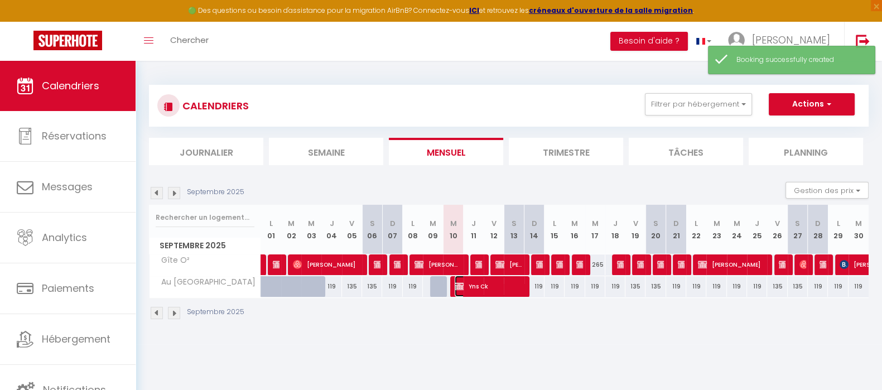
click at [504, 283] on span "Yns Ck" at bounding box center [487, 285] width 67 height 21
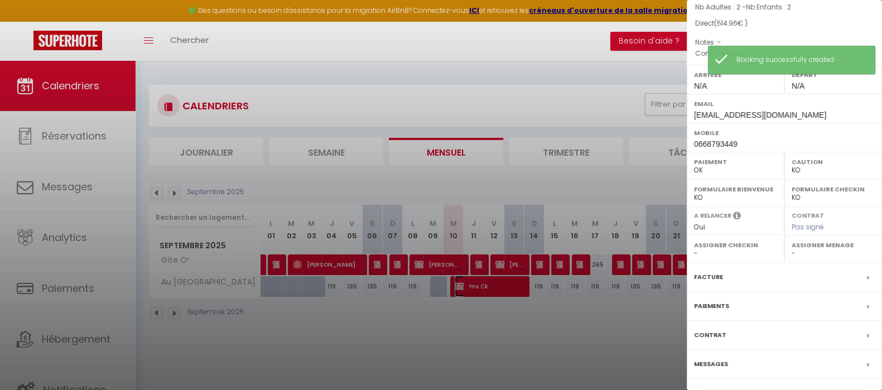
scroll to position [128, 0]
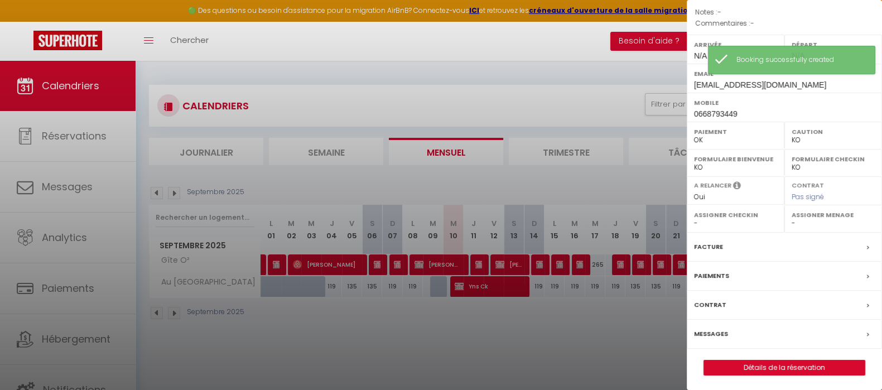
click at [714, 244] on label "Facture" at bounding box center [708, 247] width 29 height 12
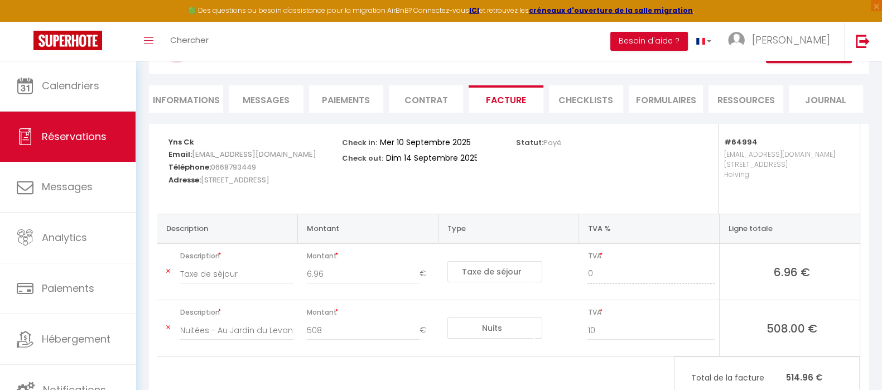
scroll to position [123, 0]
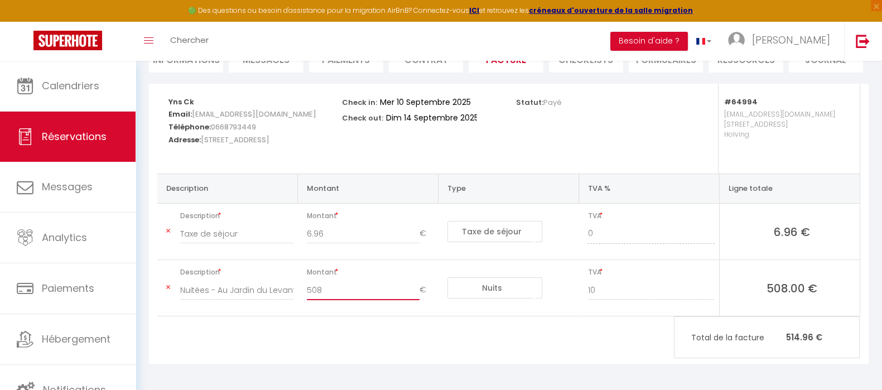
drag, startPoint x: 335, startPoint y: 290, endPoint x: 292, endPoint y: 291, distance: 43.0
click at [292, 292] on tr "Description Nuitées - Au Jardin du Levant - Yns Ck Montant 508 € Nuits Frais de…" at bounding box center [508, 288] width 702 height 56
drag, startPoint x: 332, startPoint y: 234, endPoint x: 306, endPoint y: 230, distance: 26.4
click at [306, 230] on div "6.96 €" at bounding box center [370, 239] width 142 height 31
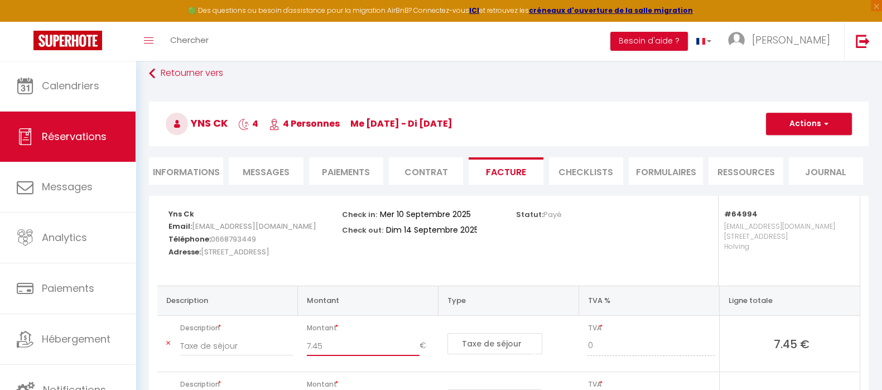
scroll to position [0, 0]
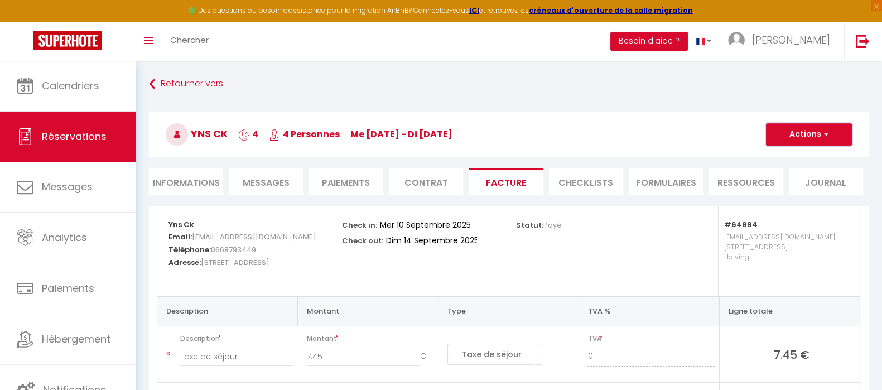
click at [782, 127] on button "Actions" at bounding box center [809, 134] width 86 height 22
click at [787, 155] on link "Enregistrer" at bounding box center [800, 159] width 94 height 14
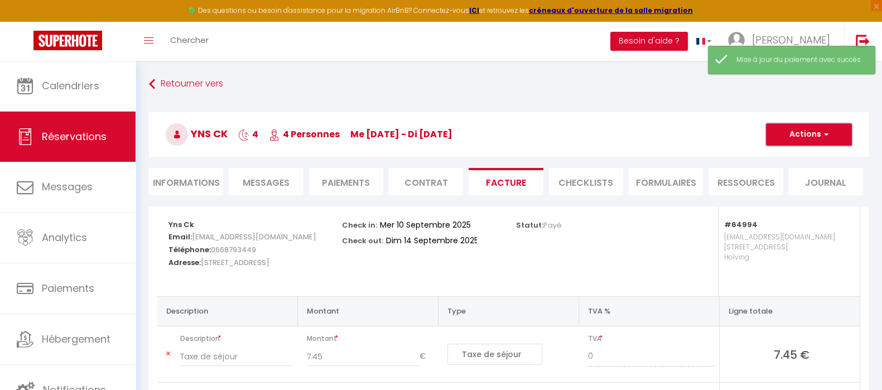
click at [810, 140] on button "Actions" at bounding box center [809, 134] width 86 height 22
click at [798, 173] on link "Aperçu et éditer" at bounding box center [800, 173] width 94 height 14
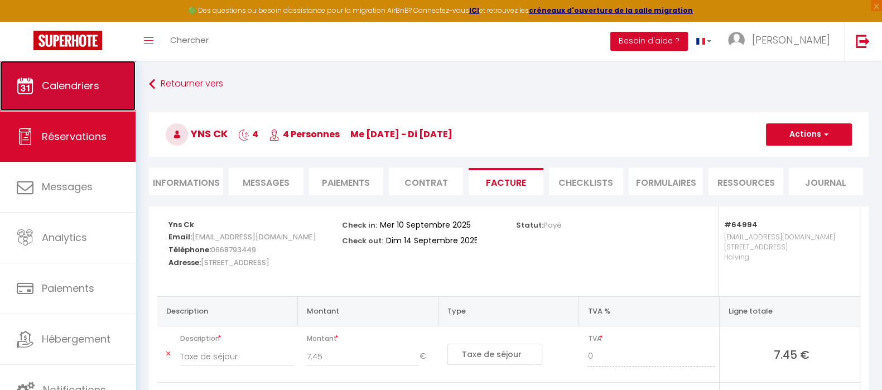
click at [80, 90] on span "Calendriers" at bounding box center [70, 86] width 57 height 14
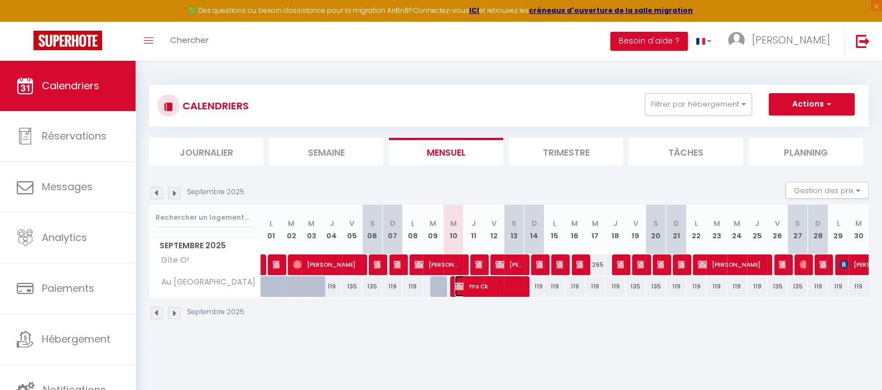
click at [505, 288] on span "Yns Ck" at bounding box center [487, 285] width 67 height 21
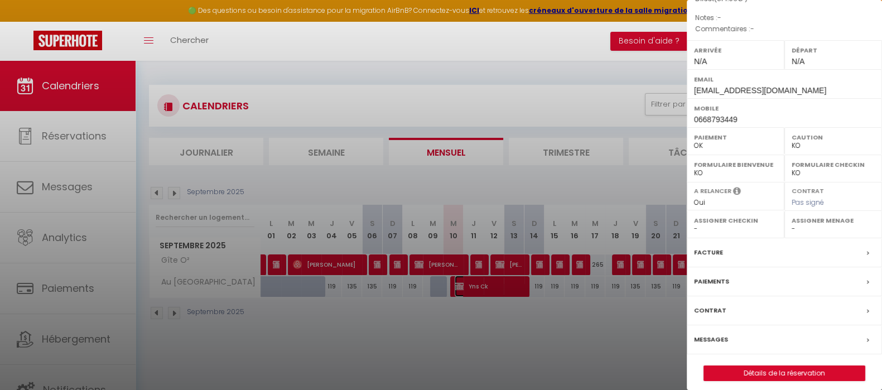
scroll to position [128, 0]
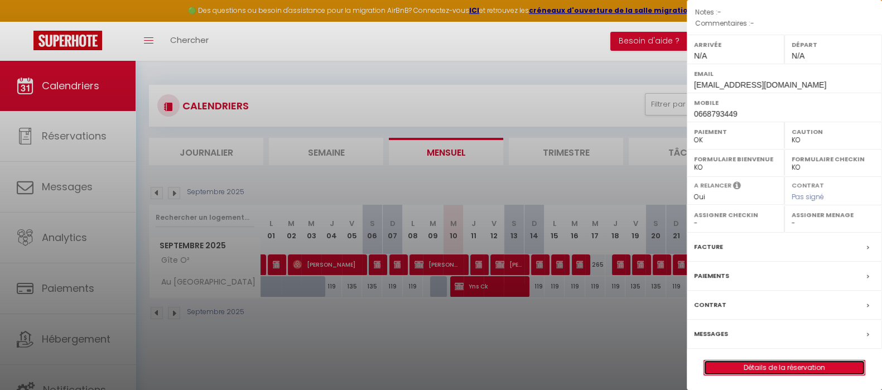
click at [781, 366] on link "Détails de la réservation" at bounding box center [784, 367] width 161 height 14
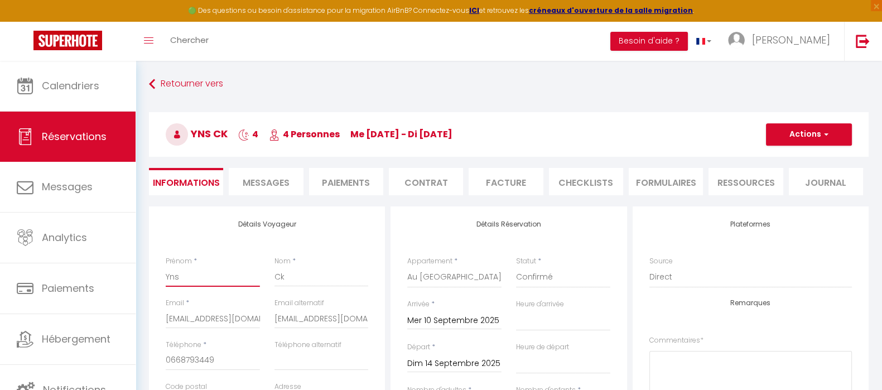
click at [206, 275] on input "Yns" at bounding box center [213, 277] width 94 height 20
paste input "Robert Zátopek"
click at [217, 278] on input "Robert Zátopek" at bounding box center [213, 277] width 94 height 20
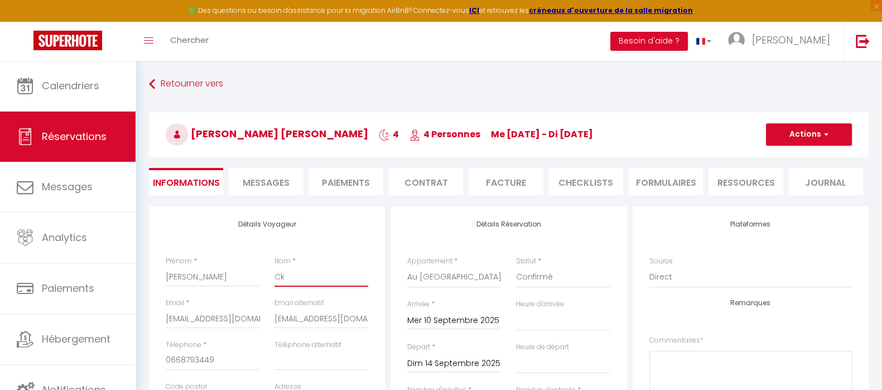
click at [288, 274] on input "Ck" at bounding box center [321, 277] width 94 height 20
paste input "Zátope"
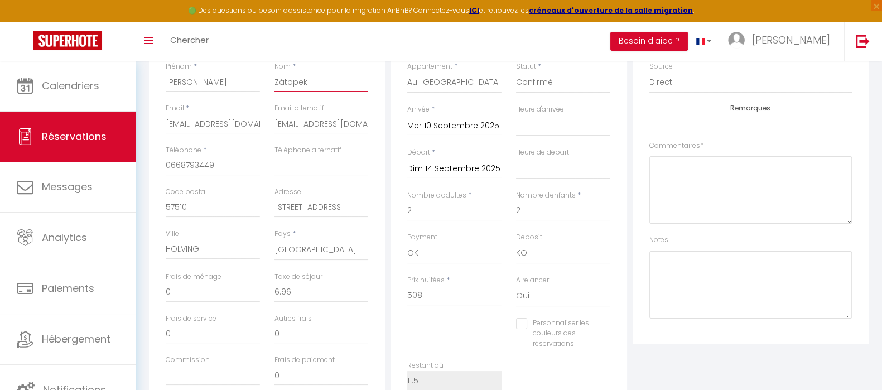
scroll to position [209, 0]
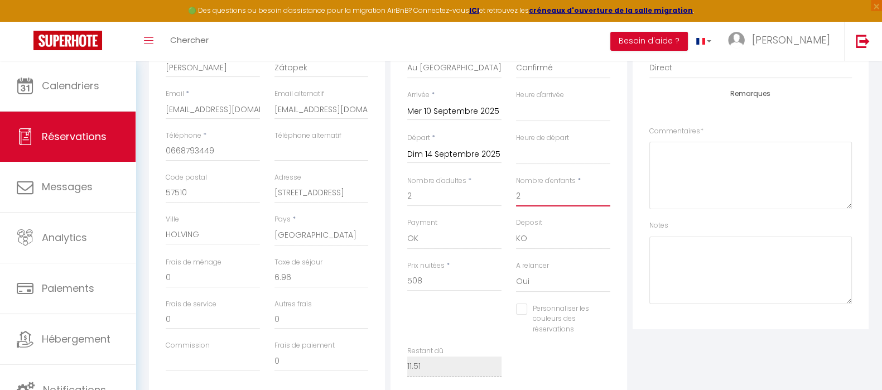
drag, startPoint x: 538, startPoint y: 197, endPoint x: 514, endPoint y: 197, distance: 24.0
click at [514, 197] on div "Nombre d'enfants * 2" at bounding box center [563, 197] width 109 height 42
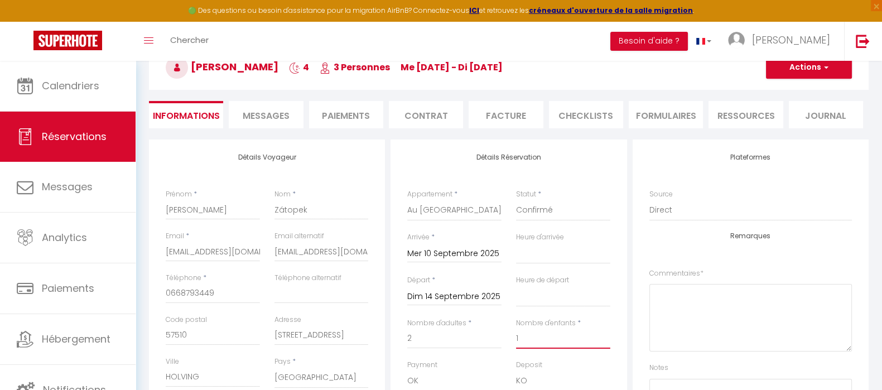
scroll to position [69, 0]
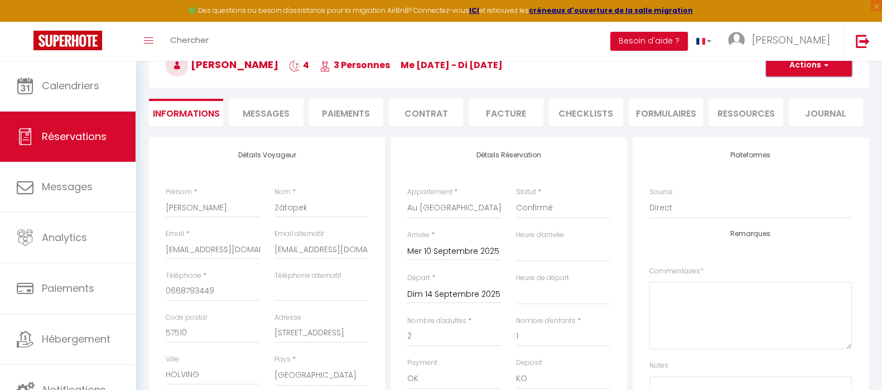
click at [799, 72] on button "Actions" at bounding box center [809, 65] width 86 height 22
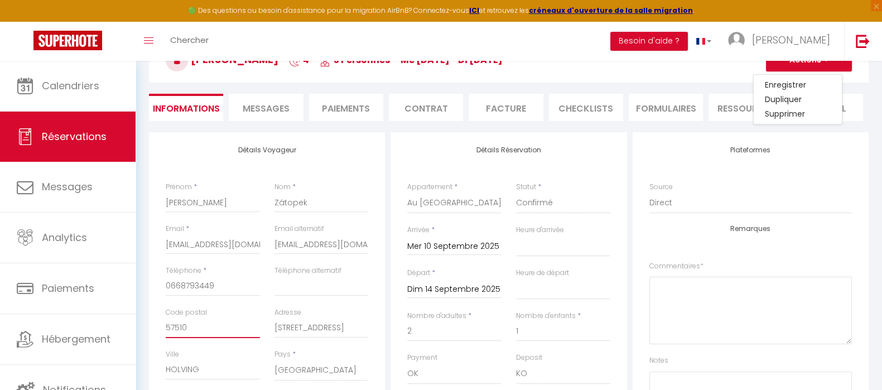
click at [206, 332] on input "57510" at bounding box center [213, 328] width 94 height 20
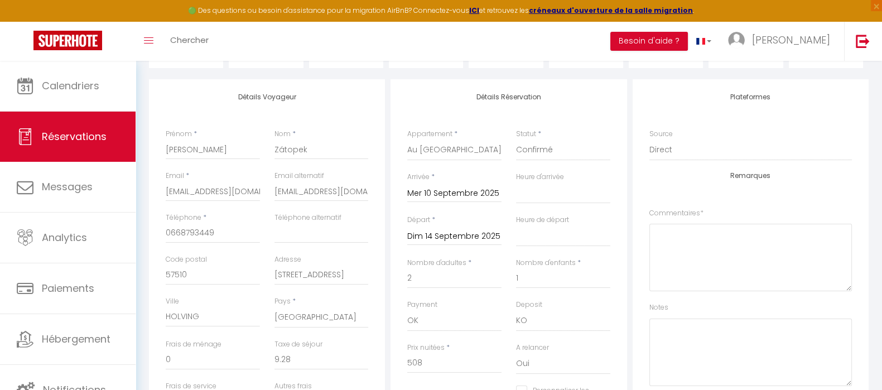
click at [206, 332] on div "Détails Voyageur Prénom * Robert Nom * Zátopek Email * audreyhhkinternational@g…" at bounding box center [267, 278] width 236 height 399
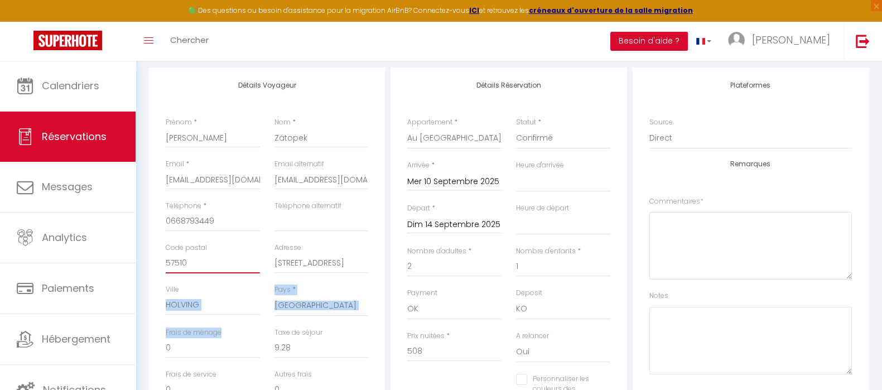
click at [173, 261] on input "57510" at bounding box center [213, 263] width 94 height 20
click at [172, 261] on input "57510" at bounding box center [213, 263] width 94 height 20
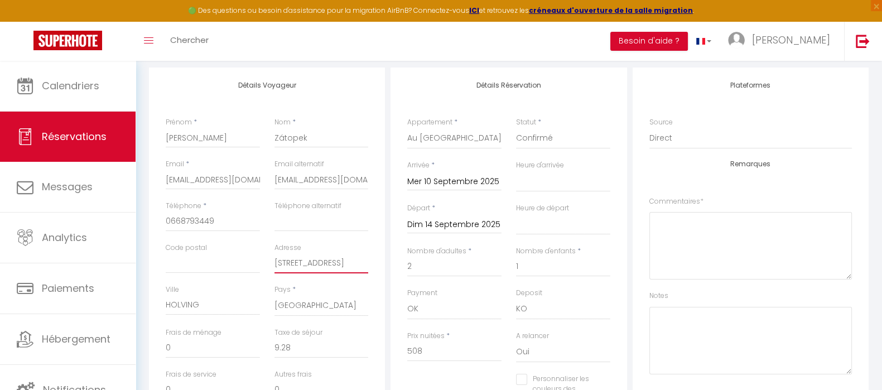
click at [287, 262] on input "36B rue montmoreau" at bounding box center [321, 263] width 94 height 20
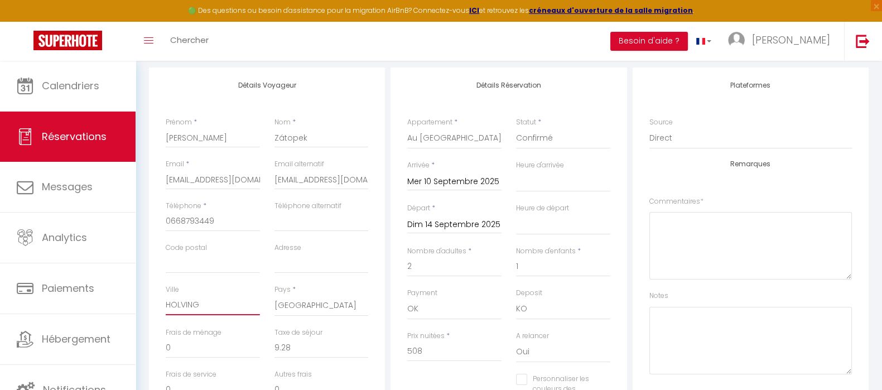
click at [206, 302] on input "HOLVING" at bounding box center [213, 305] width 94 height 20
click at [327, 309] on select "France Portugal Afghanistan Albania Algeria American Samoa Andorra Angola Angui…" at bounding box center [321, 305] width 94 height 21
click at [327, 302] on select "France Portugal Afghanistan Albania Algeria American Samoa Andorra Angola Angui…" at bounding box center [321, 305] width 94 height 21
click at [327, 303] on select "France Portugal Afghanistan Albania Algeria American Samoa Andorra Angola Angui…" at bounding box center [321, 305] width 94 height 21
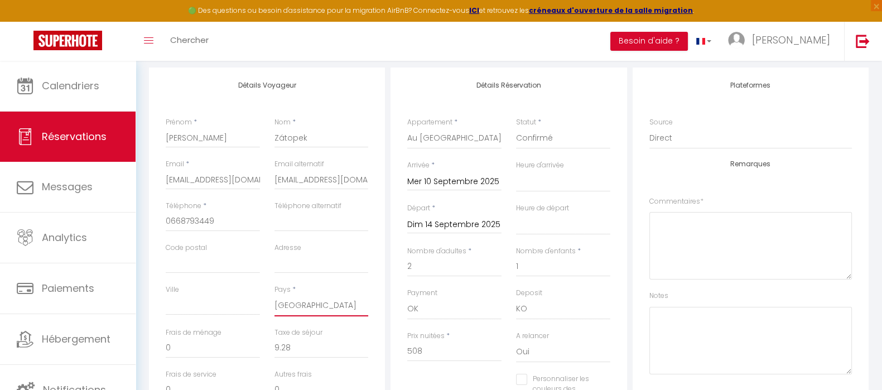
click at [274, 295] on select "France Portugal Afghanistan Albania Algeria American Samoa Andorra Angola Angui…" at bounding box center [321, 305] width 94 height 21
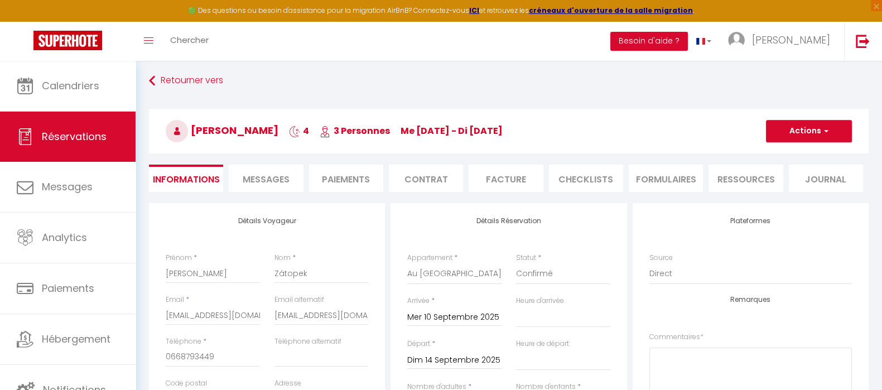
scroll to position [0, 0]
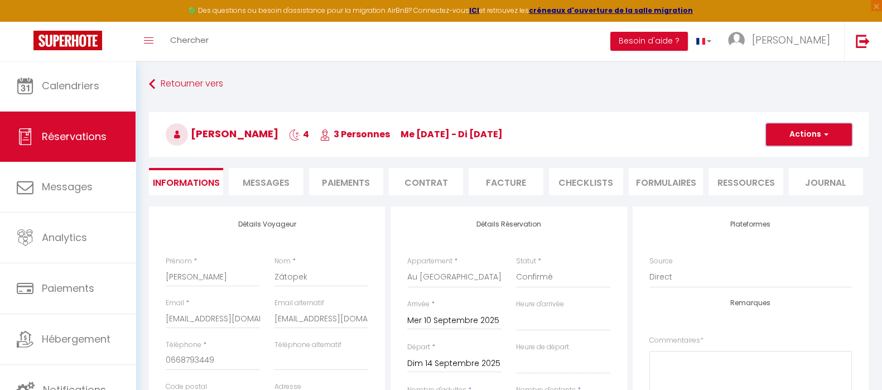
click at [794, 134] on button "Actions" at bounding box center [809, 134] width 86 height 22
click at [791, 154] on link "Enregistrer" at bounding box center [797, 159] width 88 height 14
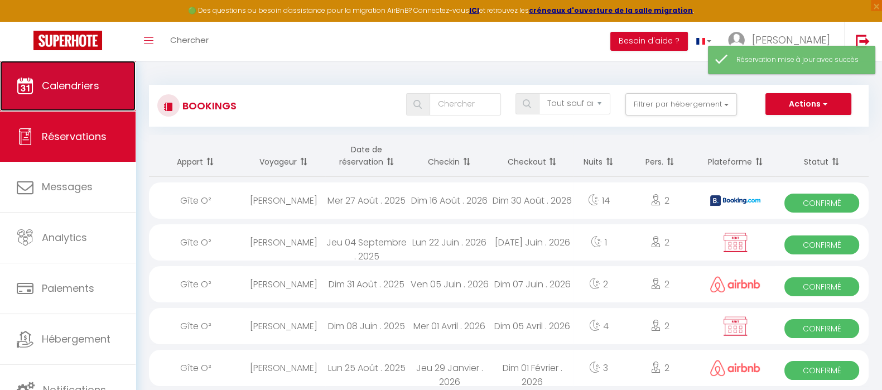
click at [72, 83] on span "Calendriers" at bounding box center [70, 86] width 57 height 14
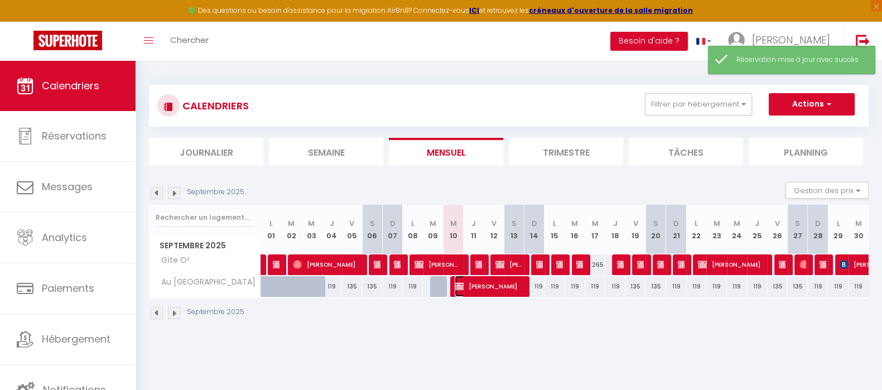
click at [481, 285] on span "Robert Zátopek" at bounding box center [487, 285] width 67 height 21
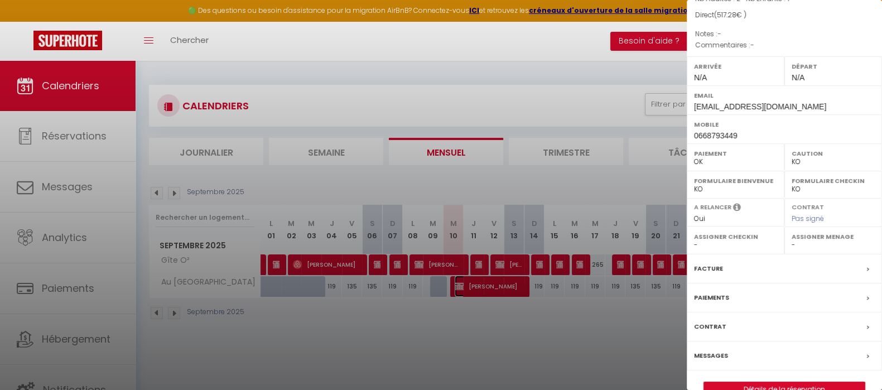
scroll to position [128, 0]
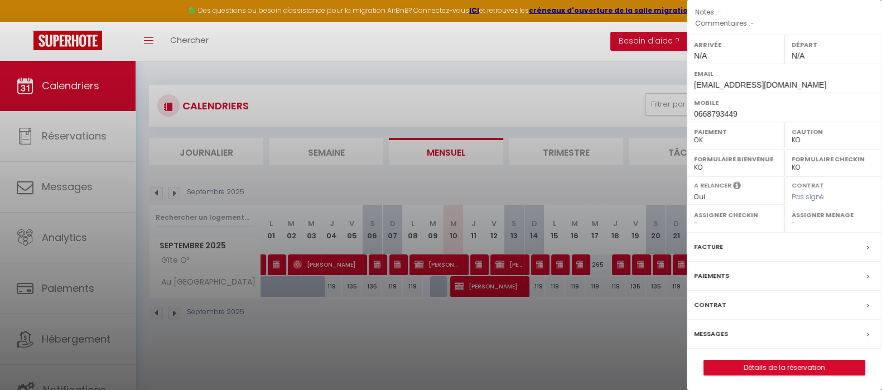
click at [718, 241] on label "Facture" at bounding box center [708, 247] width 29 height 12
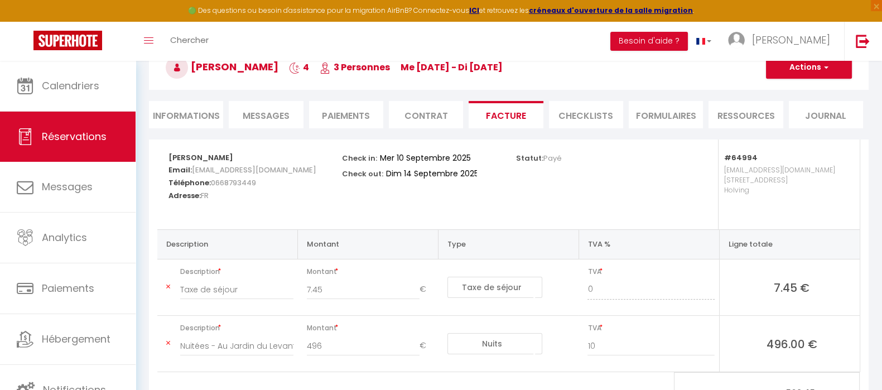
scroll to position [69, 0]
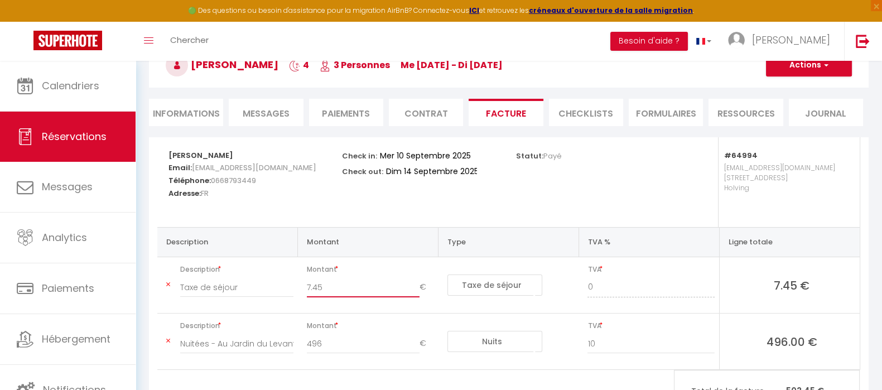
click at [347, 286] on input "7.45" at bounding box center [363, 287] width 113 height 20
drag, startPoint x: 325, startPoint y: 343, endPoint x: 296, endPoint y: 342, distance: 29.0
click at [296, 342] on tr "Description Nuitées - Au Jardin du Levant - Yns Ck Montant 496 € Nuits Frais de…" at bounding box center [508, 341] width 702 height 56
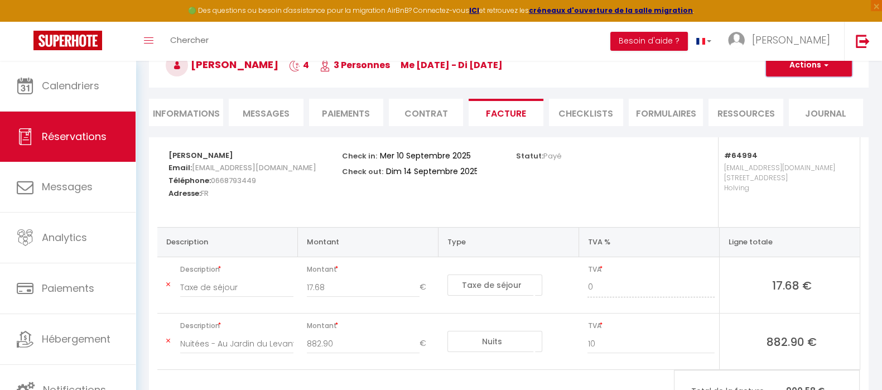
click at [814, 71] on button "Actions" at bounding box center [809, 65] width 86 height 22
click at [806, 89] on link "Enregistrer" at bounding box center [800, 90] width 94 height 14
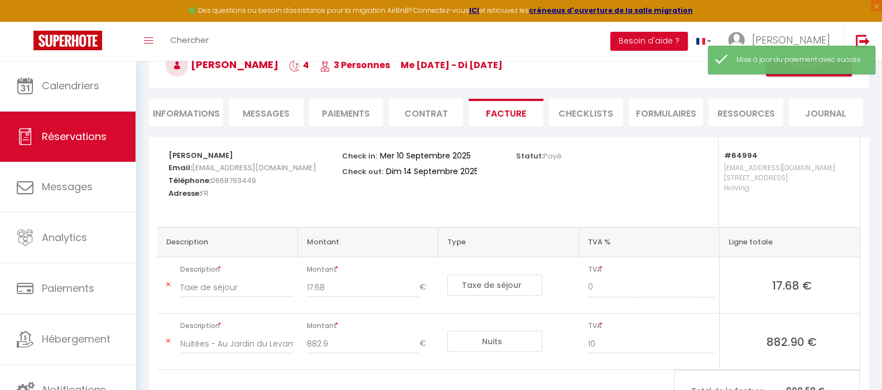
click at [805, 78] on h3 "Robert Zátopek 4 3 Personnes me 10 Sep - di 14 Sep" at bounding box center [508, 65] width 719 height 45
click at [805, 72] on div "Mise à jour du paiement avec succès" at bounding box center [791, 60] width 167 height 28
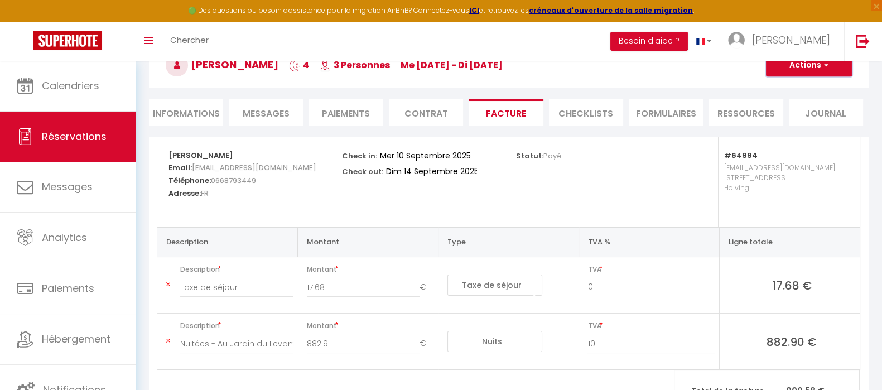
click at [782, 65] on button "Actions" at bounding box center [809, 65] width 86 height 22
click at [787, 104] on link "Aperçu et éditer" at bounding box center [800, 104] width 94 height 14
drag, startPoint x: 197, startPoint y: 108, endPoint x: 225, endPoint y: 113, distance: 28.9
click at [196, 108] on li "Informations" at bounding box center [186, 112] width 74 height 27
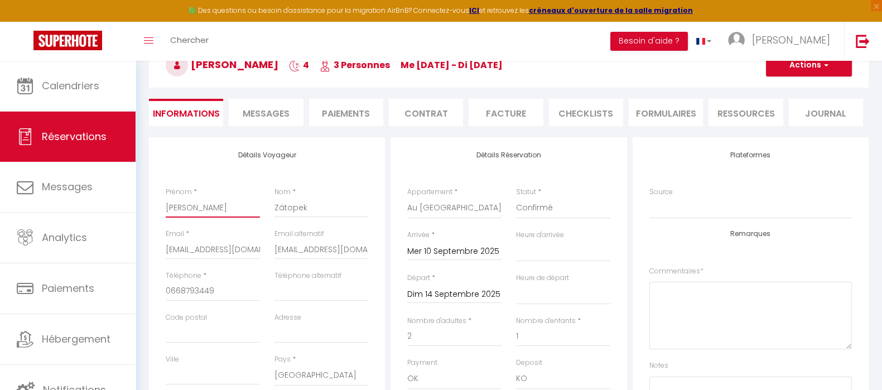
click at [215, 208] on input "Robert" at bounding box center [213, 207] width 94 height 20
click at [221, 202] on input "Robert" at bounding box center [213, 207] width 94 height 20
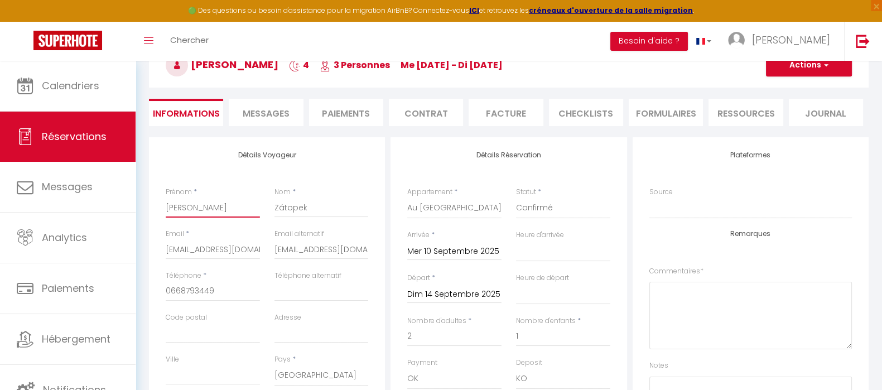
paste input "Harun Küçükkaya"
click at [214, 205] on input "Harun Küçükkaya" at bounding box center [213, 207] width 94 height 20
click at [279, 204] on input "Zátopek" at bounding box center [321, 207] width 94 height 20
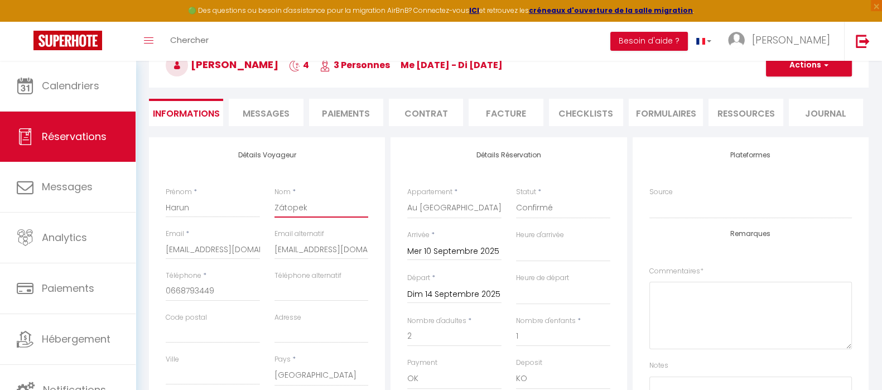
paste input "Küçükkaya"
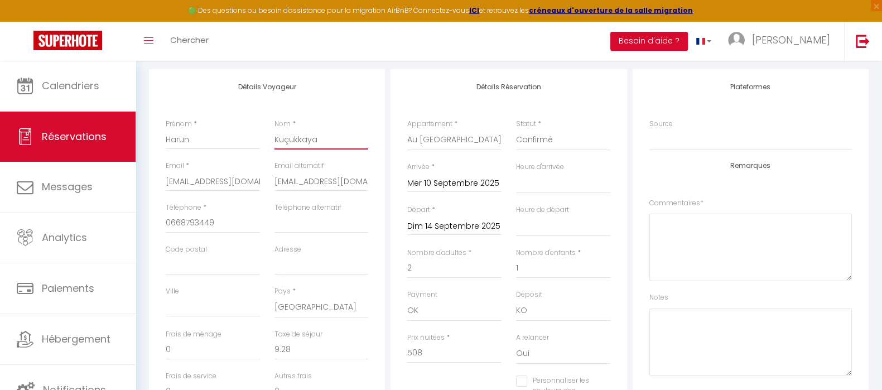
scroll to position [139, 0]
drag, startPoint x: 534, startPoint y: 264, endPoint x: 502, endPoint y: 268, distance: 32.0
click at [502, 268] on div "Nombre d'adultes * 2 Nombre d'enfants * 1" at bounding box center [508, 267] width 217 height 42
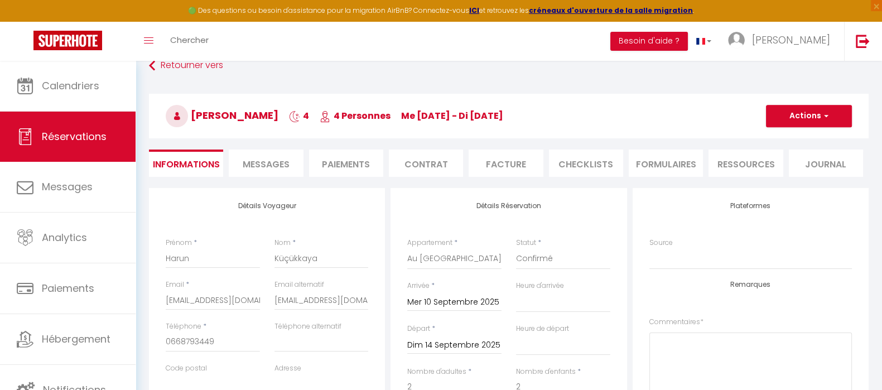
scroll to position [0, 0]
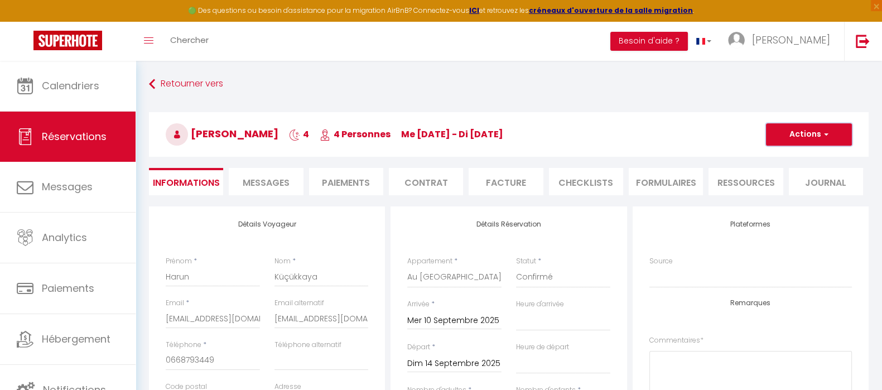
click at [786, 139] on button "Actions" at bounding box center [809, 134] width 86 height 22
click at [787, 154] on link "Enregistrer" at bounding box center [797, 159] width 88 height 14
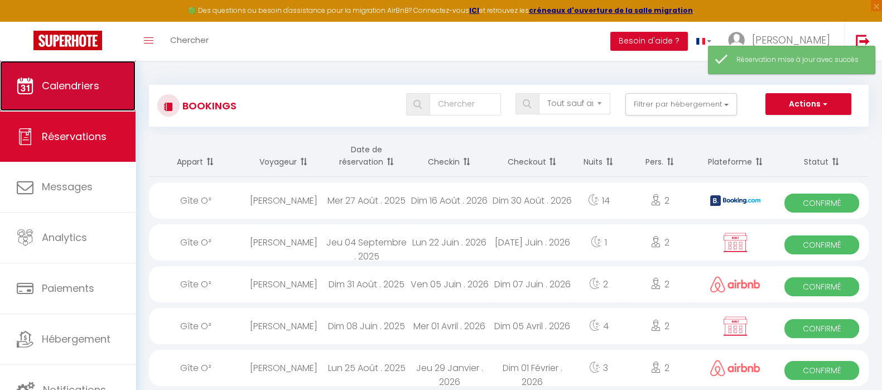
click at [79, 79] on span "Calendriers" at bounding box center [70, 86] width 57 height 14
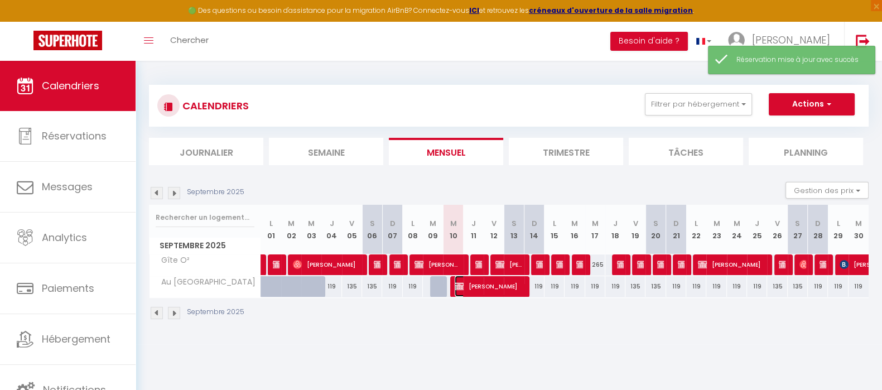
click at [471, 286] on span "Harun Küçükkaya" at bounding box center [487, 285] width 67 height 21
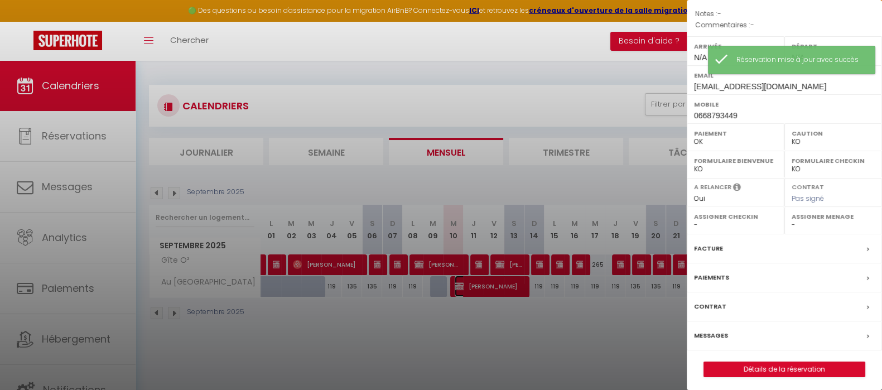
scroll to position [146, 0]
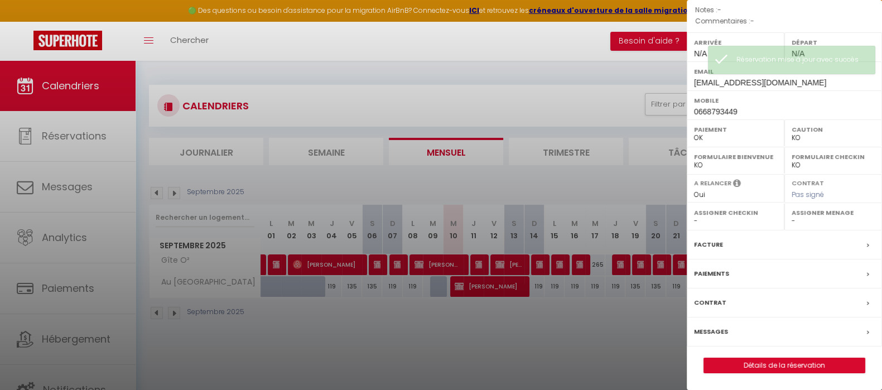
click at [709, 241] on label "Facture" at bounding box center [708, 245] width 29 height 12
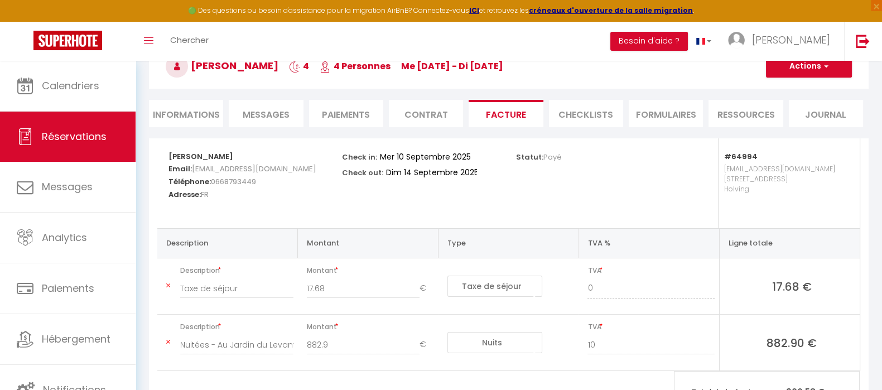
scroll to position [69, 0]
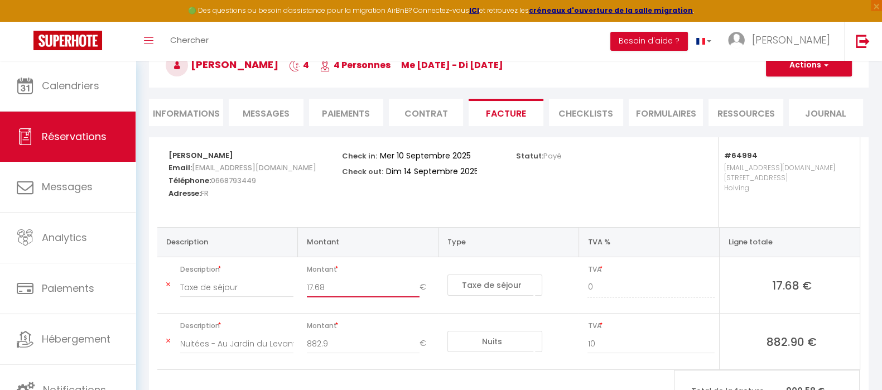
click at [354, 285] on input "17.68" at bounding box center [363, 287] width 113 height 20
drag, startPoint x: 342, startPoint y: 347, endPoint x: 291, endPoint y: 342, distance: 51.5
click at [292, 344] on tr "Description Nuitées - Au Jardin du Levant - Yns Ck Montant 882.9 € Nuits Frais …" at bounding box center [508, 341] width 702 height 56
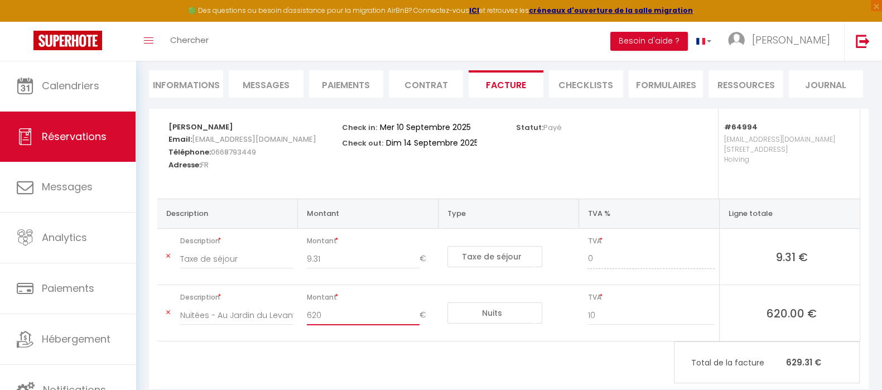
scroll to position [123, 0]
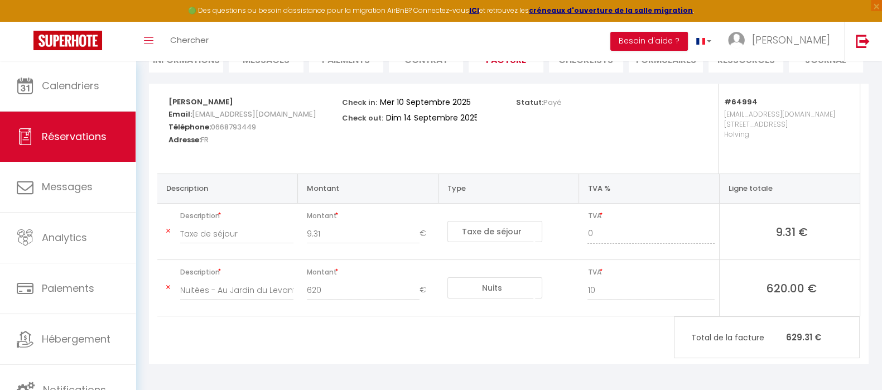
click at [637, 338] on div "Harun Küçükkaya Email: audreyhhkinternational@gmail.com Téléphone: 0668793449 A…" at bounding box center [508, 224] width 719 height 280
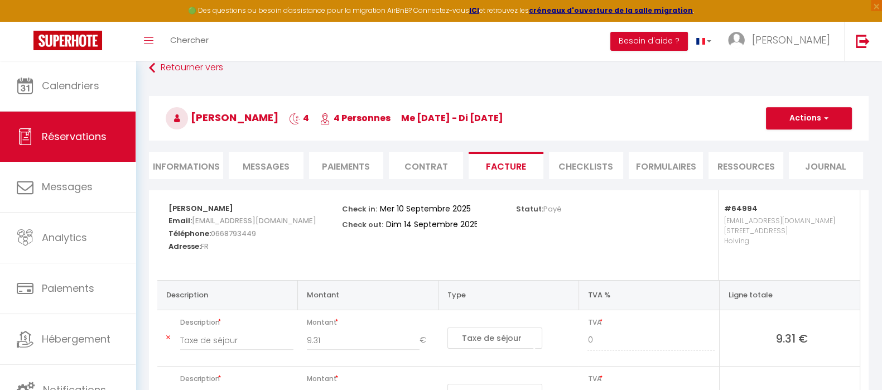
scroll to position [0, 0]
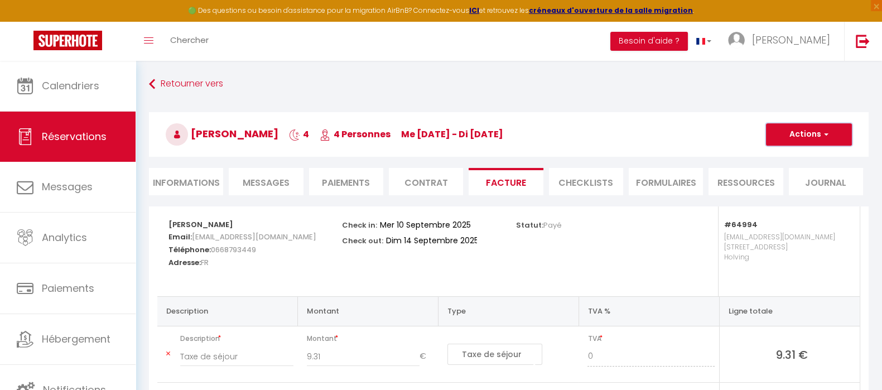
click at [811, 127] on button "Actions" at bounding box center [809, 134] width 86 height 22
click at [807, 158] on link "Enregistrer" at bounding box center [800, 159] width 94 height 14
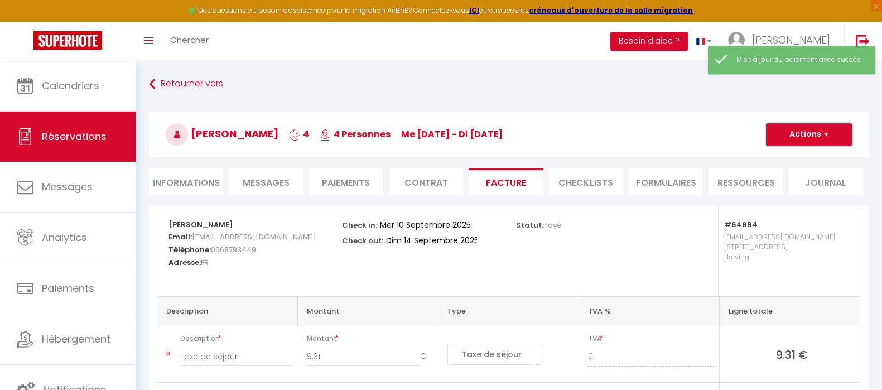
click at [809, 131] on button "Actions" at bounding box center [809, 134] width 86 height 22
click at [804, 170] on link "Aperçu et éditer" at bounding box center [800, 173] width 94 height 14
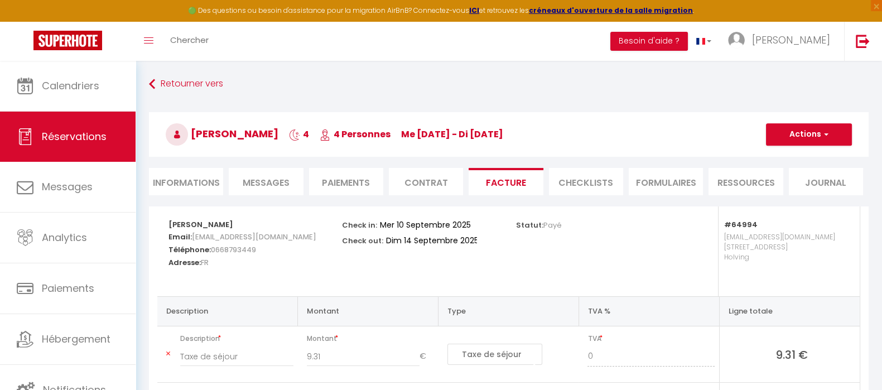
click at [186, 176] on li "Informations" at bounding box center [186, 181] width 74 height 27
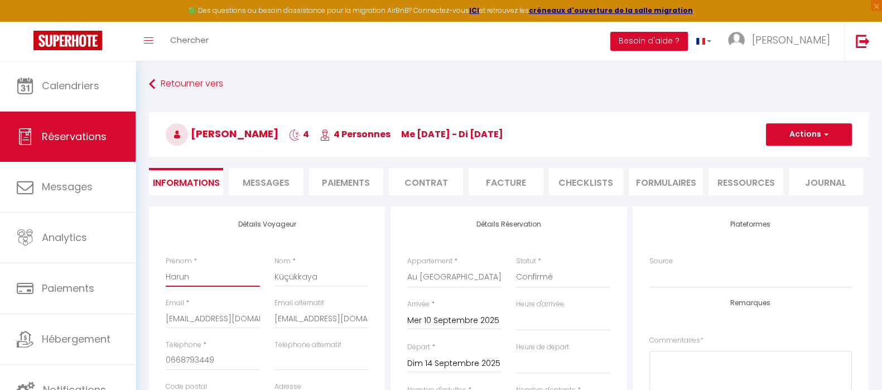
click at [226, 281] on input "Harun" at bounding box center [213, 277] width 94 height 20
paste input "Jennifer Briot"
click at [207, 278] on input "Jennifer Briot" at bounding box center [213, 277] width 94 height 20
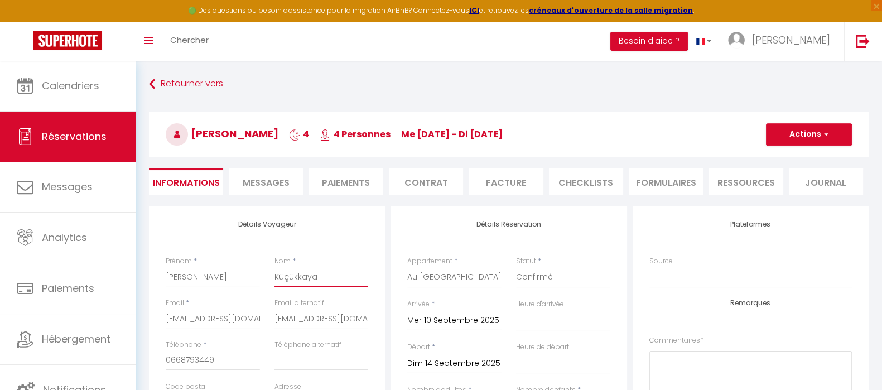
click at [324, 270] on input "Küçükkaya" at bounding box center [321, 277] width 94 height 20
click at [326, 352] on input "Téléphone alternatif" at bounding box center [321, 360] width 94 height 20
click at [791, 132] on button "Actions" at bounding box center [809, 134] width 86 height 22
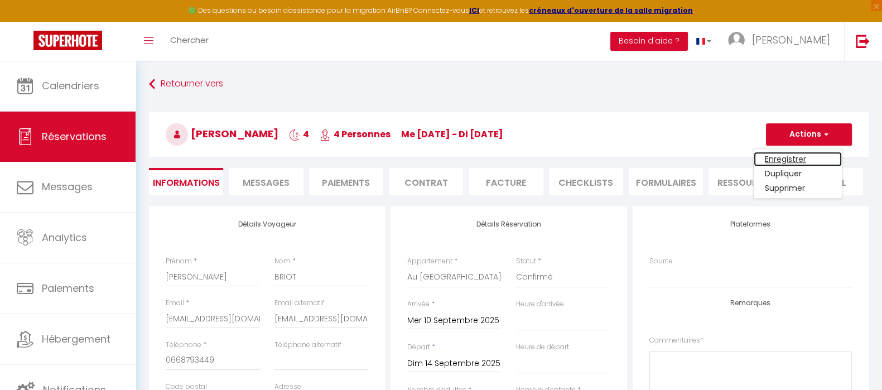
click at [788, 157] on link "Enregistrer" at bounding box center [797, 159] width 88 height 14
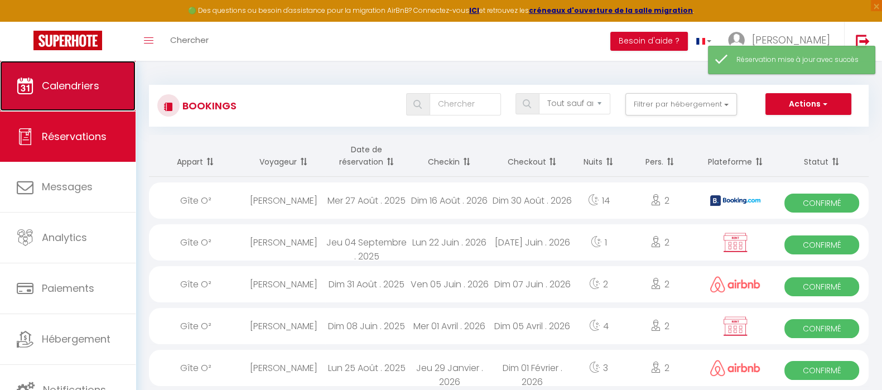
click at [66, 90] on span "Calendriers" at bounding box center [70, 86] width 57 height 14
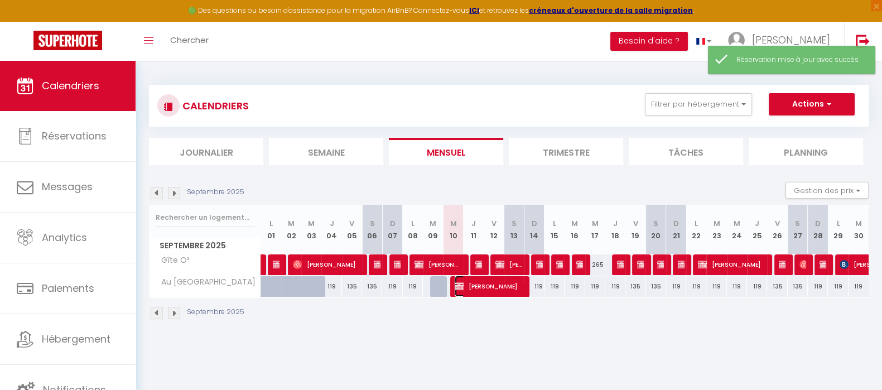
click at [496, 280] on span "Jennifer BRIOT" at bounding box center [487, 285] width 67 height 21
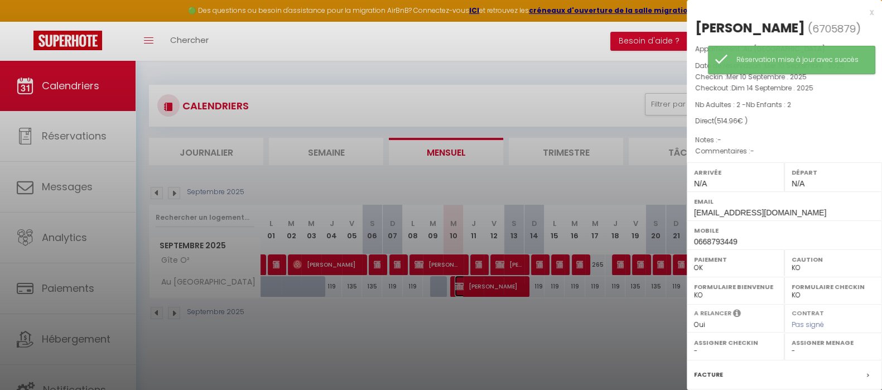
scroll to position [128, 0]
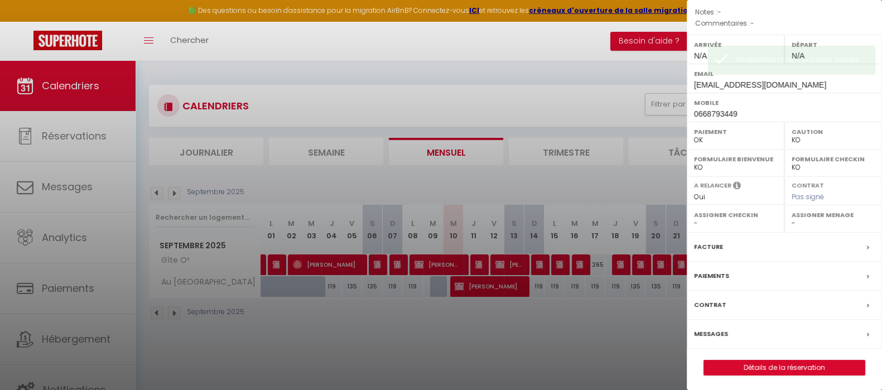
click at [712, 249] on label "Facture" at bounding box center [708, 247] width 29 height 12
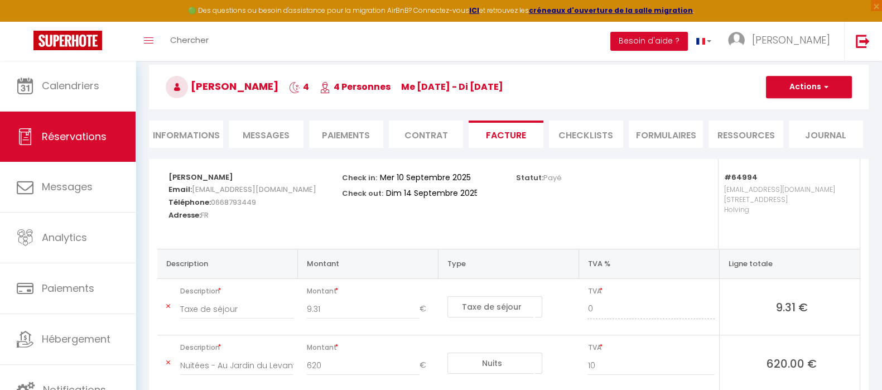
scroll to position [69, 0]
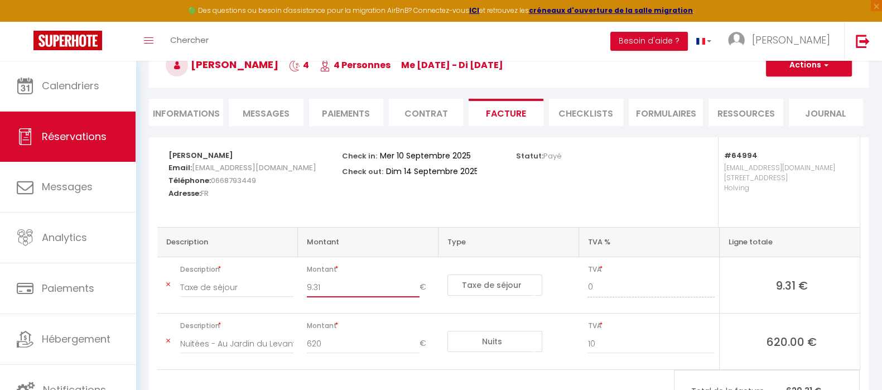
drag, startPoint x: 335, startPoint y: 283, endPoint x: 299, endPoint y: 286, distance: 35.2
click at [299, 286] on div "9.31 €" at bounding box center [370, 292] width 142 height 31
drag, startPoint x: 329, startPoint y: 341, endPoint x: 286, endPoint y: 335, distance: 43.4
click at [288, 340] on tr "Description Nuitées - Au Jardin du Levant - Yns Ck Montant 620 € Nuits Frais de…" at bounding box center [508, 341] width 702 height 56
click at [595, 368] on table "Description Montant Type TVA % Ligne totale Description Taxe de séjour Montant …" at bounding box center [508, 298] width 702 height 143
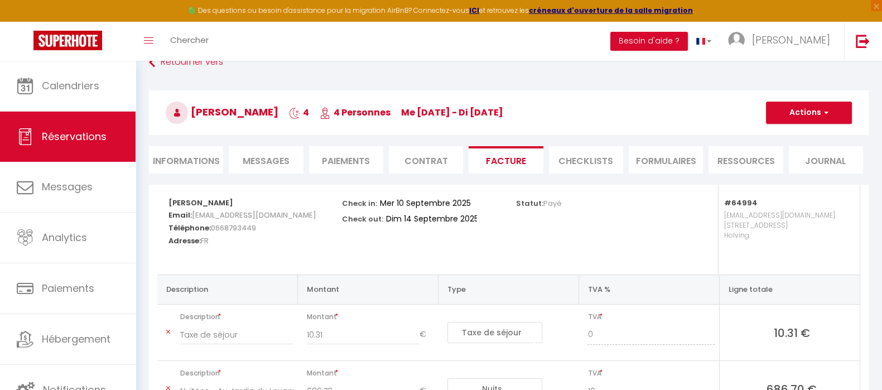
scroll to position [0, 0]
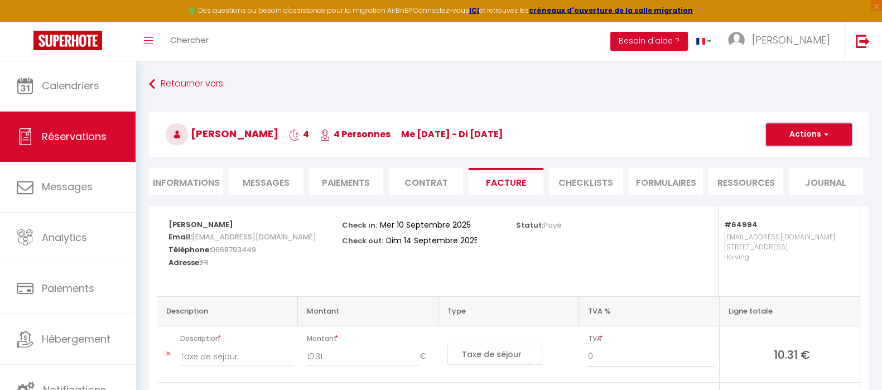
click at [809, 141] on button "Actions" at bounding box center [809, 134] width 86 height 22
click at [803, 158] on link "Enregistrer" at bounding box center [800, 159] width 94 height 14
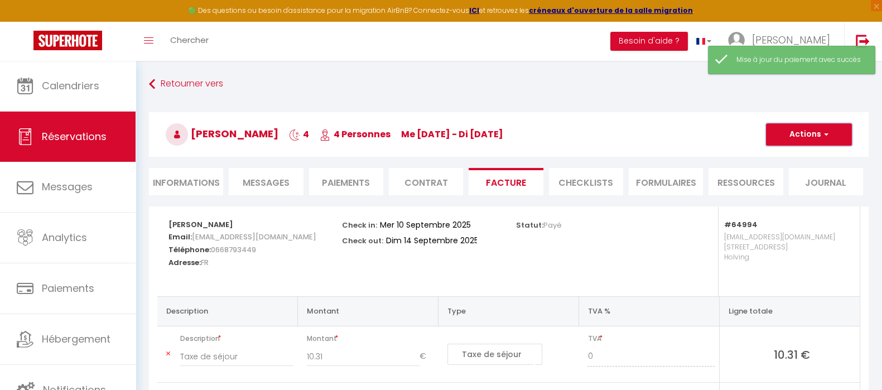
click at [802, 132] on button "Actions" at bounding box center [809, 134] width 86 height 22
click at [802, 174] on link "Aperçu et éditer" at bounding box center [800, 173] width 94 height 14
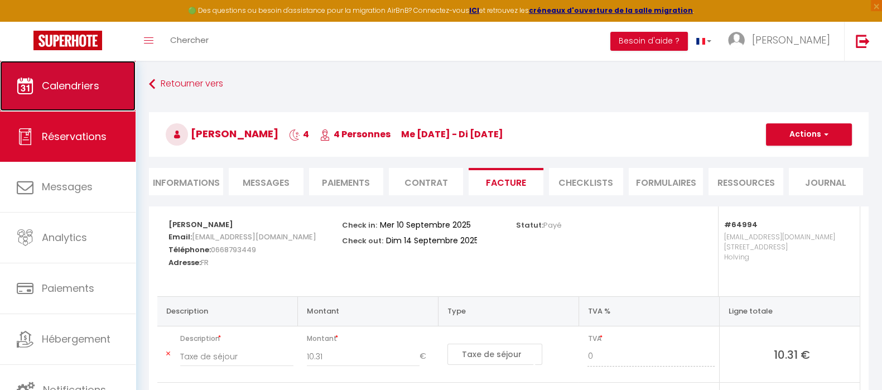
click at [68, 92] on span "Calendriers" at bounding box center [70, 86] width 57 height 14
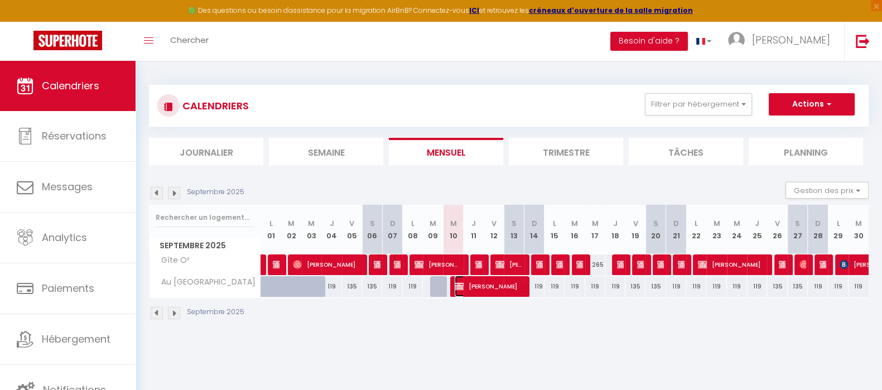
click at [489, 286] on span "Jennifer BRIOT" at bounding box center [487, 285] width 67 height 21
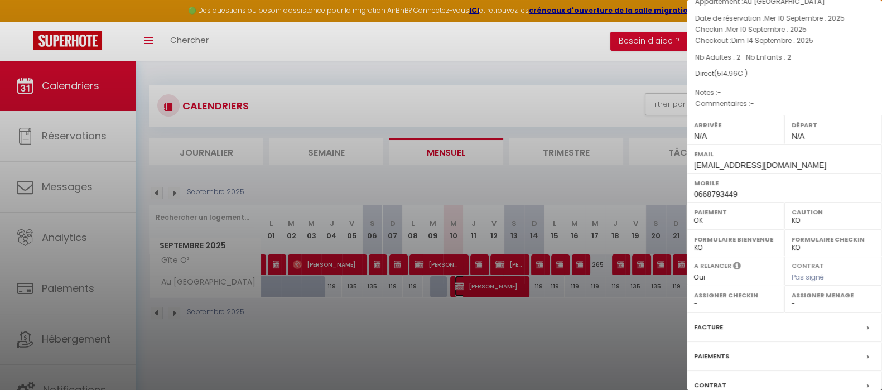
scroll to position [69, 0]
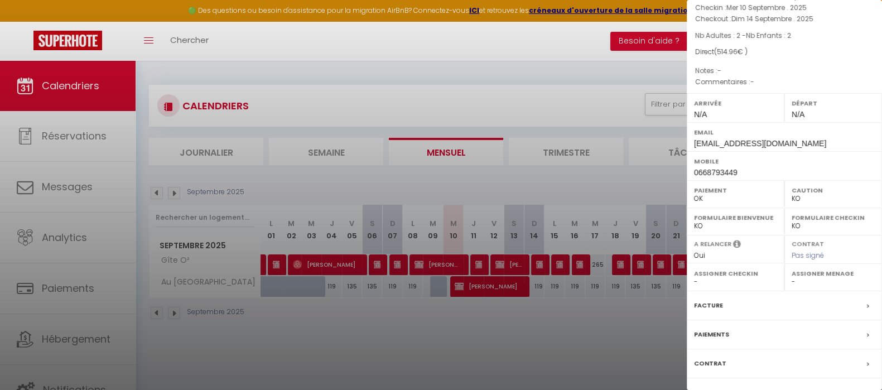
drag, startPoint x: 535, startPoint y: 379, endPoint x: 557, endPoint y: 351, distance: 35.4
click at [535, 378] on div at bounding box center [441, 195] width 882 height 390
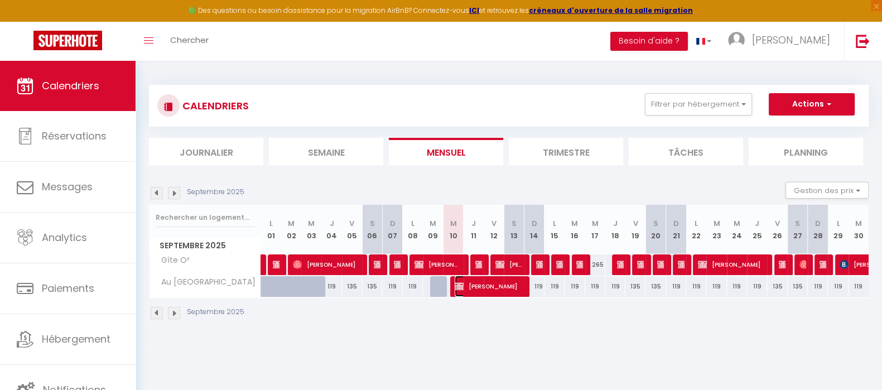
click at [491, 288] on span "Jennifer BRIOT" at bounding box center [487, 285] width 67 height 21
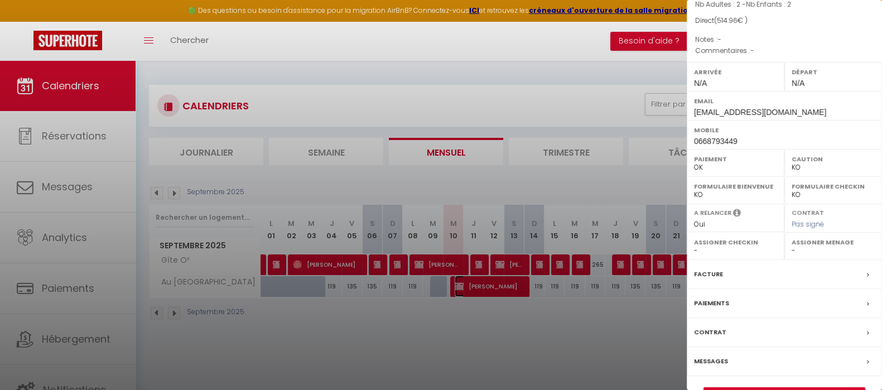
scroll to position [128, 0]
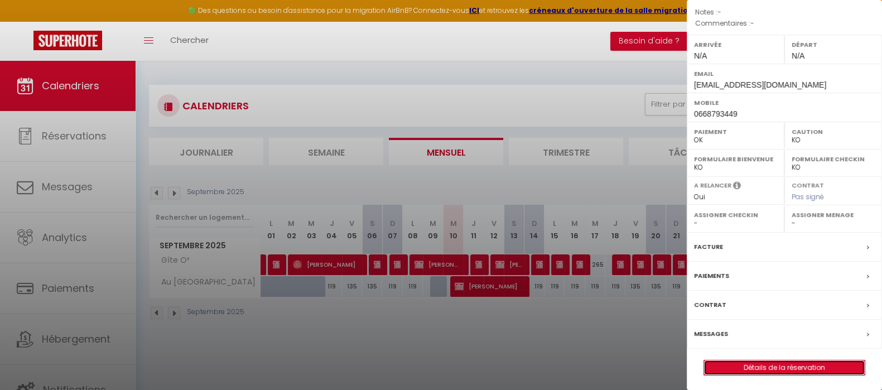
click at [816, 364] on link "Détails de la réservation" at bounding box center [784, 367] width 161 height 14
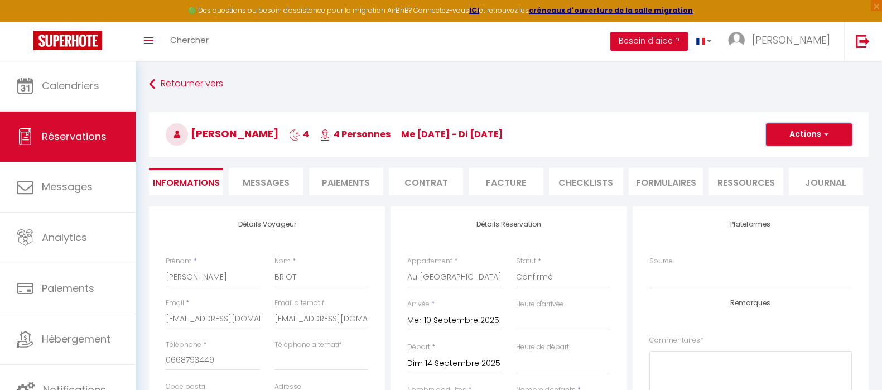
drag, startPoint x: 841, startPoint y: 135, endPoint x: 815, endPoint y: 153, distance: 31.7
click at [841, 135] on button "Actions" at bounding box center [809, 134] width 86 height 22
drag, startPoint x: 801, startPoint y: 187, endPoint x: 516, endPoint y: 318, distance: 313.6
click at [801, 187] on link "Supprimer" at bounding box center [797, 188] width 88 height 14
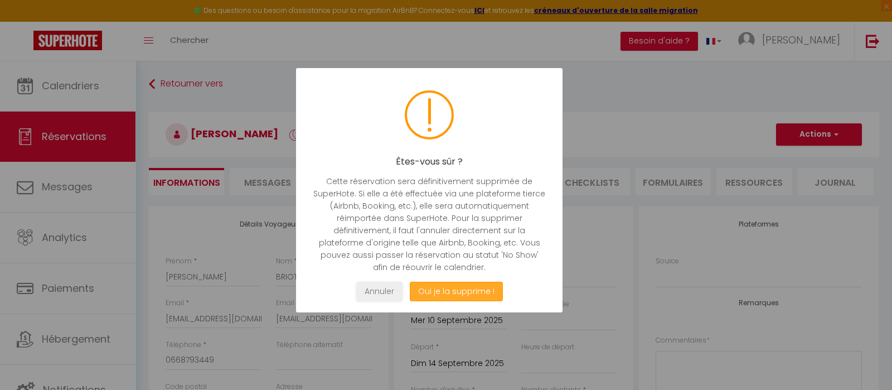
click at [471, 289] on button "Oui je la supprime !" at bounding box center [456, 292] width 93 height 20
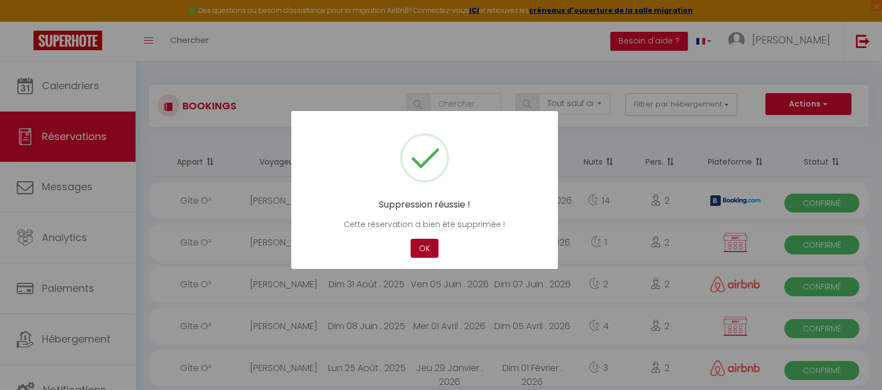
click at [424, 244] on button "OK" at bounding box center [424, 249] width 28 height 20
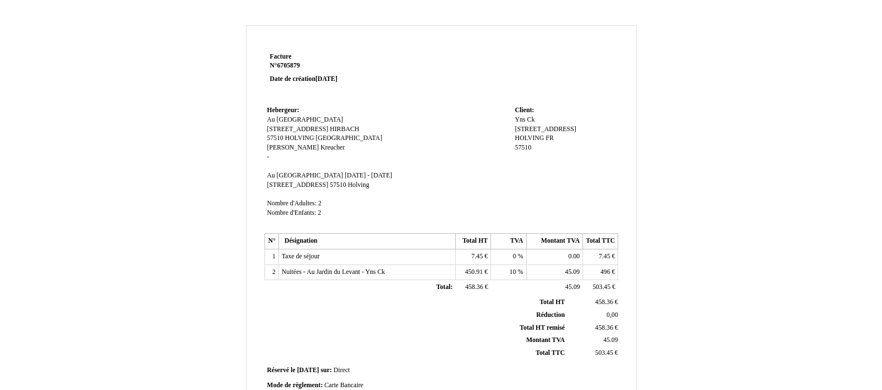
click at [291, 66] on span "6705879" at bounding box center [288, 65] width 23 height 7
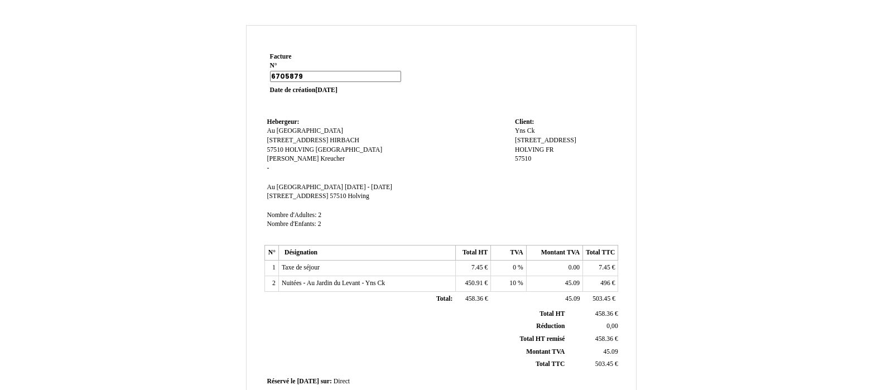
click at [291, 71] on input "6705879" at bounding box center [335, 76] width 131 height 11
type input "20250804"
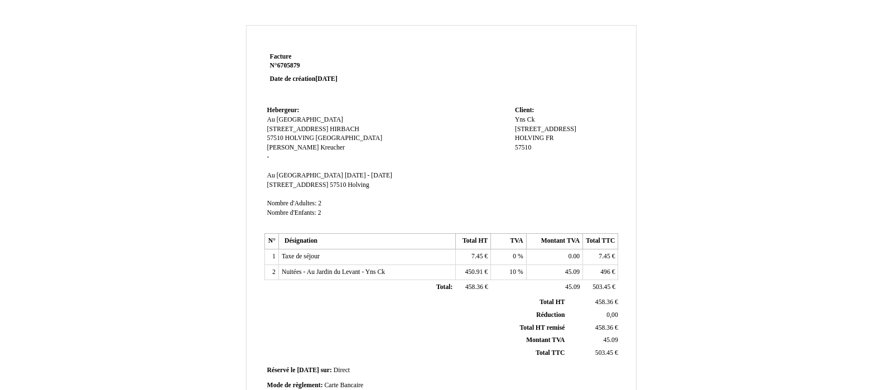
click at [345, 178] on span "me 10 septembre 2025 - di 14 septembre 2025" at bounding box center [368, 175] width 47 height 7
click at [345, 177] on input "me 10 septembre 2025 - di 14 septembre 2025" at bounding box center [409, 177] width 128 height 12
click at [379, 176] on input "lu 04 aout 2025 - di 14 septembre 2025" at bounding box center [409, 177] width 128 height 12
click at [369, 172] on span "lu 04 aout 2025 - di 14 septembre 2025" at bounding box center [368, 175] width 47 height 7
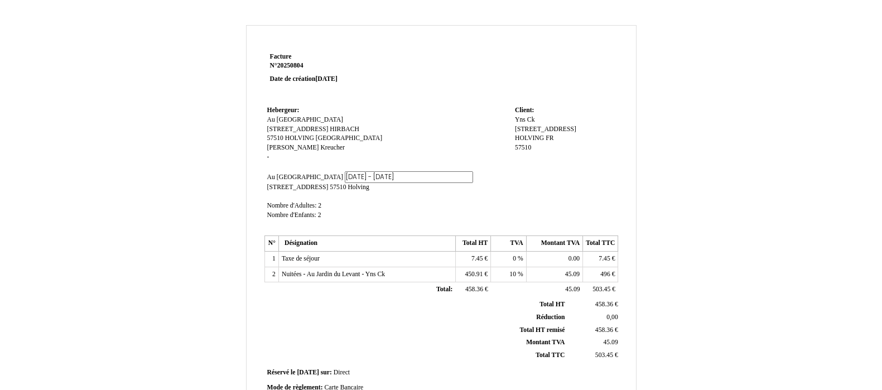
drag, startPoint x: 335, startPoint y: 178, endPoint x: 356, endPoint y: 177, distance: 20.7
click at [345, 178] on input "lu 04 aout 2025 - di 14 septembre 2025" at bounding box center [409, 177] width 128 height 12
drag, startPoint x: 355, startPoint y: 175, endPoint x: 363, endPoint y: 177, distance: 8.8
click at [361, 177] on input "lu 04 aout 2025 - ve 14 septembre 2025" at bounding box center [409, 177] width 128 height 12
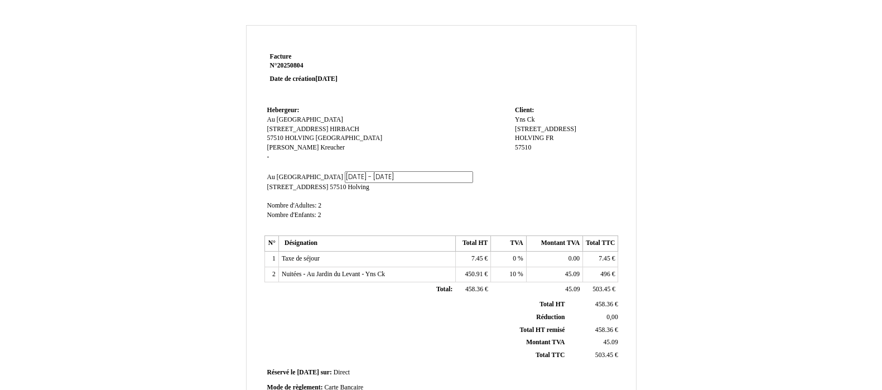
click at [374, 178] on input "lu 04 aout 2025 - ve 08 septembre 2025" at bounding box center [409, 177] width 128 height 12
click at [373, 178] on input "lu 04 aout 2025 - ve 08 septembre 2025" at bounding box center [409, 177] width 128 height 12
click at [385, 178] on input "lu 04 aout 2025 - ve 08 aput2025" at bounding box center [409, 177] width 128 height 12
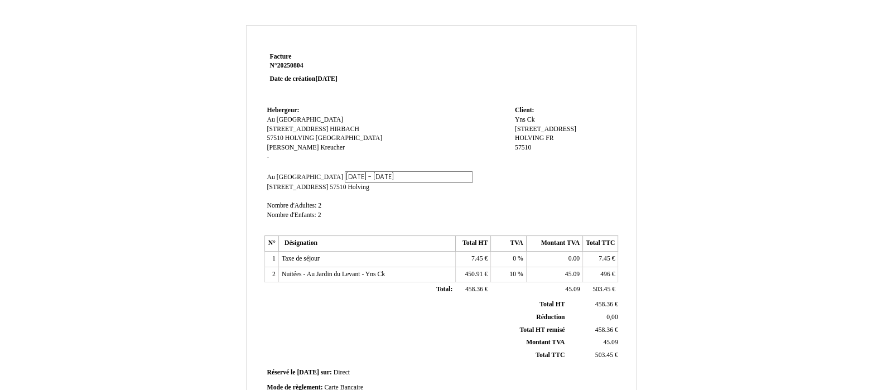
click at [396, 176] on input "lu 04 aout 2025 - ve 08 aout2025" at bounding box center [409, 177] width 128 height 12
click at [384, 177] on input "lu 04 aout 2025 - ve 08 aout2025" at bounding box center [409, 177] width 128 height 12
type input "lu 04 aout 2025 - ve 08 aout 2025"
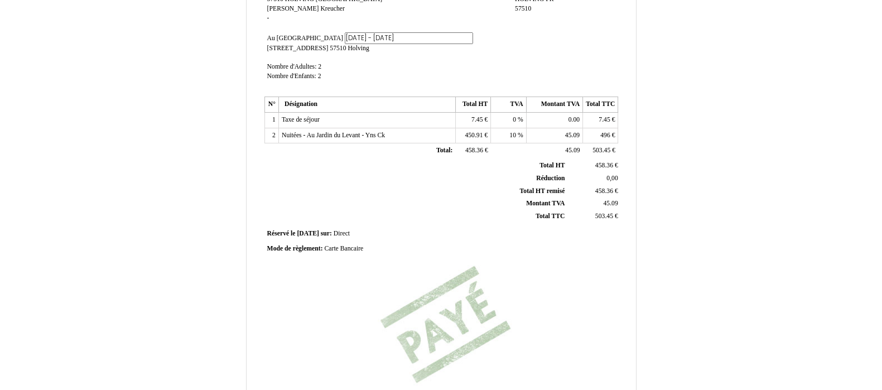
scroll to position [0, 0]
click at [346, 244] on span "Carte Bancaire" at bounding box center [343, 246] width 39 height 7
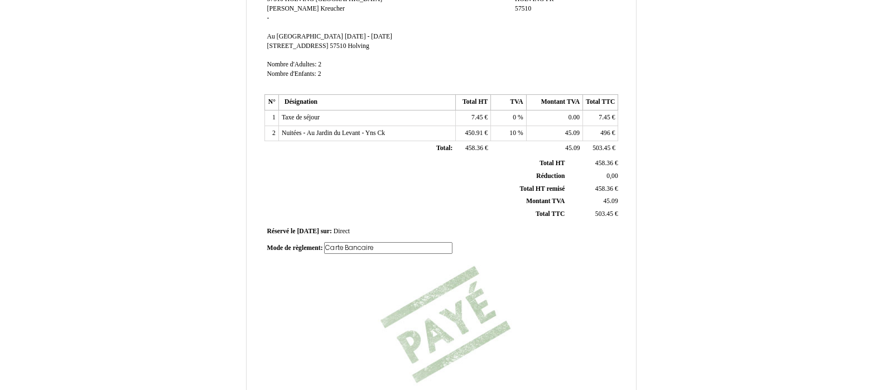
click at [346, 244] on input "Carte Bancaire" at bounding box center [388, 248] width 128 height 12
type input "478,14 € vir airnbn le 06/08/25"
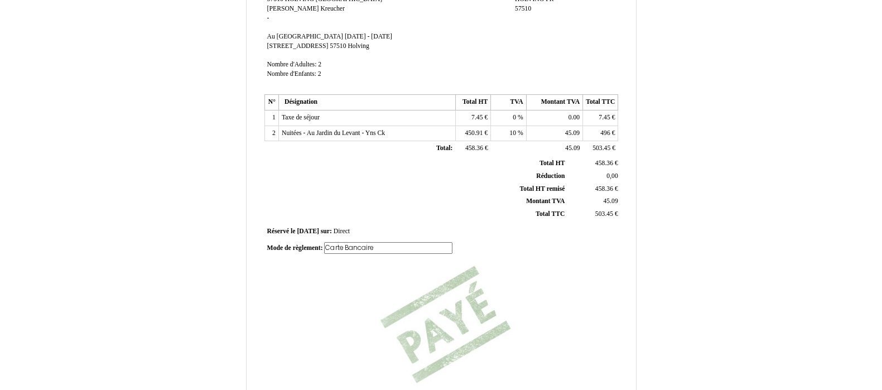
click at [443, 272] on div "Facture Facture N° 20250804 20250804 Date de création 10 September 2025 Heberge…" at bounding box center [440, 174] width 357 height 527
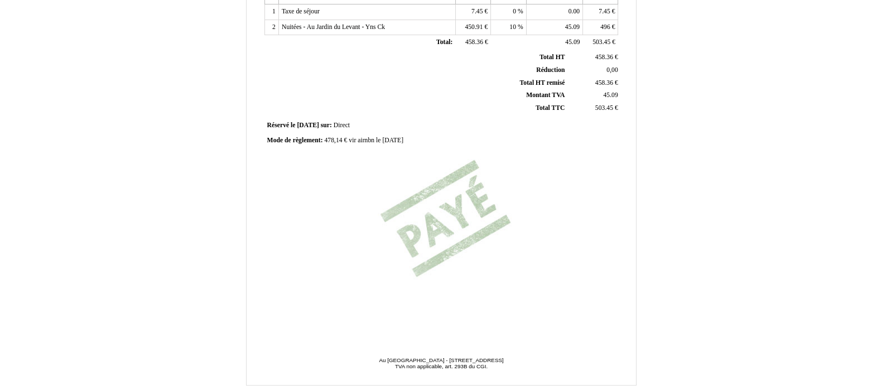
scroll to position [283, 0]
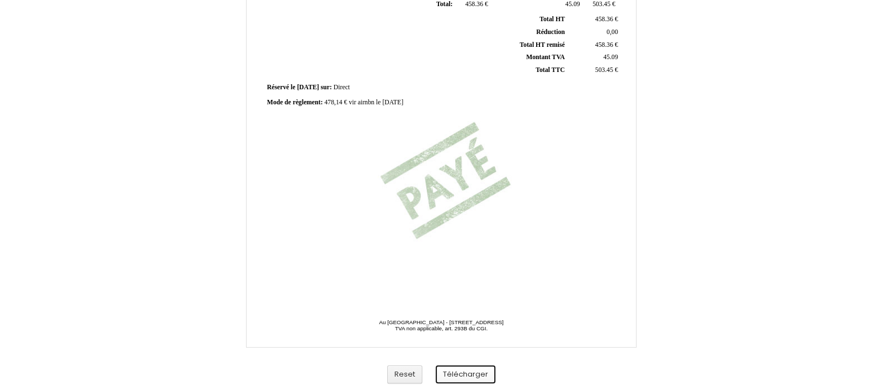
click at [474, 378] on button "Télécharger" at bounding box center [466, 374] width 60 height 18
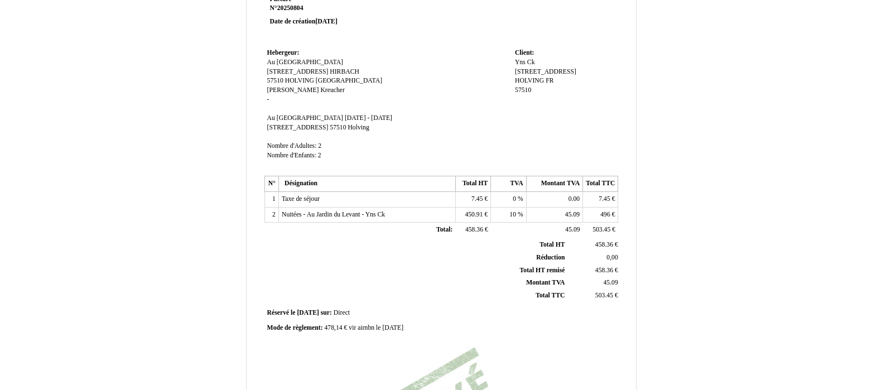
scroll to position [69, 0]
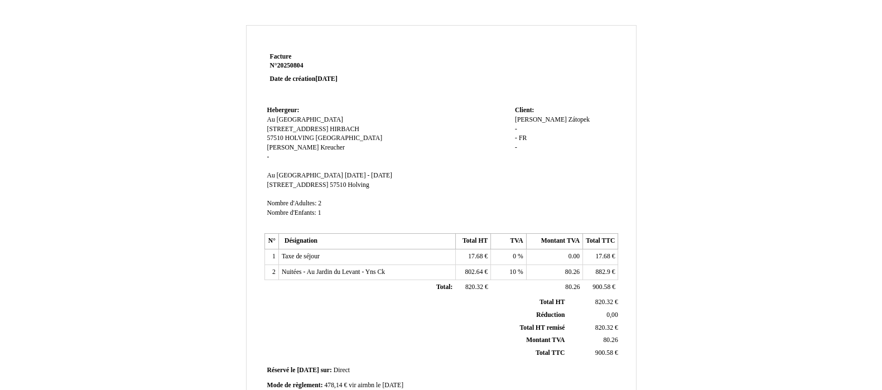
click at [304, 65] on strong "N° 20250804 20250804" at bounding box center [336, 65] width 133 height 9
click at [301, 65] on span "20250804" at bounding box center [290, 65] width 26 height 7
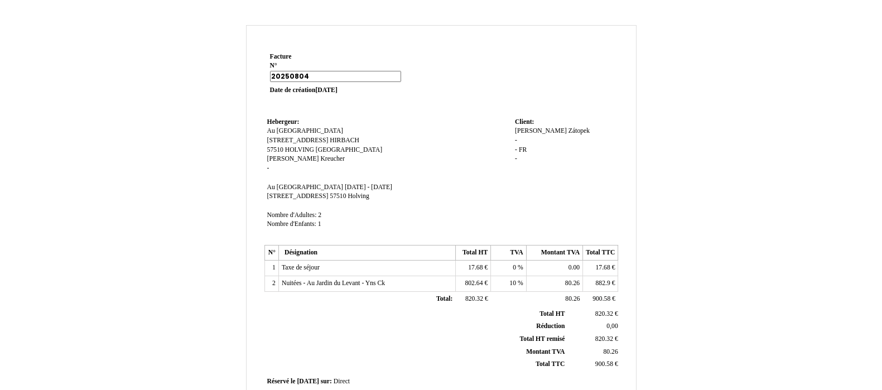
click at [301, 71] on input "20250804" at bounding box center [335, 76] width 131 height 11
type input "20250808"
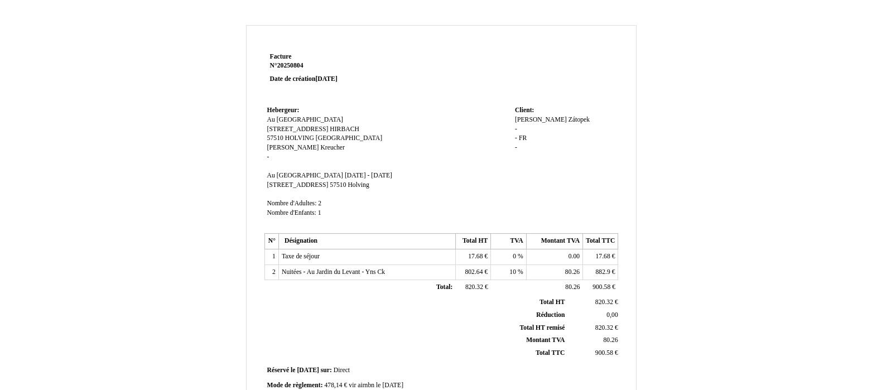
click at [352, 174] on span "lu 04 aout 2025 - ve 08 aout 2025" at bounding box center [368, 175] width 47 height 7
click at [352, 174] on input "lu 04 aout 2025 - ve 08 aout 2025" at bounding box center [409, 177] width 128 height 12
click at [345, 175] on input "ve 04 aout 2025 - ve 08 aout 2025" at bounding box center [409, 177] width 128 height 12
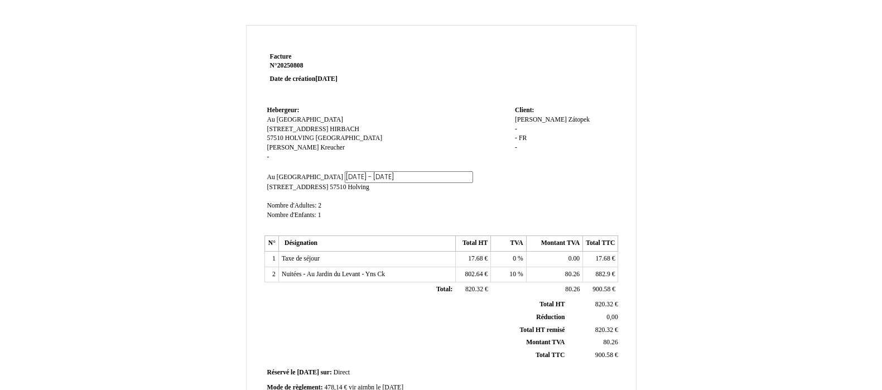
click at [388, 175] on input "ve 08 aout 2025 - ve 08 aout 2025" at bounding box center [409, 177] width 128 height 12
click at [396, 175] on input "ve 08 aout 2025 - di 08 aout 2025" at bounding box center [409, 177] width 128 height 12
type input "ve 08 aout 2025 - di 17 aout 2025"
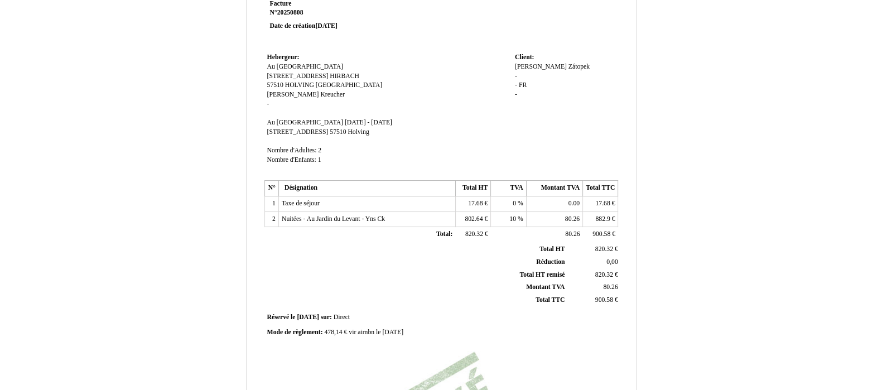
scroll to position [69, 0]
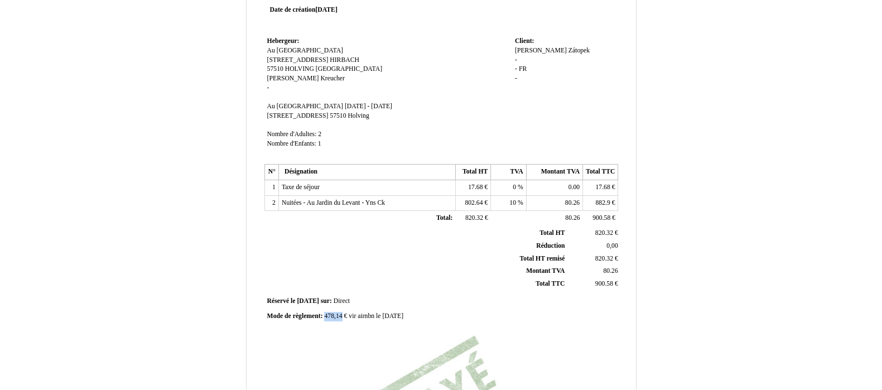
drag, startPoint x: 341, startPoint y: 315, endPoint x: 324, endPoint y: 317, distance: 16.9
click at [324, 317] on span "478,14 € vir airnbn le 06/08/25" at bounding box center [363, 315] width 79 height 7
click at [327, 316] on input "478,14 € vir airnbn le 06/08/2" at bounding box center [388, 318] width 128 height 12
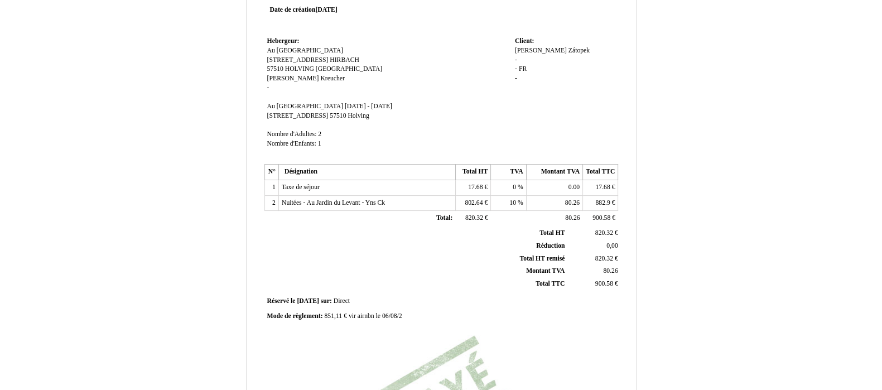
click at [386, 312] on span "851,11 € vir airnbn le 06/08/2" at bounding box center [363, 315] width 78 height 7
click at [0, 0] on input "851,11 € vir airnbn le 06/08/2" at bounding box center [0, 0] width 0 height 0
type input "851,11 € vir airnbn le 11/08/25"
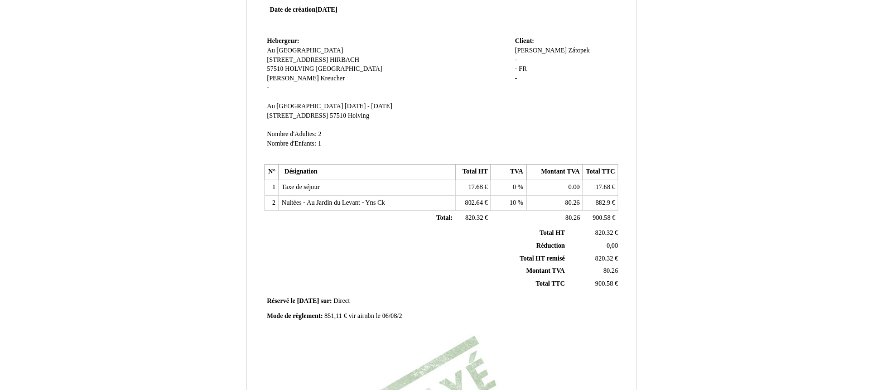
click at [470, 314] on div "Mode de règlement: Mode de règlement: 851,11 € vir airnbn le 06/08/2 851,11 € v…" at bounding box center [441, 316] width 349 height 9
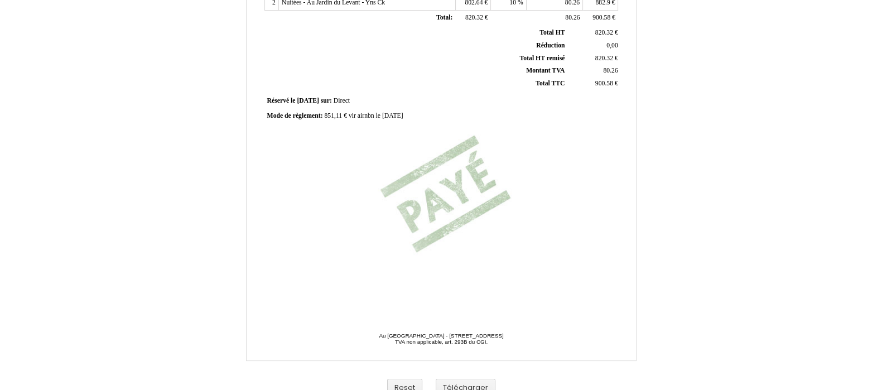
scroll to position [283, 0]
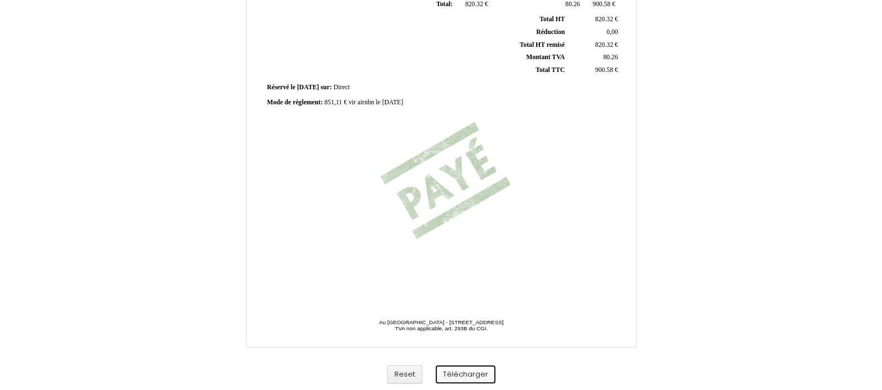
click at [456, 376] on button "Télécharger" at bounding box center [466, 374] width 60 height 18
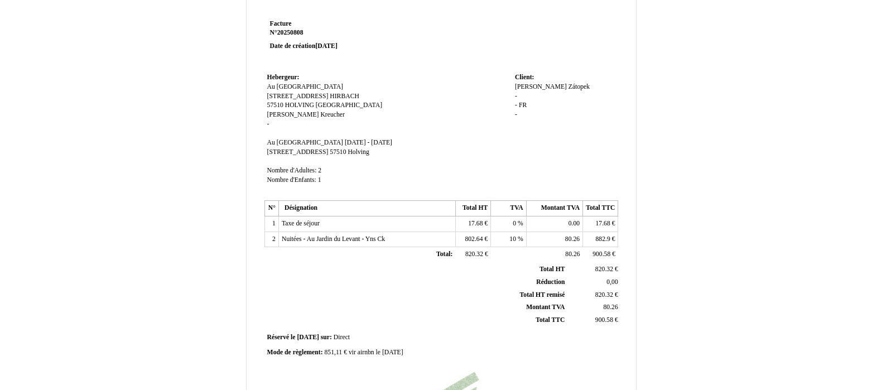
scroll to position [0, 0]
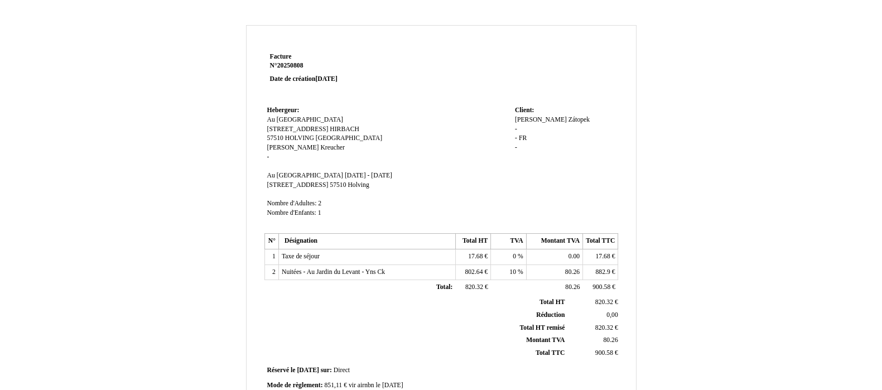
click at [568, 118] on span "Zátopek" at bounding box center [578, 119] width 21 height 7
click at [545, 125] on input "Zátopek" at bounding box center [579, 131] width 128 height 12
click at [434, 311] on th "Réduction Réduction" at bounding box center [416, 314] width 301 height 13
click at [668, 196] on div "Facture Facture N° 20250808 20250808 Date de création 10 September 2025 Heberge…" at bounding box center [441, 348] width 652 height 647
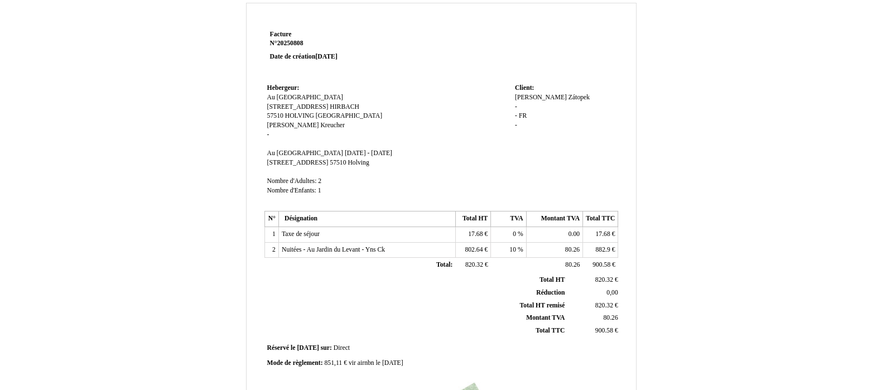
scroll to position [283, 0]
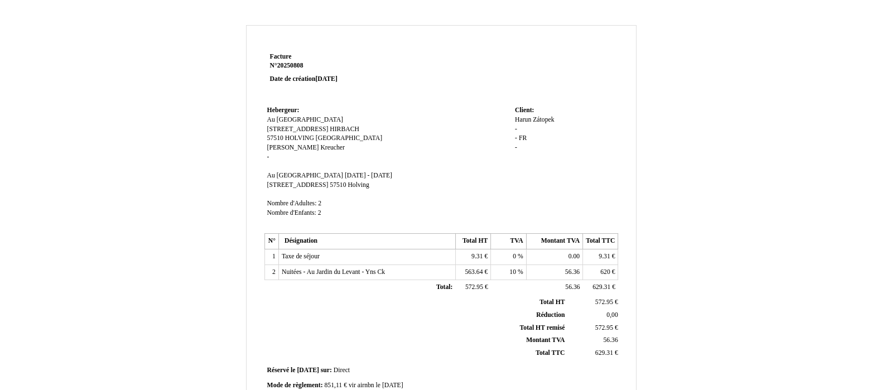
click at [308, 61] on strong "N° 20250808 20250808" at bounding box center [336, 65] width 133 height 9
click at [301, 65] on span "20250808" at bounding box center [290, 65] width 26 height 7
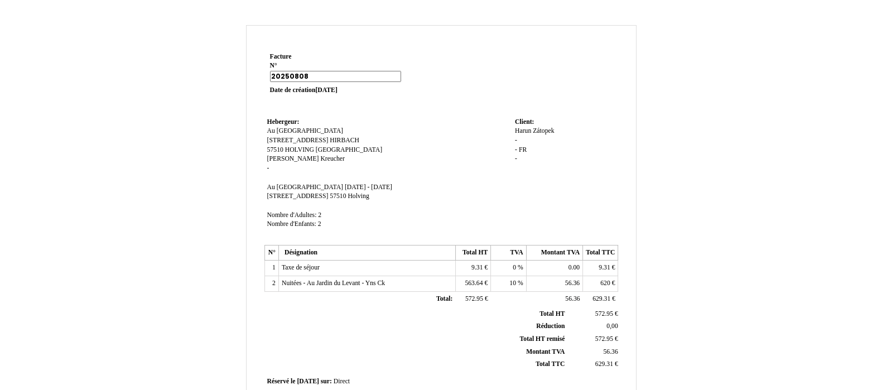
click at [301, 71] on input "20250808" at bounding box center [335, 76] width 131 height 11
type input "20250817"
click at [345, 183] on span "ve 08 aout 2025 - di 17 aout 2025" at bounding box center [368, 186] width 47 height 7
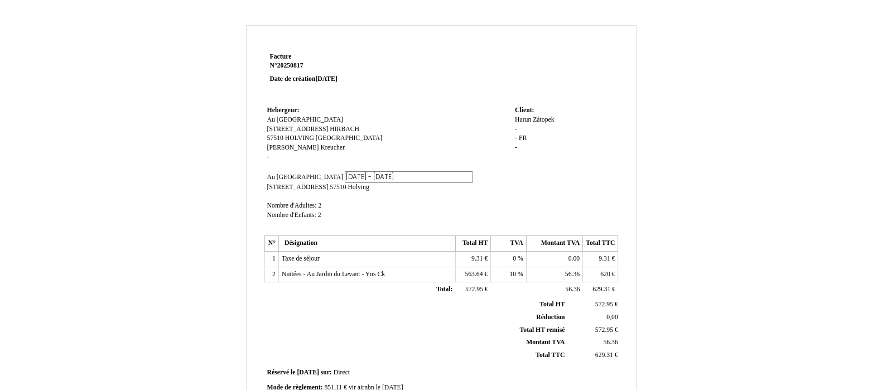
scroll to position [0, 28]
click at [345, 176] on input "ve 08 aout 2025 - di 17 aout 2025" at bounding box center [409, 177] width 128 height 12
click at [351, 174] on span "di 17 aout 2025 - di 17 aout 2025" at bounding box center [368, 175] width 47 height 7
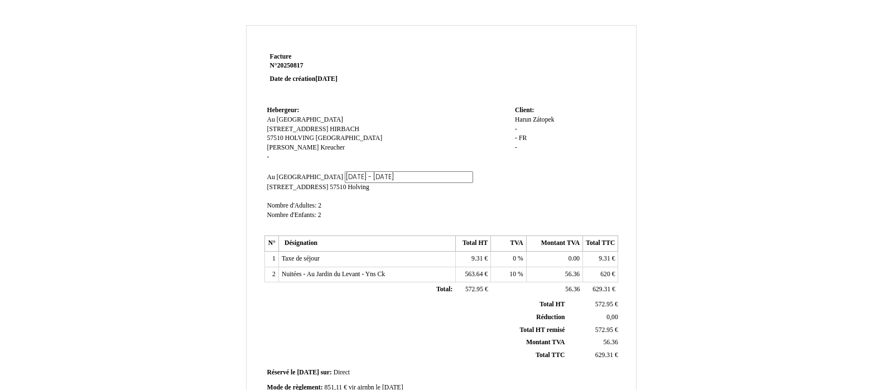
click at [351, 174] on input "di 17 aout 2025 - di 17 aout 2025" at bounding box center [409, 177] width 128 height 12
click at [358, 177] on input "di 17 aout 2025 - di 17 aout 2025" at bounding box center [409, 177] width 128 height 12
type input "di 17 aout 2025 - ve 22 aout 2025"
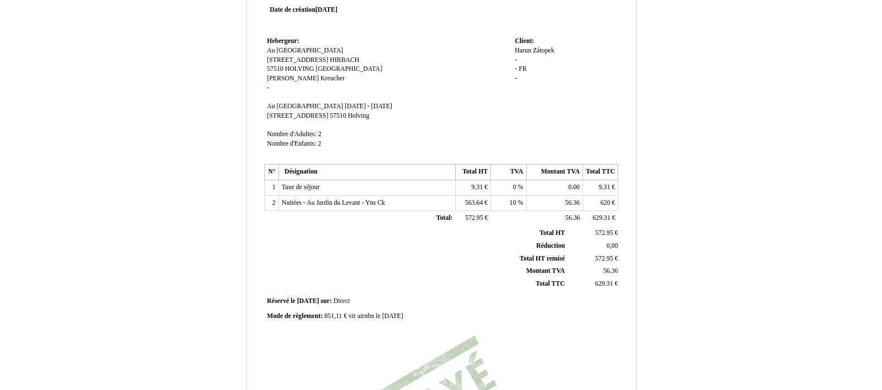
click at [337, 316] on span "851,11 € vir airnbn le 11/08/25" at bounding box center [363, 315] width 79 height 7
drag, startPoint x: 337, startPoint y: 316, endPoint x: 345, endPoint y: 316, distance: 7.8
click at [0, 0] on input "851,11 € vir airnbn le 11/08/25" at bounding box center [0, 0] width 0 height 0
click at [329, 316] on input "851,11 € vir airnbn le 11/08/25" at bounding box center [388, 318] width 128 height 12
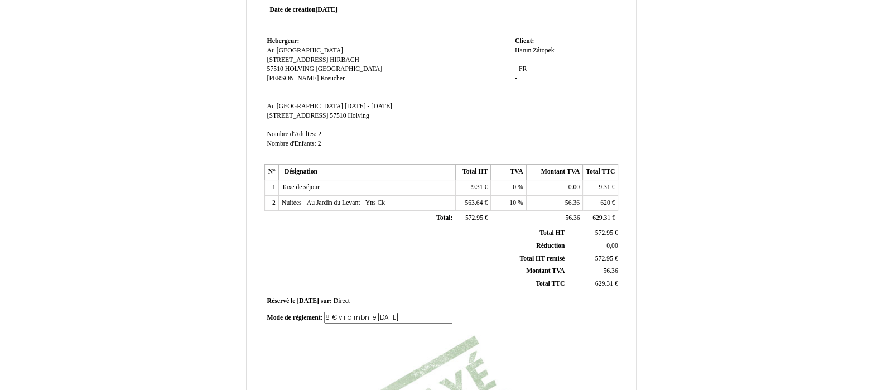
scroll to position [0, 0]
click at [323, 313] on span "Mode de règlement:" at bounding box center [295, 315] width 56 height 7
click at [323, 313] on input "Mode de règlement:" at bounding box center [332, 318] width 131 height 12
drag, startPoint x: 356, startPoint y: 318, endPoint x: 364, endPoint y: 320, distance: 8.0
click at [356, 318] on input "Mode de règlement:" at bounding box center [332, 318] width 131 height 12
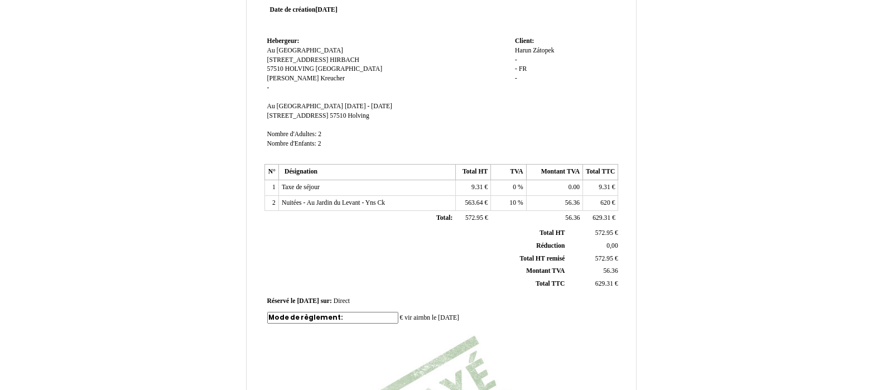
click at [399, 318] on span "€ vir airnbn le 11/08/25" at bounding box center [428, 317] width 59 height 7
click at [325, 316] on input "€ vir airnbn le 11/08/25" at bounding box center [388, 318] width 128 height 12
click at [382, 309] on td "Mode de règlement: Mode de règlement: 597,68€ vir airnbn le 11/08/25 597,68€ vi…" at bounding box center [441, 316] width 354 height 15
click at [382, 315] on span "597,68€ vir airnbn le 11/08/25" at bounding box center [363, 315] width 78 height 7
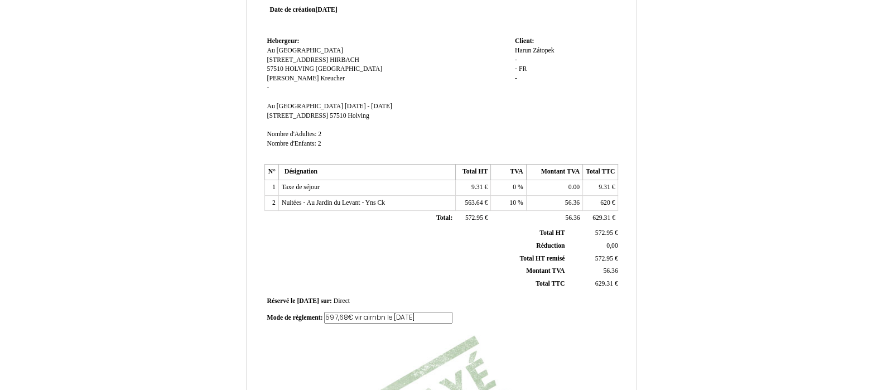
click at [384, 316] on input "597,68€ vir airnbn le 11/08/25" at bounding box center [388, 318] width 128 height 12
click at [379, 315] on input "597,68€ vir airnbn le 11/08/25" at bounding box center [388, 318] width 128 height 12
type input "597,68€ vir airnbn le 19/08/25"
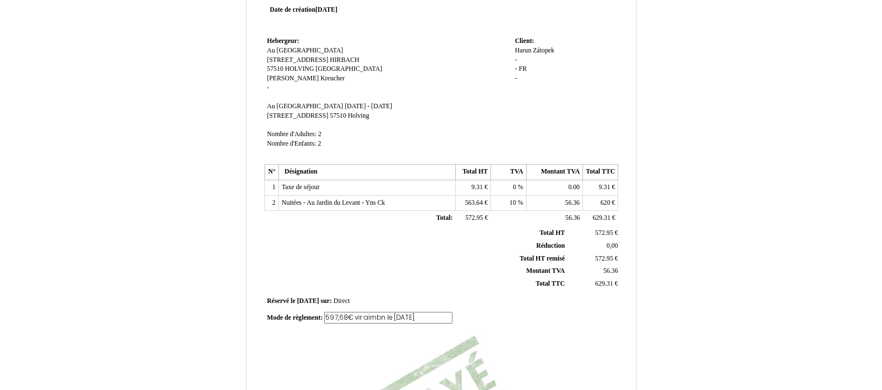
click at [446, 306] on td "Réservé le Réservé le 2025-09-10 2025-09-10 sur: sur: Direct Direct" at bounding box center [441, 301] width 354 height 15
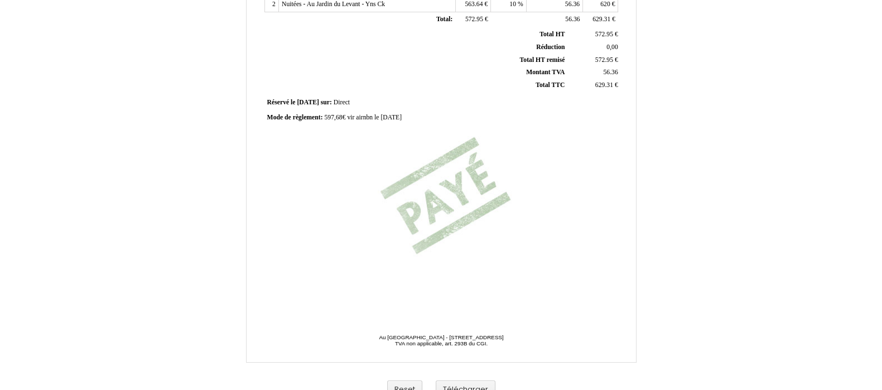
scroll to position [278, 0]
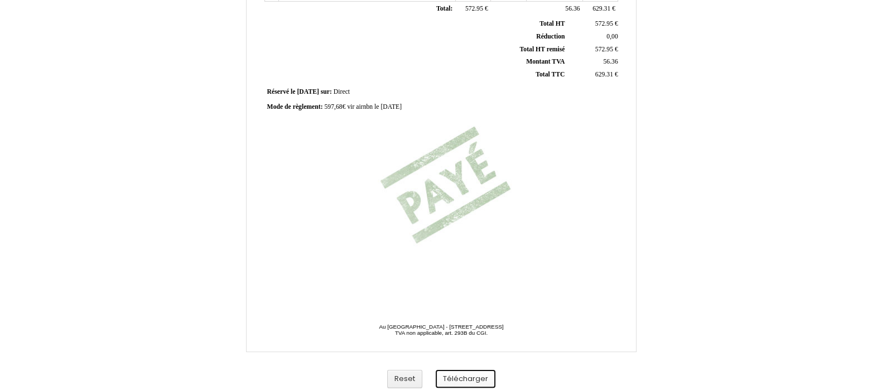
click at [452, 375] on button "Télécharger" at bounding box center [466, 379] width 60 height 18
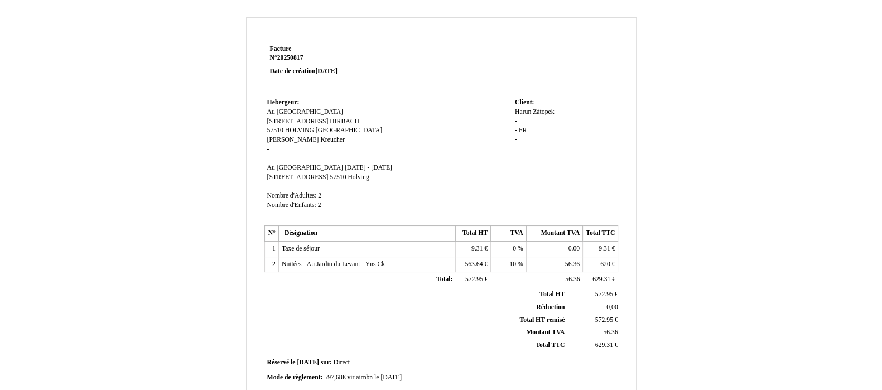
scroll to position [0, 0]
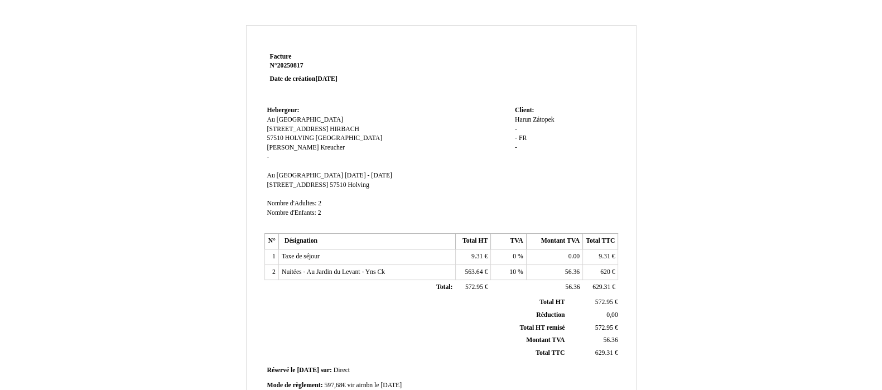
click at [550, 118] on span "Zátopek" at bounding box center [543, 119] width 21 height 7
click at [546, 125] on input "Zátopek" at bounding box center [579, 131] width 128 height 12
paste input "Küçükkaya"
type input "Küçükkaya"
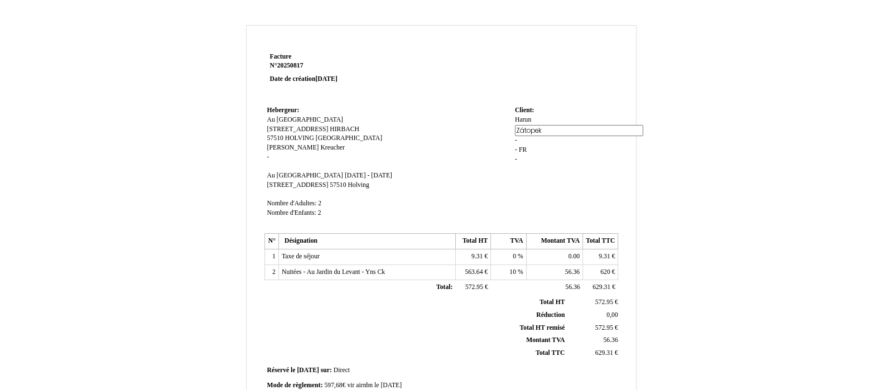
click at [558, 177] on td "Client: Client: Harun Harun Zátopek Zátopek - - FR FR -" at bounding box center [565, 166] width 106 height 127
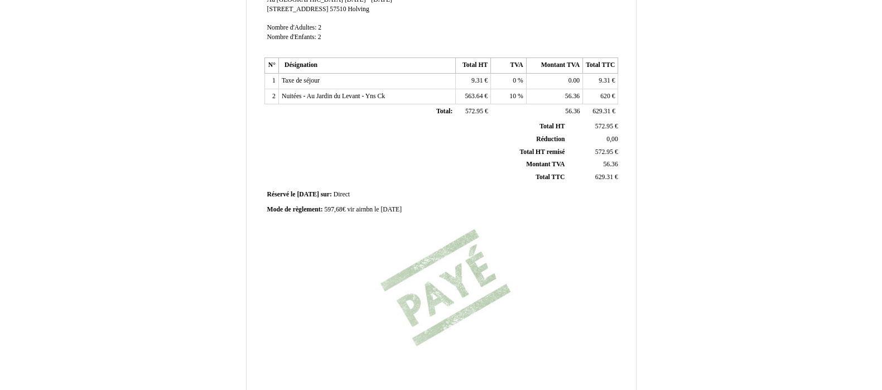
scroll to position [283, 0]
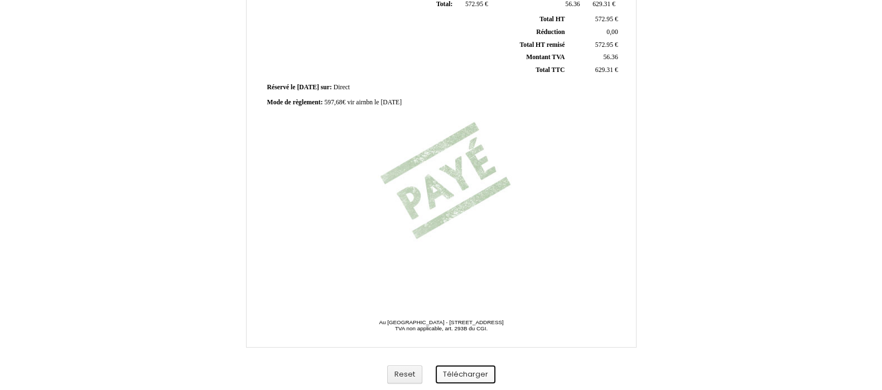
click at [454, 373] on button "Télécharger" at bounding box center [466, 374] width 60 height 18
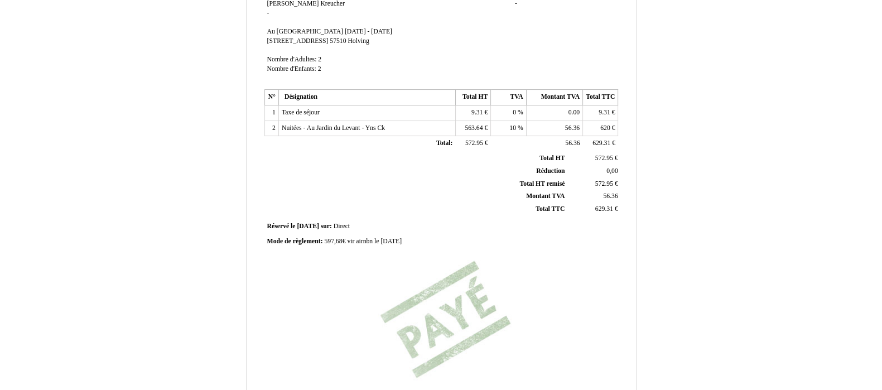
scroll to position [74, 0]
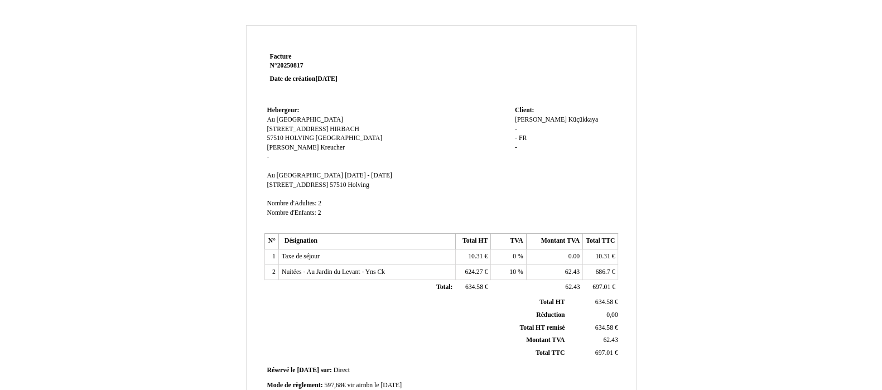
click at [302, 64] on span "20250817" at bounding box center [290, 65] width 26 height 7
click at [300, 62] on span "20250817" at bounding box center [290, 65] width 26 height 7
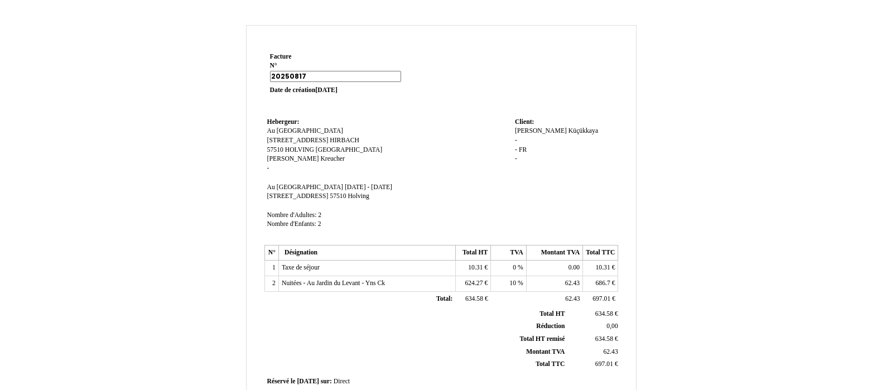
drag, startPoint x: 300, startPoint y: 62, endPoint x: 311, endPoint y: 62, distance: 11.2
click at [301, 60] on p "Facture Facture N° 20250817 20250817 Date de création [DATE]" at bounding box center [336, 73] width 133 height 43
click at [319, 71] on input "20250817" at bounding box center [335, 76] width 131 height 11
type input "20250824"
click at [337, 181] on td "Hebergeur: Hebergeur: Au [GEOGRAPHIC_DATA] Au [GEOGRAPHIC_DATA] [STREET_ADDRESS…" at bounding box center [388, 178] width 248 height 127
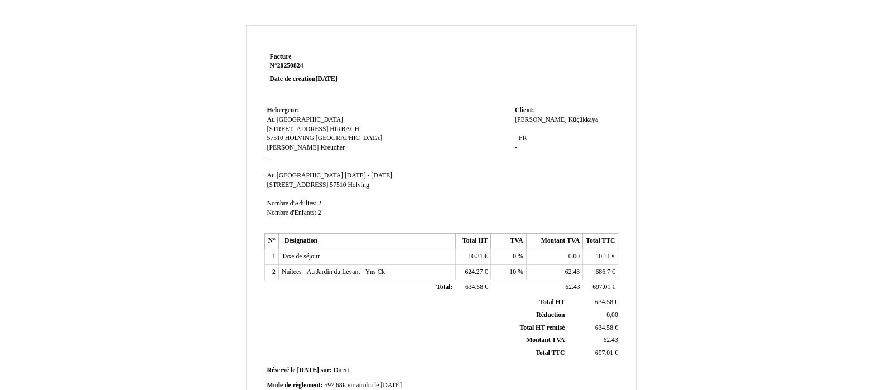
click at [345, 175] on span "[DATE] - [DATE]" at bounding box center [368, 175] width 47 height 7
click at [382, 176] on input "[DATE] - [DATE]" at bounding box center [409, 177] width 128 height 12
type input "[DATE] - [DATE]"
click at [449, 186] on td "Hebergeur: Hebergeur: Au [GEOGRAPHIC_DATA] Au [GEOGRAPHIC_DATA] [STREET_ADDRESS…" at bounding box center [388, 167] width 248 height 129
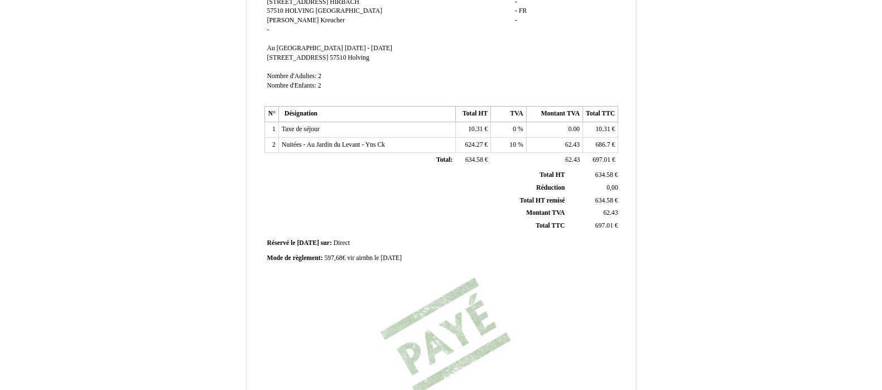
scroll to position [139, 0]
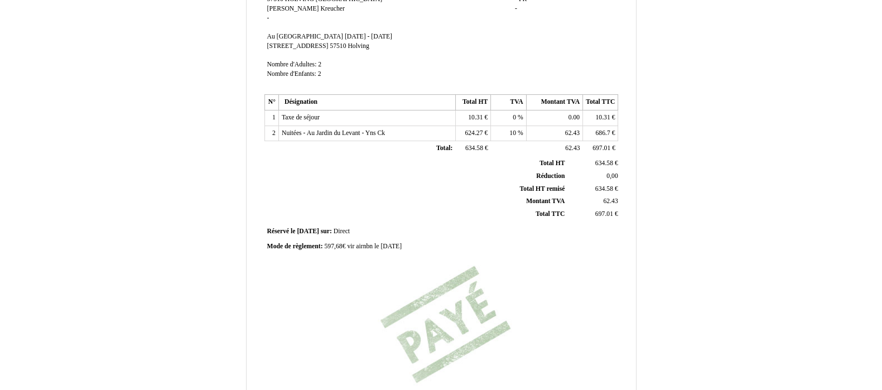
click at [334, 246] on span "597,68€ vir airnbn le [DATE]" at bounding box center [363, 246] width 78 height 7
click at [334, 246] on input "597,68€ vir airnbn le [DATE]" at bounding box center [388, 248] width 128 height 12
click at [326, 245] on input "597,68€ vir airnbn le [DATE]" at bounding box center [388, 248] width 128 height 12
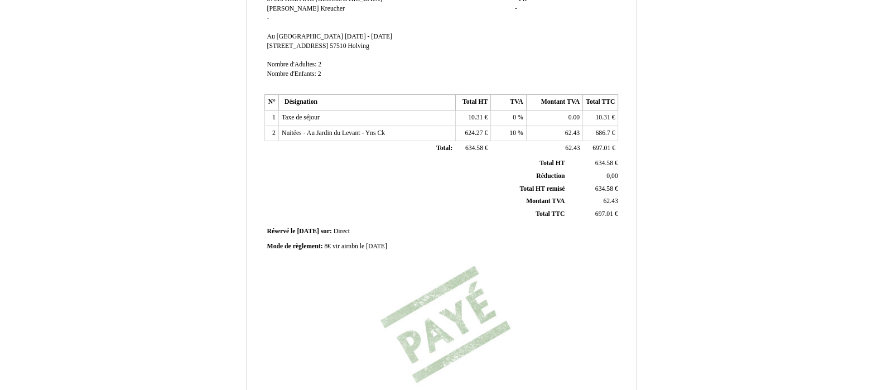
click at [322, 243] on span "Mode de règlement:" at bounding box center [295, 246] width 56 height 7
click at [322, 243] on input "Mode de règlement:" at bounding box center [332, 248] width 131 height 12
click at [360, 247] on input "Mode de règlement:" at bounding box center [332, 248] width 131 height 12
click at [368, 242] on div "Mode de règlement: Mode de règlement: 8€ vir airnbn le [DATE] 8€ vir airnbn le …" at bounding box center [441, 248] width 349 height 12
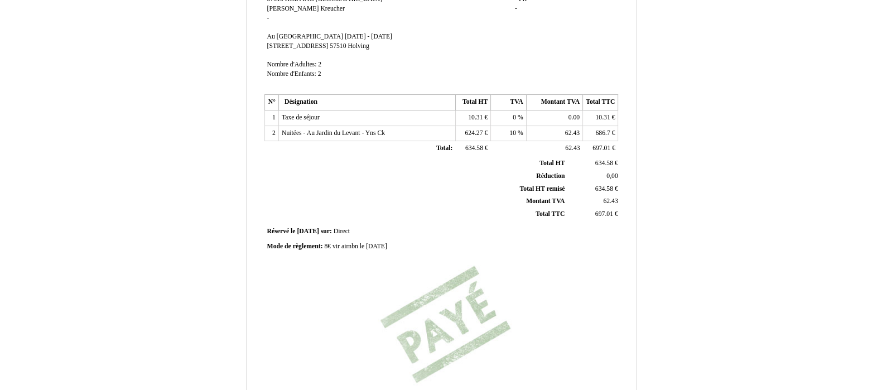
click at [352, 247] on span "8€ vir airnbn le [DATE]" at bounding box center [355, 246] width 62 height 7
click at [352, 247] on input "8€ vir airnbn le [DATE]" at bounding box center [388, 248] width 128 height 12
click at [324, 244] on input "8€ vir airnbn le [DATE]" at bounding box center [388, 248] width 128 height 12
click at [381, 244] on span "661,98€ vir airnbn le [DATE]" at bounding box center [363, 246] width 78 height 7
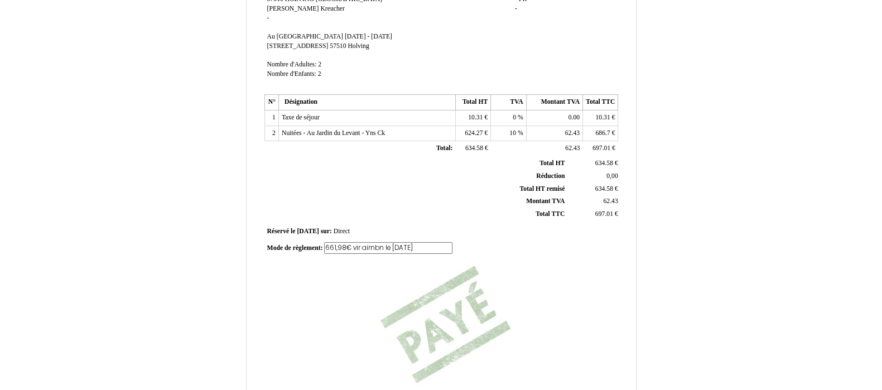
click at [379, 246] on input "661,98€ vir airnbn le [DATE]" at bounding box center [388, 248] width 128 height 12
click at [372, 246] on input "661,98€ vir airnbn le [DATE]" at bounding box center [388, 248] width 128 height 12
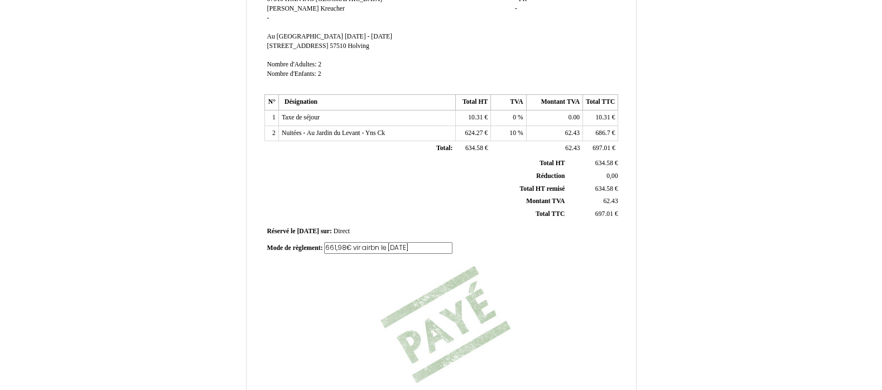
type input "661,98€ vir airbnb le [DATE]"
drag, startPoint x: 519, startPoint y: 301, endPoint x: 525, endPoint y: 294, distance: 9.1
click at [520, 301] on div "Facture Facture N° 20250824 20250824 Date de création [DATE] Hebergeur: Heberge…" at bounding box center [440, 174] width 357 height 527
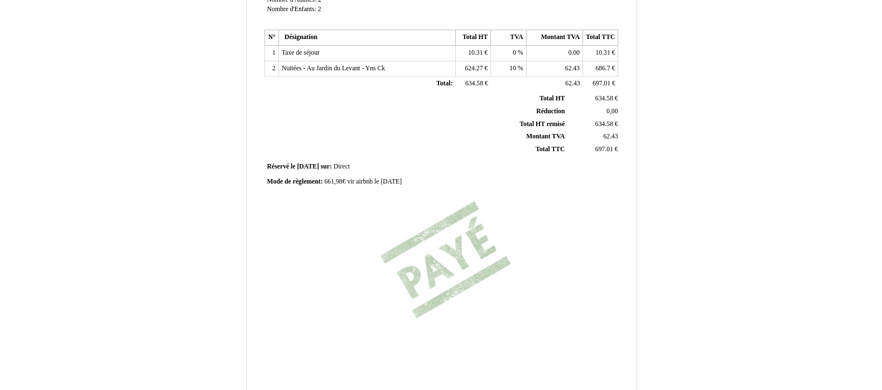
scroll to position [283, 0]
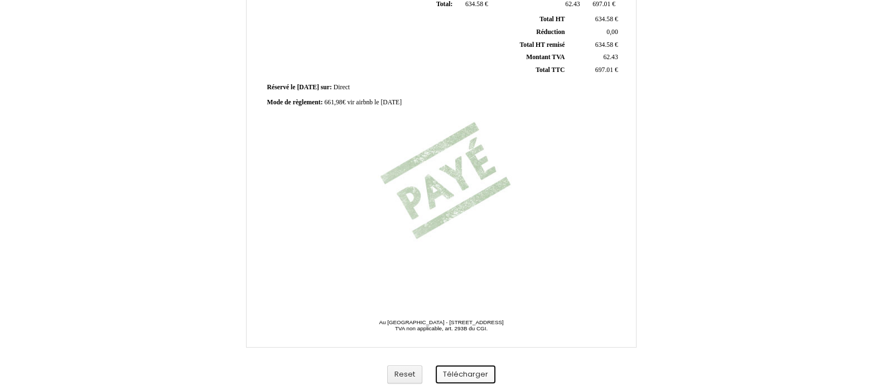
click at [476, 375] on button "Télécharger" at bounding box center [466, 374] width 60 height 18
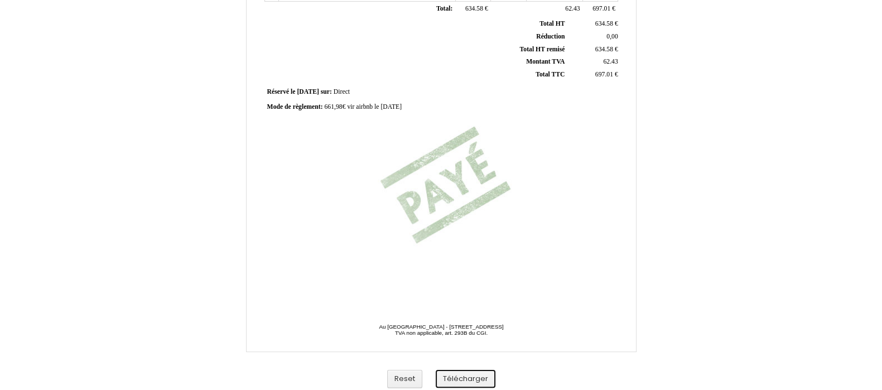
scroll to position [0, 0]
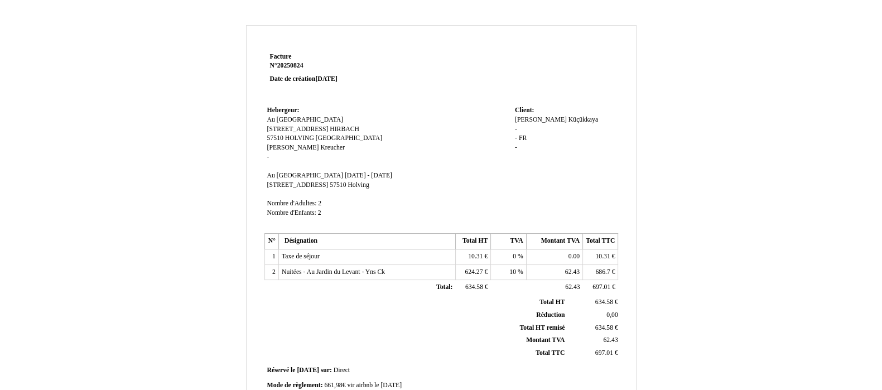
click at [550, 113] on td "Client: Client: [PERSON_NAME] - - FR FR -" at bounding box center [565, 166] width 106 height 127
click at [548, 124] on div "[PERSON_NAME] - - FR FR -" at bounding box center [565, 138] width 100 height 47
click at [532, 118] on span "[PERSON_NAME]" at bounding box center [541, 119] width 52 height 7
click at [534, 117] on input "[PERSON_NAME]" at bounding box center [579, 121] width 128 height 12
click at [531, 132] on div "[PERSON_NAME] - - FR FR -" at bounding box center [565, 138] width 100 height 47
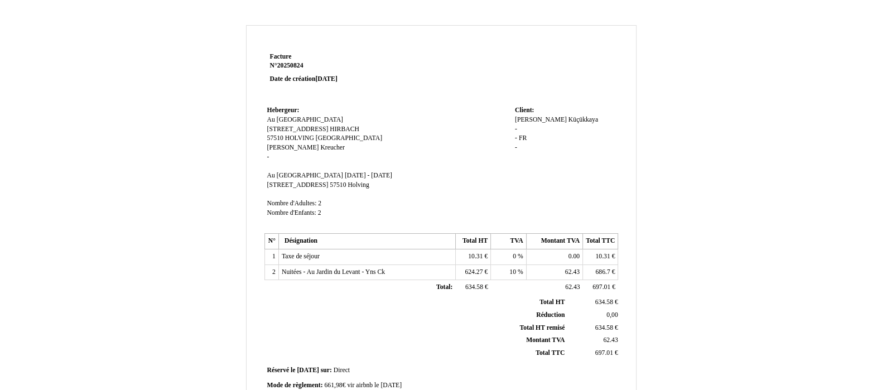
click at [568, 119] on span "Küçükkaya" at bounding box center [583, 119] width 30 height 7
click at [541, 119] on div "[PERSON_NAME] - - FR FR -" at bounding box center [565, 138] width 100 height 47
click at [568, 116] on span "Küçükkaya" at bounding box center [583, 119] width 30 height 7
click at [553, 116] on div "[PERSON_NAME] - - FR FR -" at bounding box center [565, 144] width 100 height 58
click at [568, 120] on span "Küçükkaya" at bounding box center [583, 119] width 30 height 7
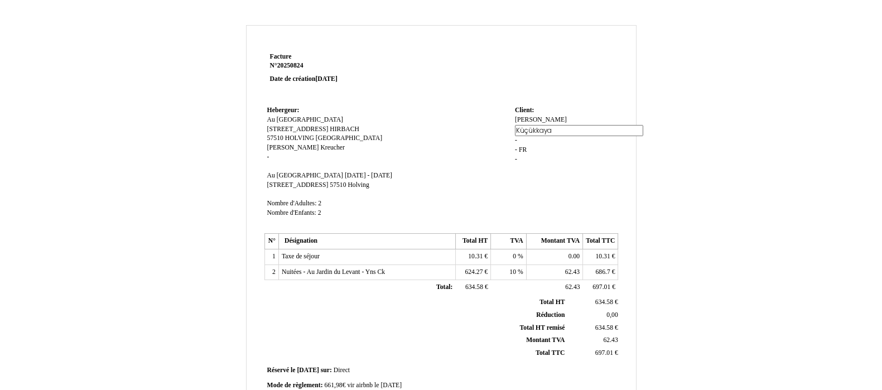
click at [539, 133] on input "Küçükkaya" at bounding box center [579, 131] width 128 height 12
drag, startPoint x: 538, startPoint y: 132, endPoint x: 487, endPoint y: 139, distance: 51.2
click at [489, 140] on tr "Hebergeur: Hebergeur: Au [GEOGRAPHIC_DATA] Au [GEOGRAPHIC_DATA] [STREET_ADDRESS…" at bounding box center [441, 166] width 354 height 127
type input "BRIOT"
click at [567, 179] on td "Client: Client: [PERSON_NAME] - - FR FR -" at bounding box center [565, 166] width 106 height 127
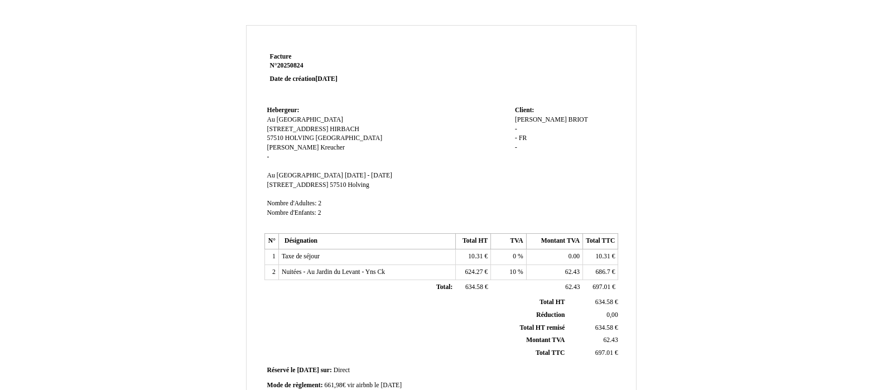
scroll to position [283, 0]
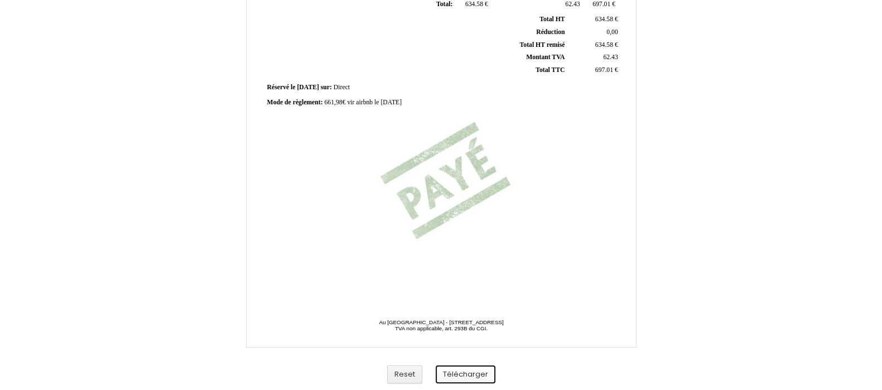
click at [477, 375] on button "Télécharger" at bounding box center [466, 374] width 60 height 18
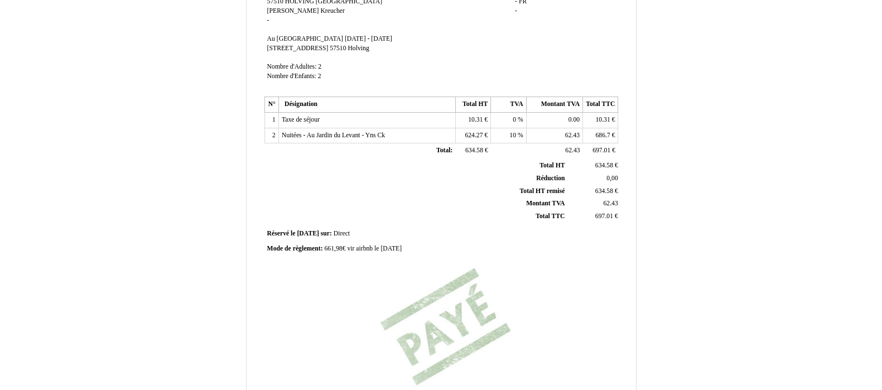
scroll to position [139, 0]
